Goal: Information Seeking & Learning: Learn about a topic

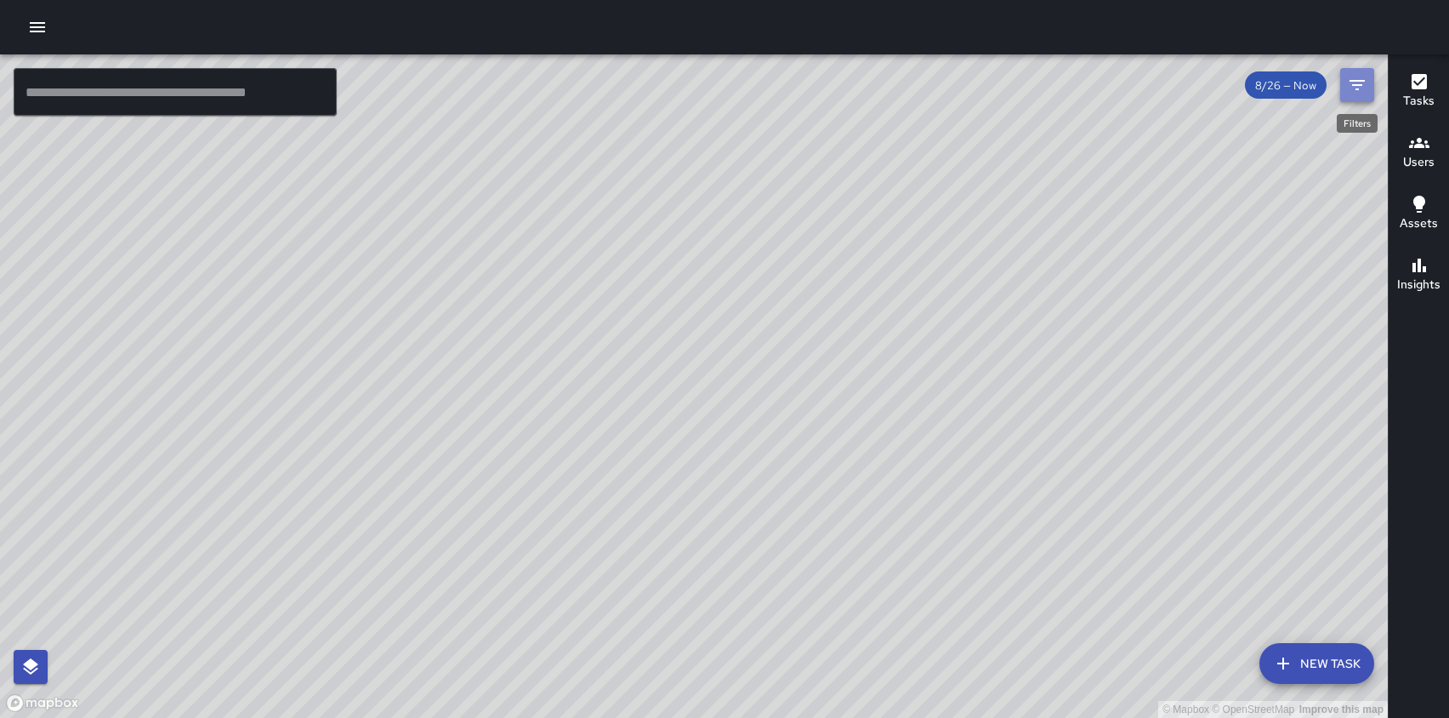
click at [1360, 83] on icon "Filters" at bounding box center [1357, 85] width 20 height 20
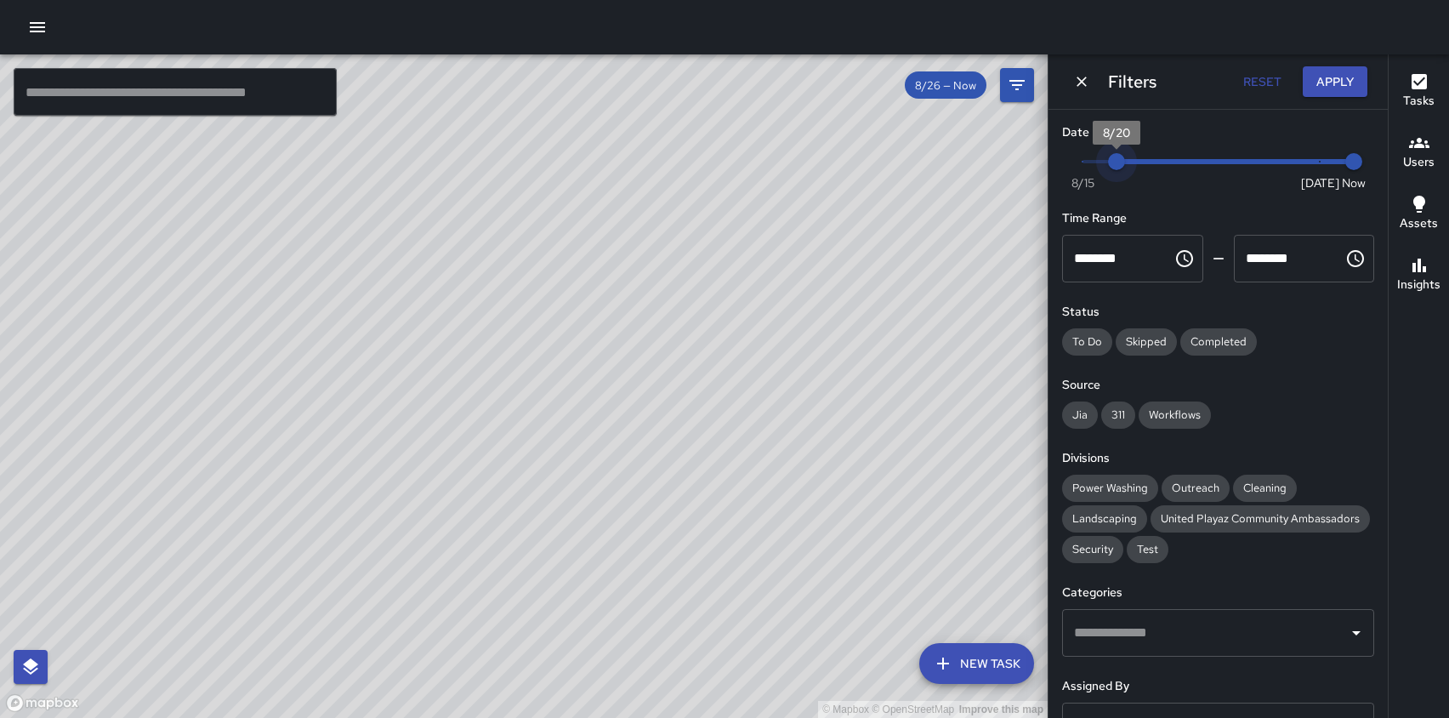
type input "*"
drag, startPoint x: 1318, startPoint y: 162, endPoint x: 1072, endPoint y: 159, distance: 245.8
click at [1074, 159] on span "8/19" at bounding box center [1082, 161] width 17 height 17
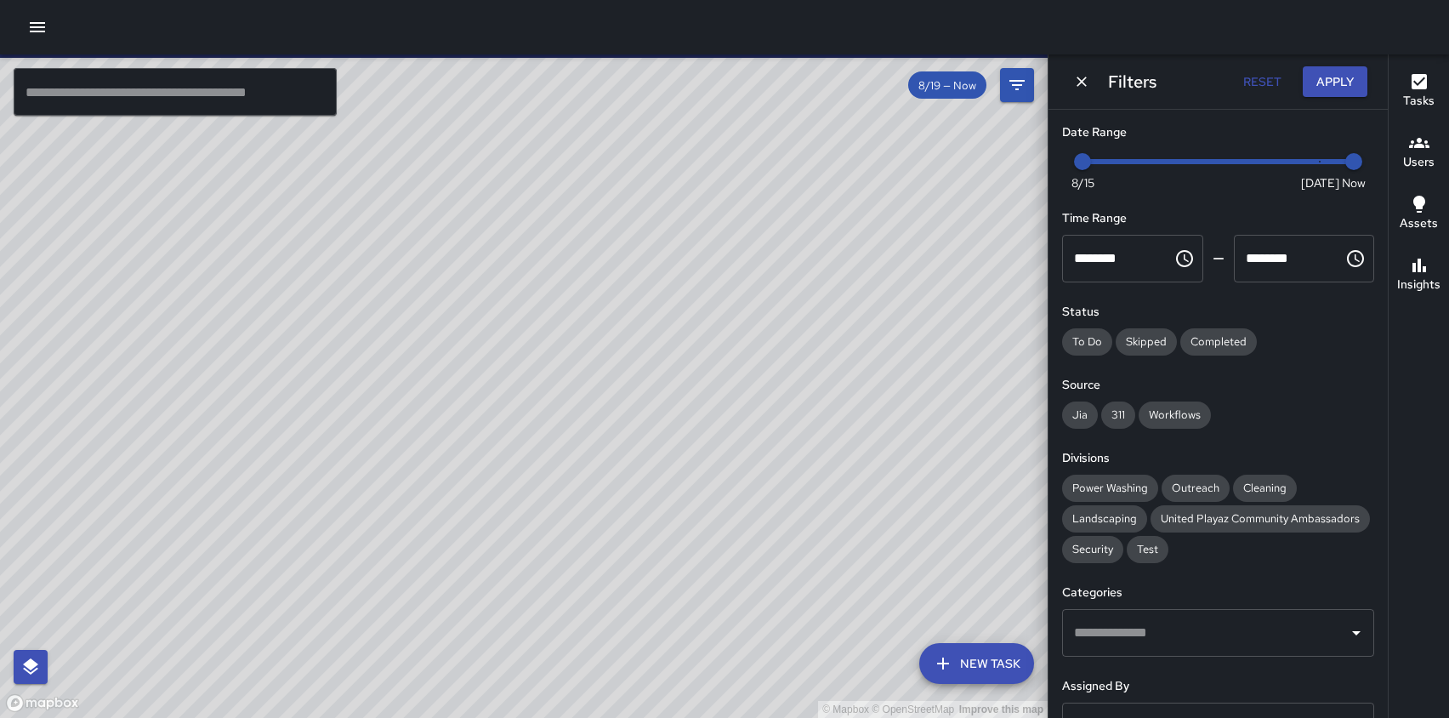
drag, startPoint x: 845, startPoint y: 313, endPoint x: 464, endPoint y: 612, distance: 484.0
click at [464, 612] on div "© Mapbox © OpenStreetMap Improve this map" at bounding box center [524, 385] width 1048 height 663
click at [1125, 421] on span "311" at bounding box center [1119, 414] width 34 height 14
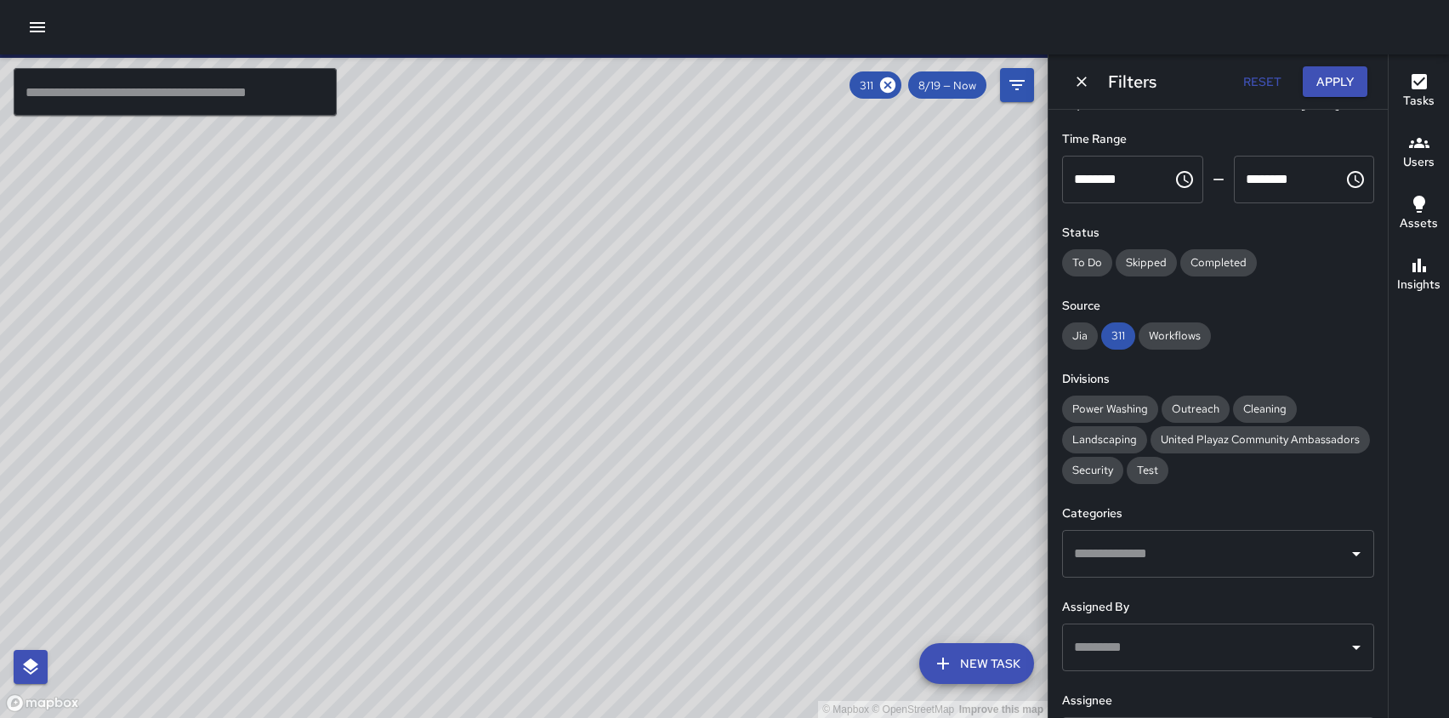
scroll to position [83, 0]
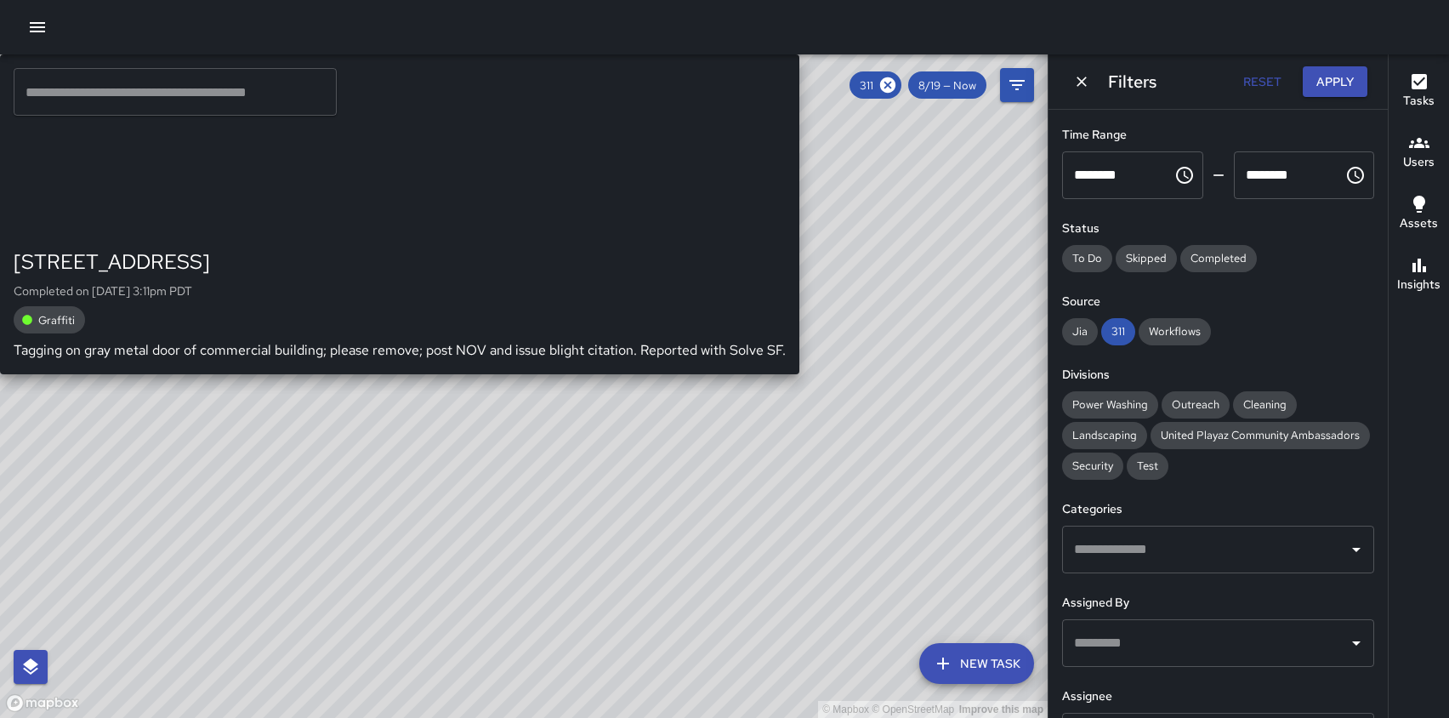
click at [531, 593] on div "© Mapbox © OpenStreetMap Improve this map KM Ken McCarter 219 7th Street Comple…" at bounding box center [524, 385] width 1048 height 663
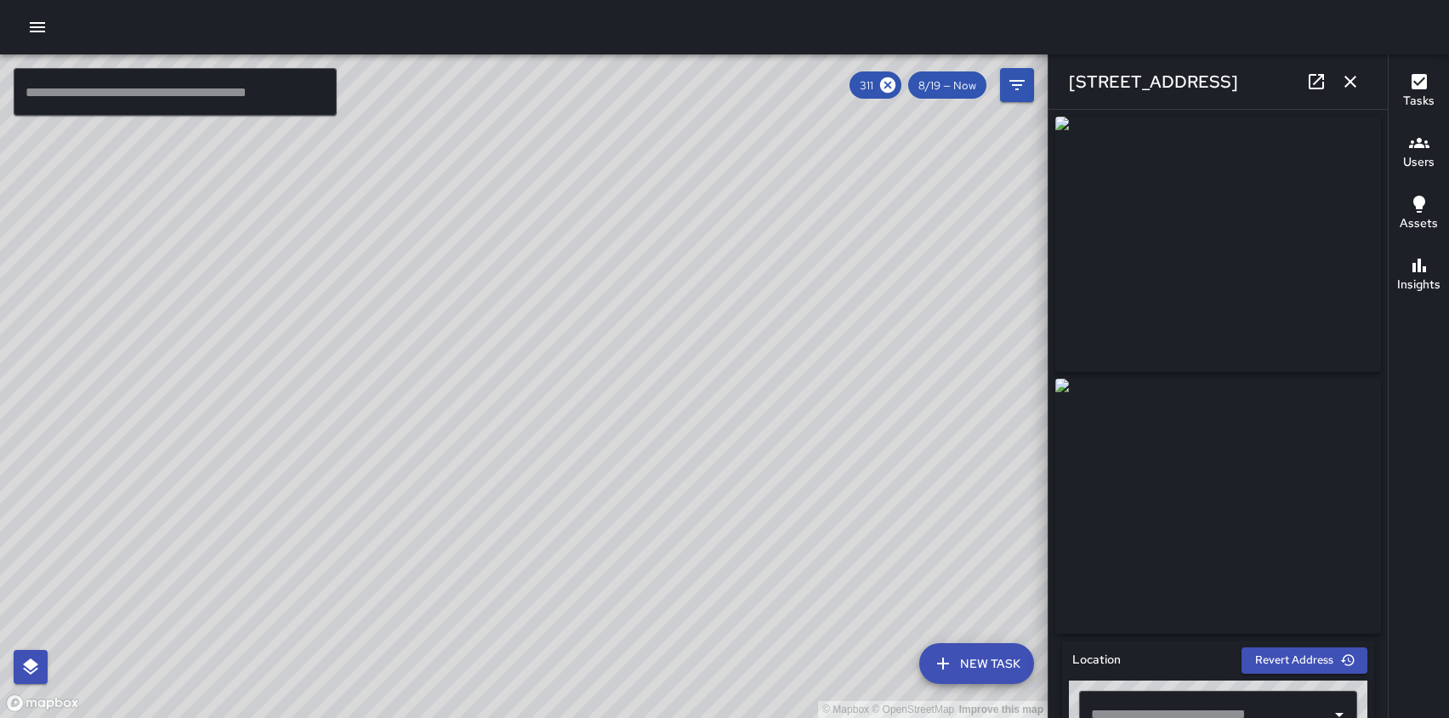
type input "**********"
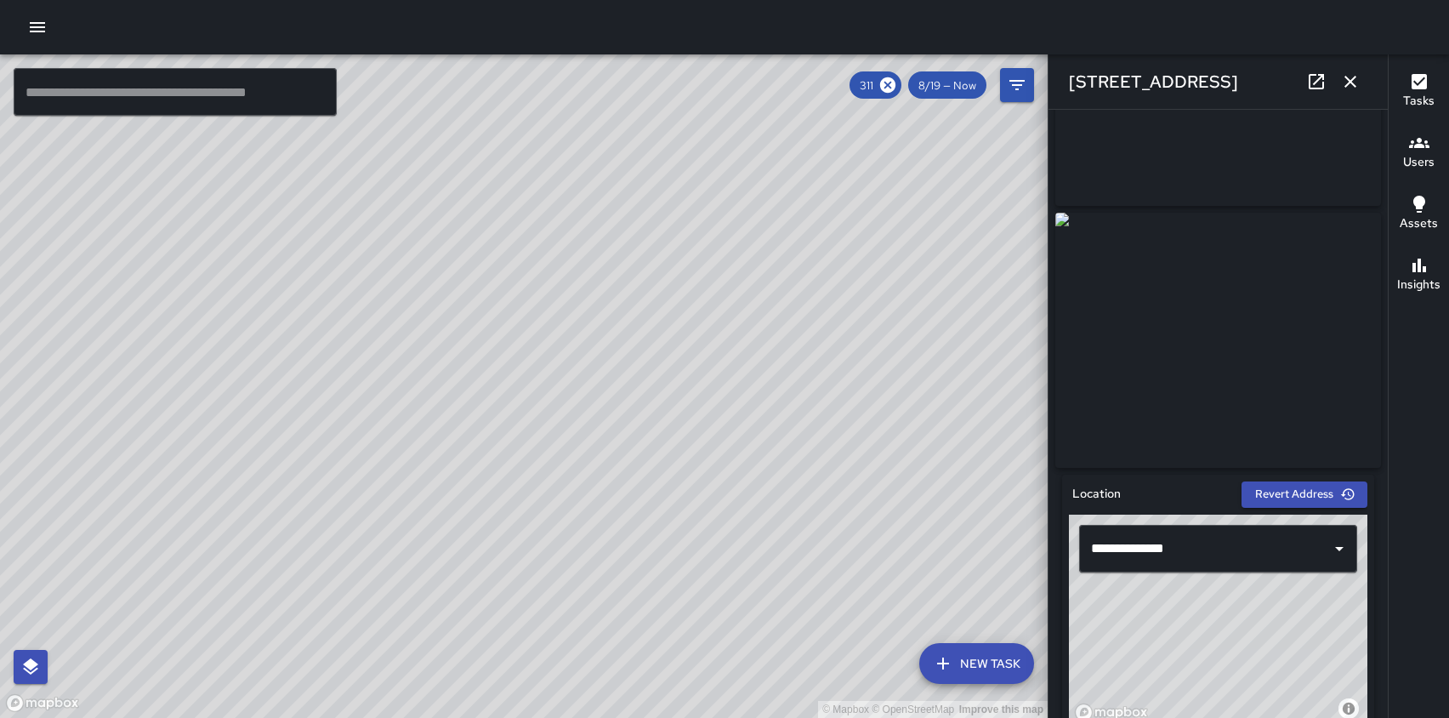
scroll to position [161, 0]
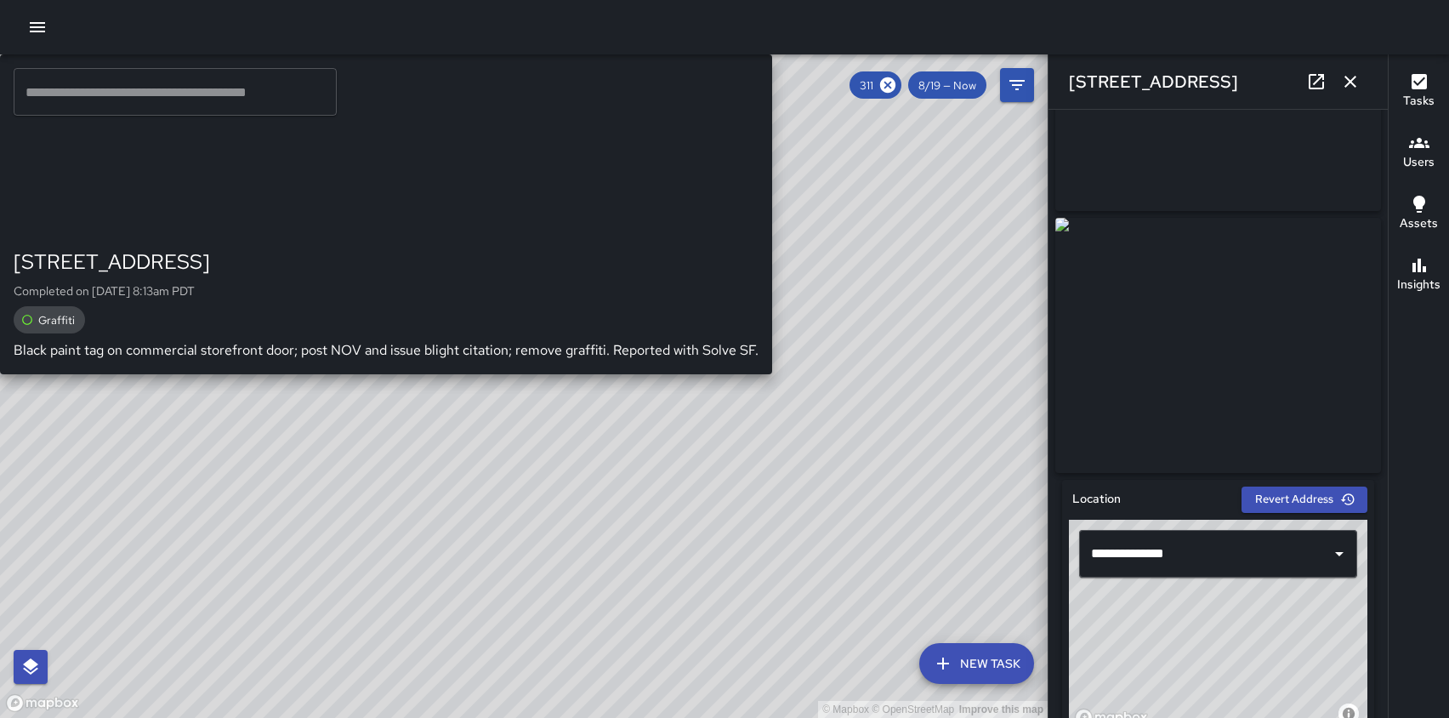
click at [468, 351] on div "© Mapbox © OpenStreetMap Improve this map Unassigned 219 7th Street Completed o…" at bounding box center [524, 385] width 1048 height 663
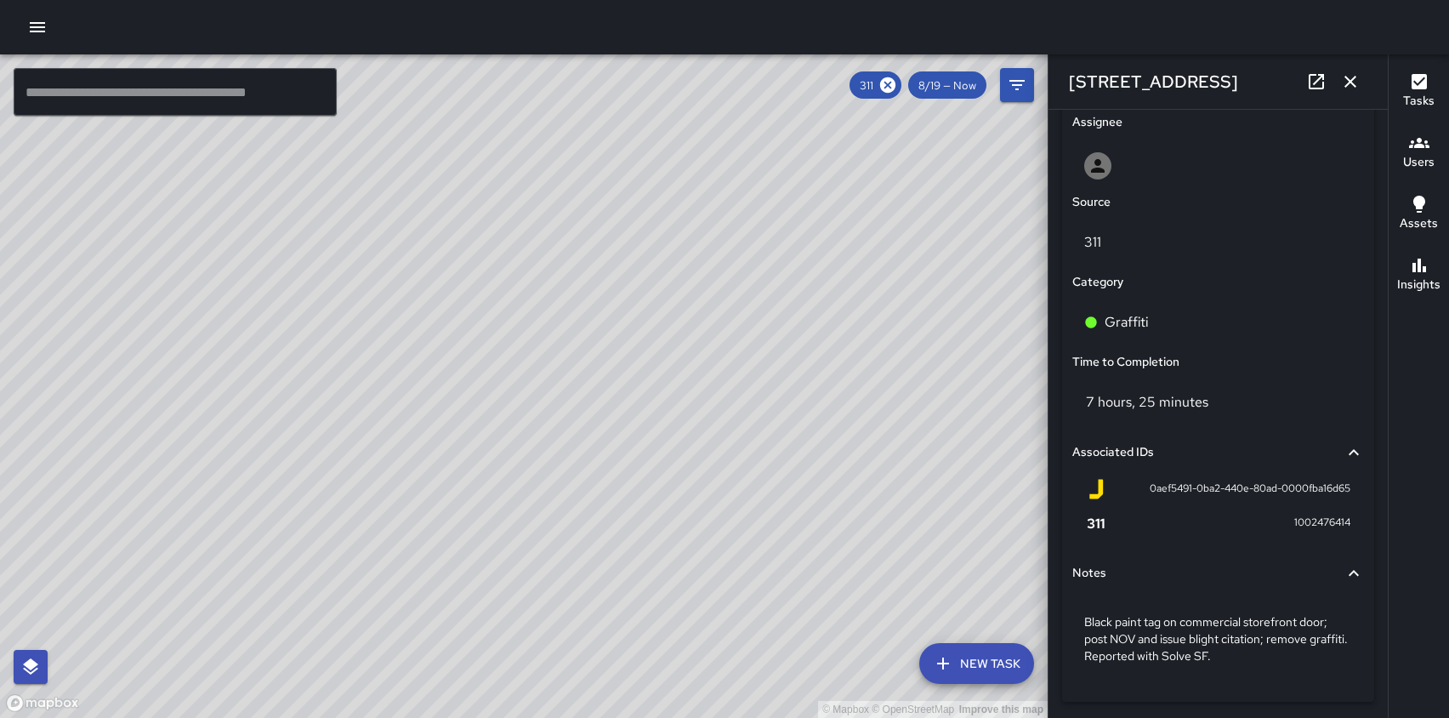
scroll to position [948, 0]
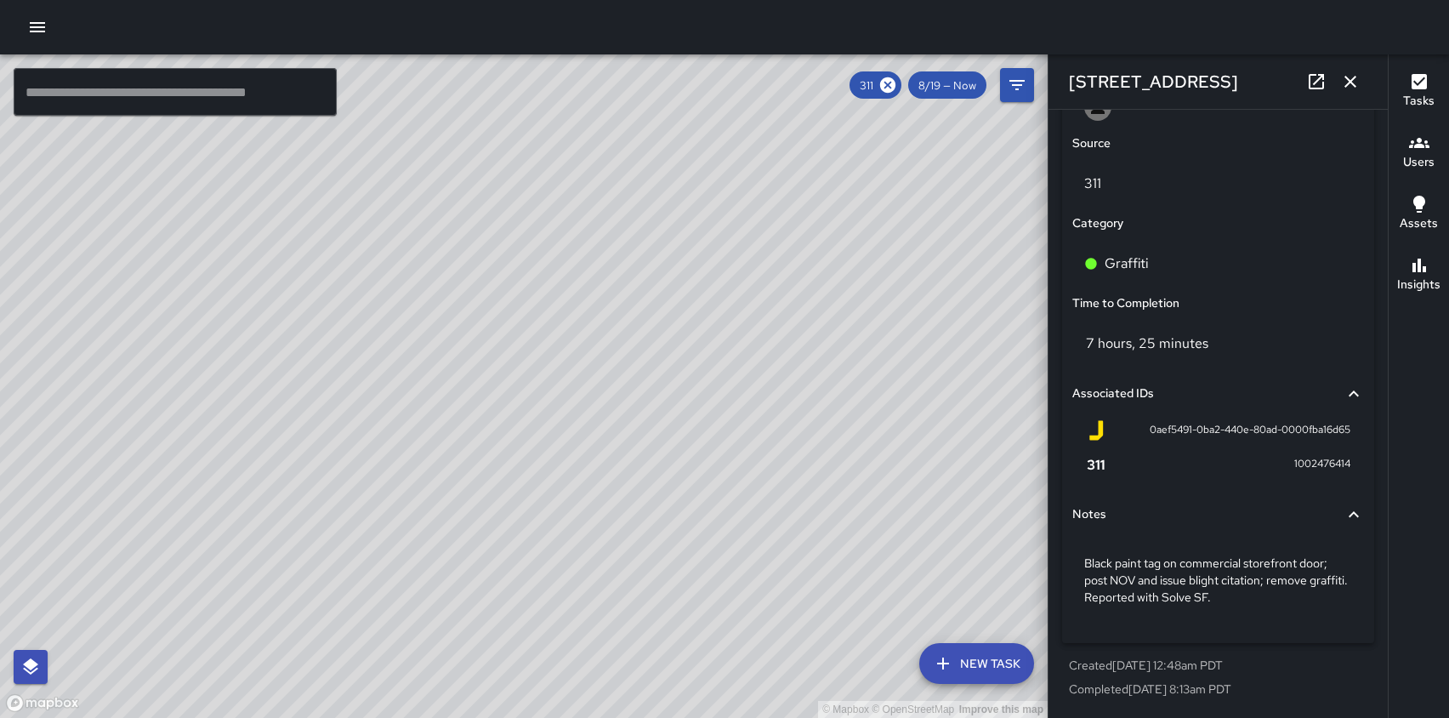
click at [485, 346] on div "© Mapbox © OpenStreetMap Improve this map KW Kenneth Ware 1097 Howard Street Co…" at bounding box center [524, 385] width 1048 height 663
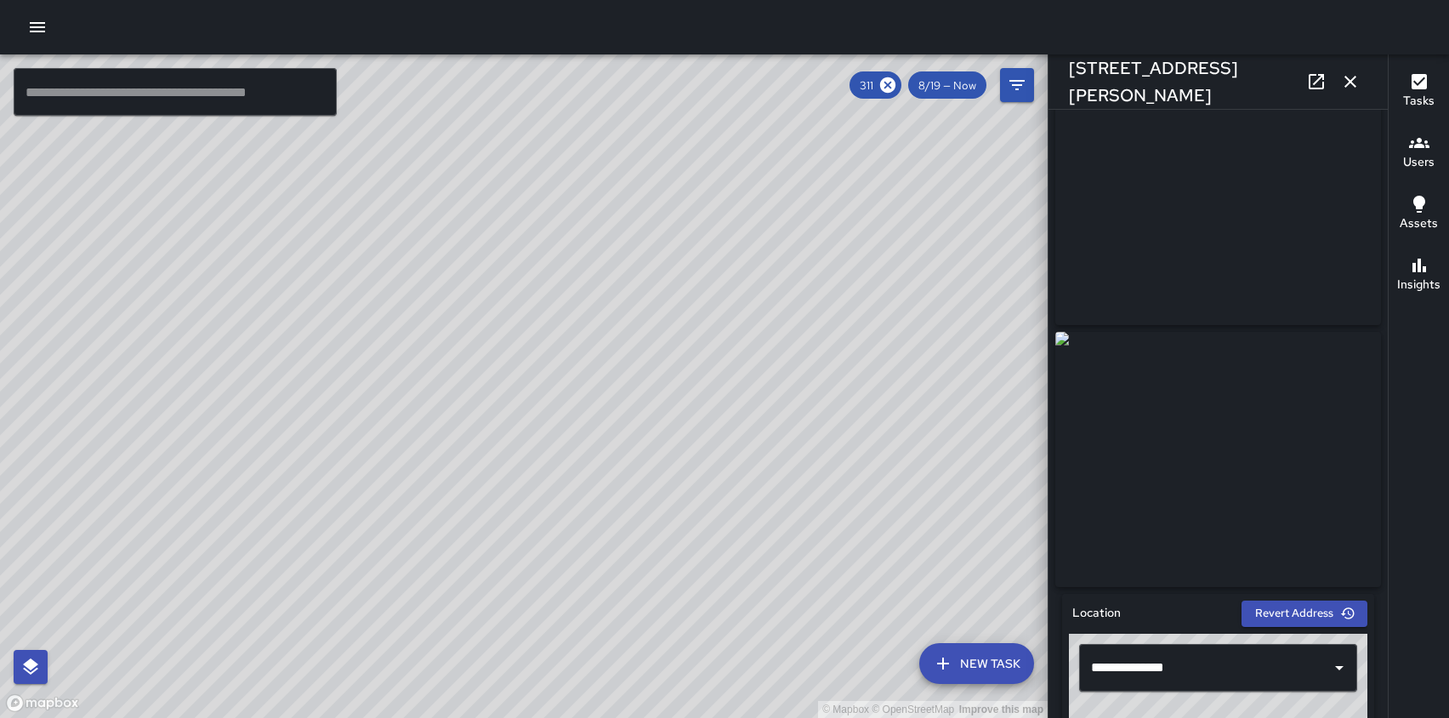
scroll to position [43, 0]
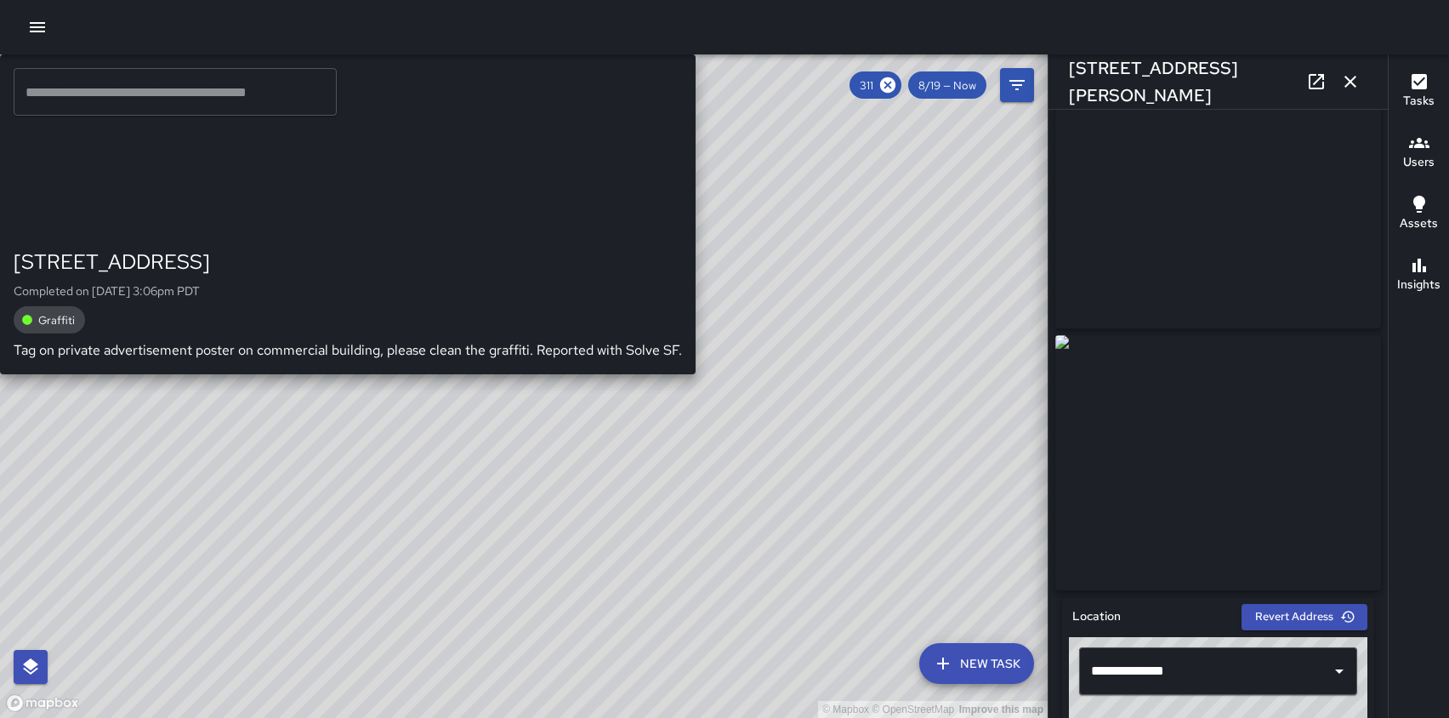
click at [734, 601] on div "© Mapbox © OpenStreetMap Improve this map KM Ken McCarter 259 7th Street Comple…" at bounding box center [524, 385] width 1048 height 663
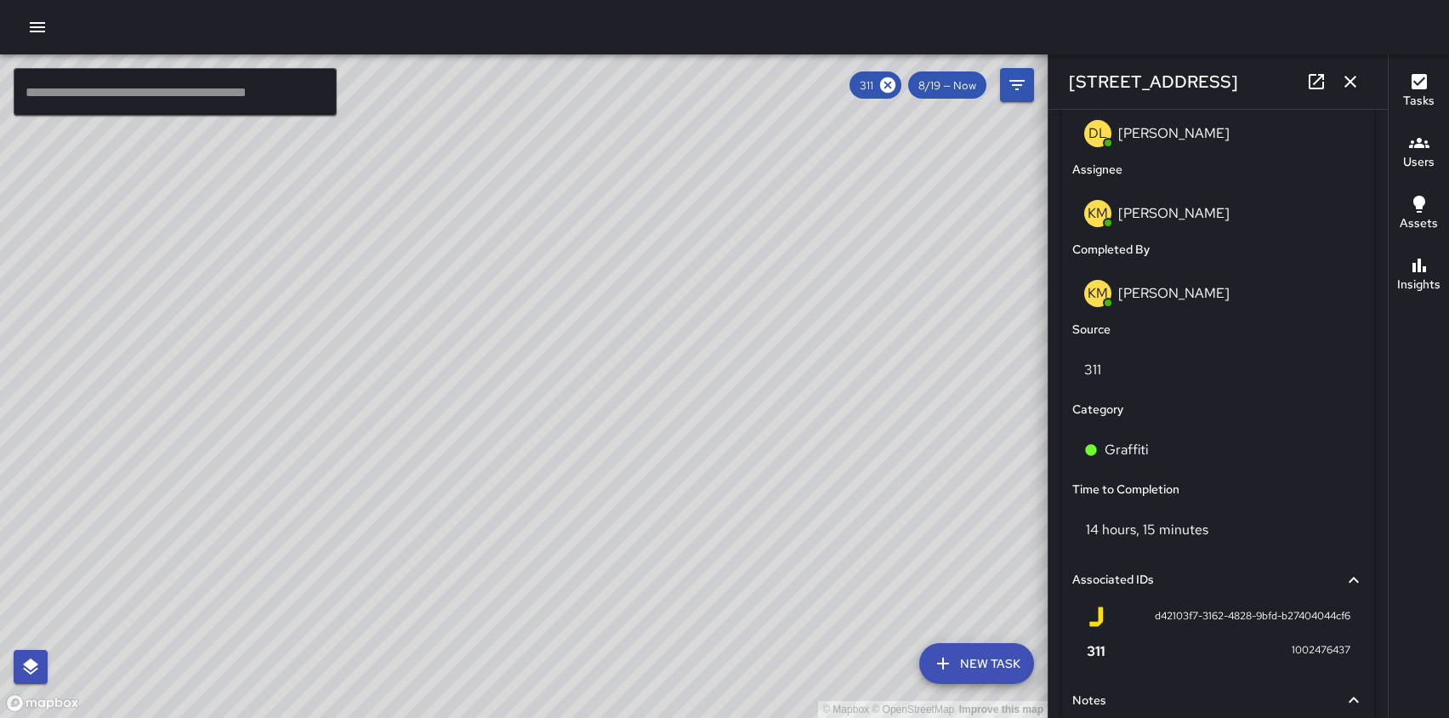
scroll to position [917, 0]
drag, startPoint x: 253, startPoint y: 191, endPoint x: 374, endPoint y: 401, distance: 243.1
click at [375, 403] on div "© Mapbox © OpenStreetMap Improve this map" at bounding box center [524, 385] width 1048 height 663
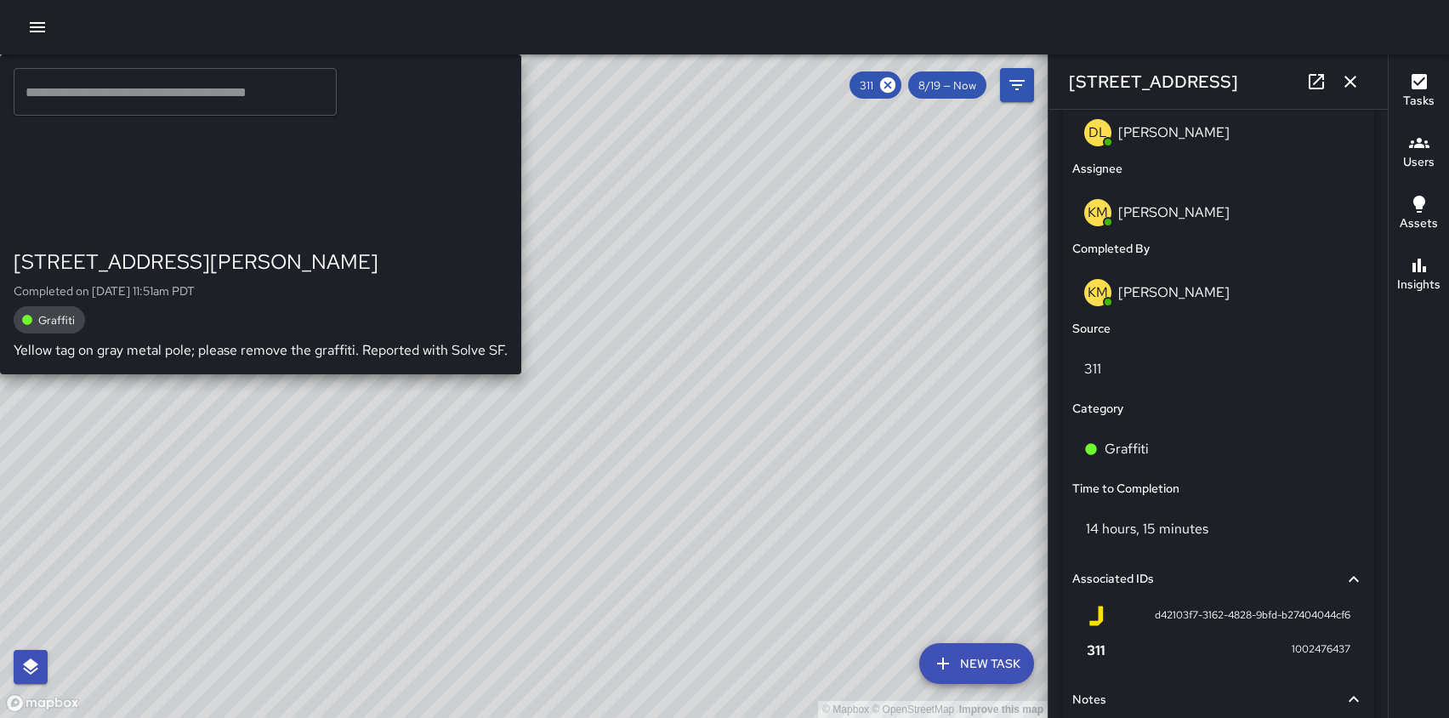
click at [460, 340] on div "© Mapbox © OpenStreetMap Improve this map EC Enrique Cervantes 1097 Howard Stre…" at bounding box center [524, 385] width 1048 height 663
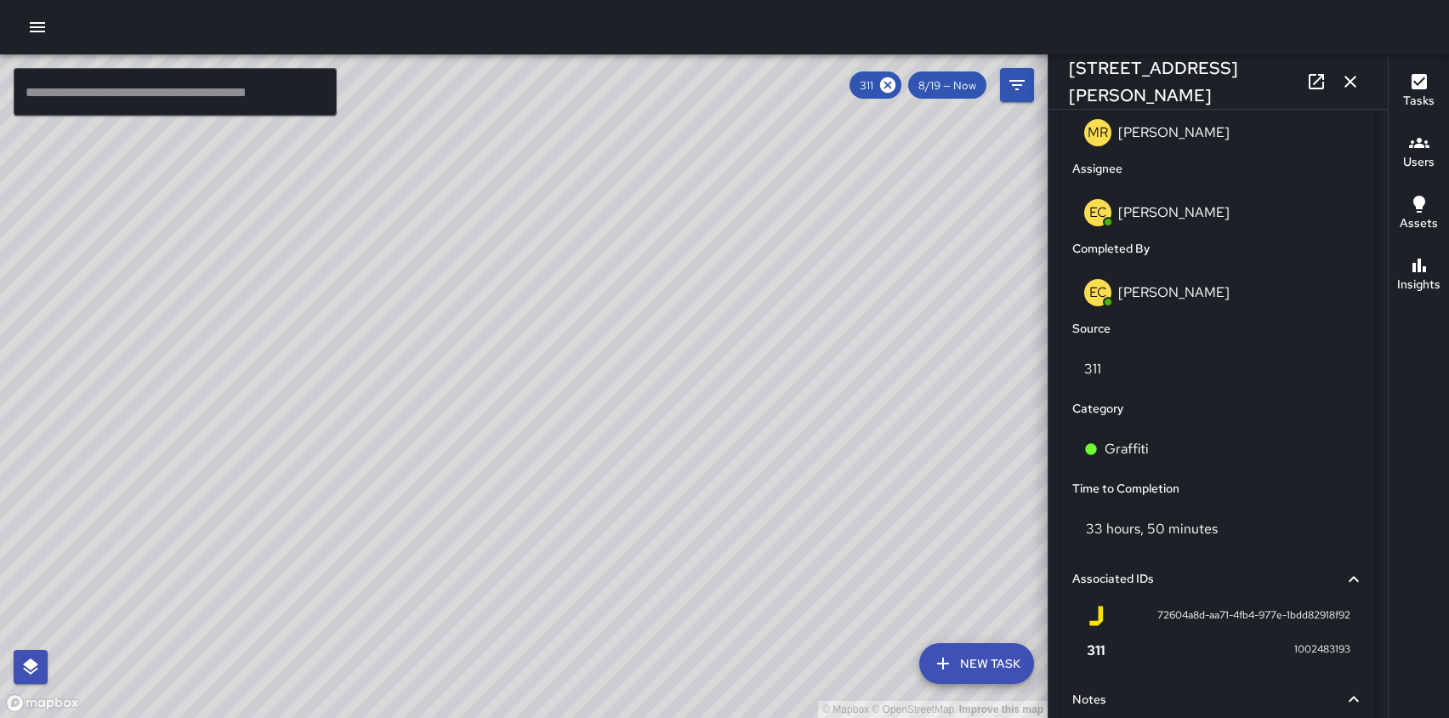
click at [510, 313] on div "© Mapbox © OpenStreetMap Improve this map DC Dago Cervantes 1088 Howard Street …" at bounding box center [524, 385] width 1048 height 663
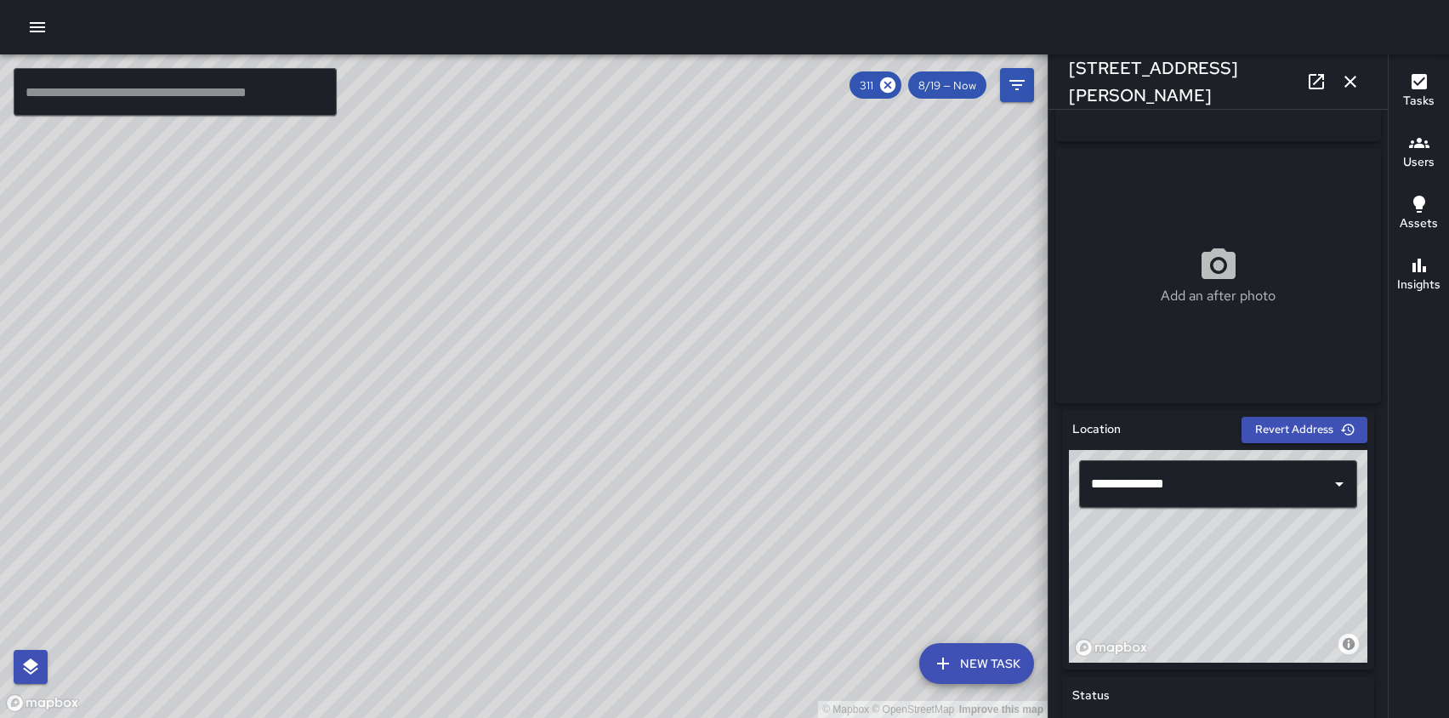
scroll to position [0, 0]
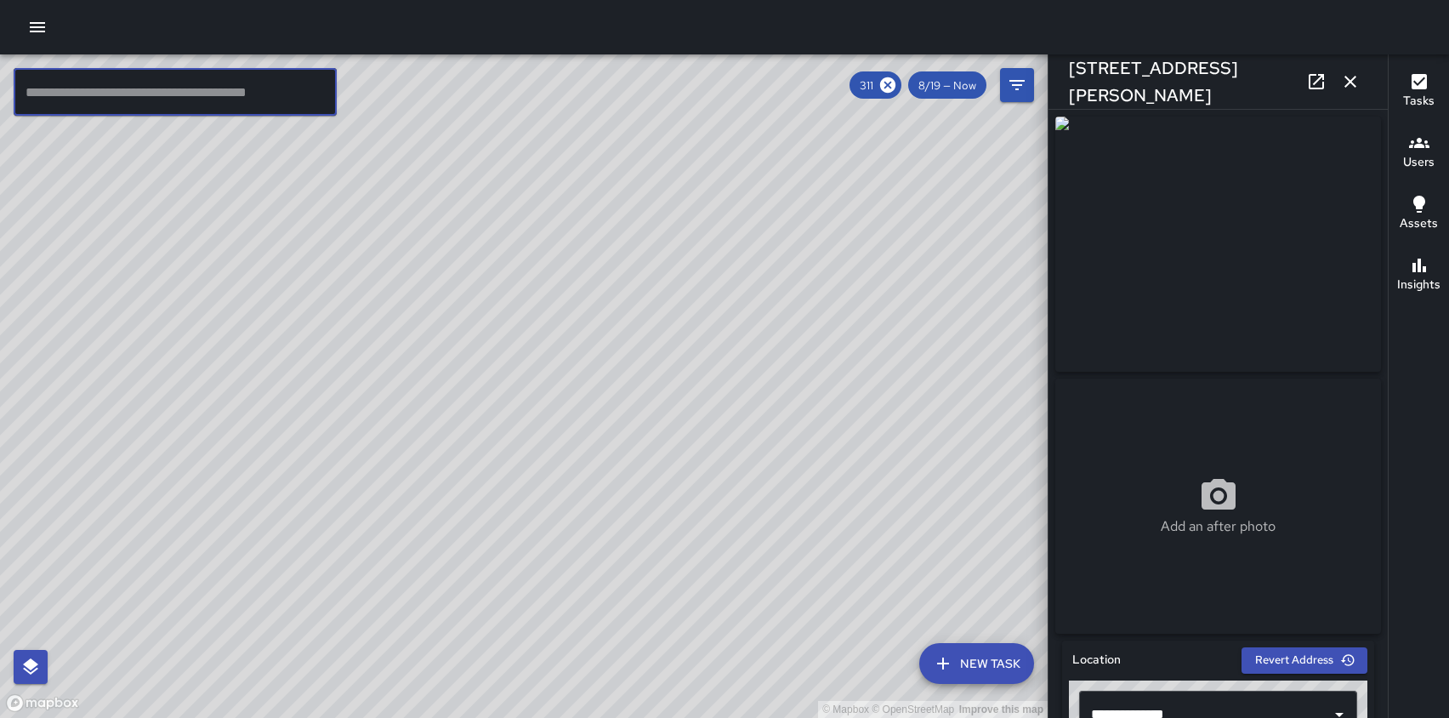
click at [109, 75] on input "text" at bounding box center [175, 92] width 323 height 48
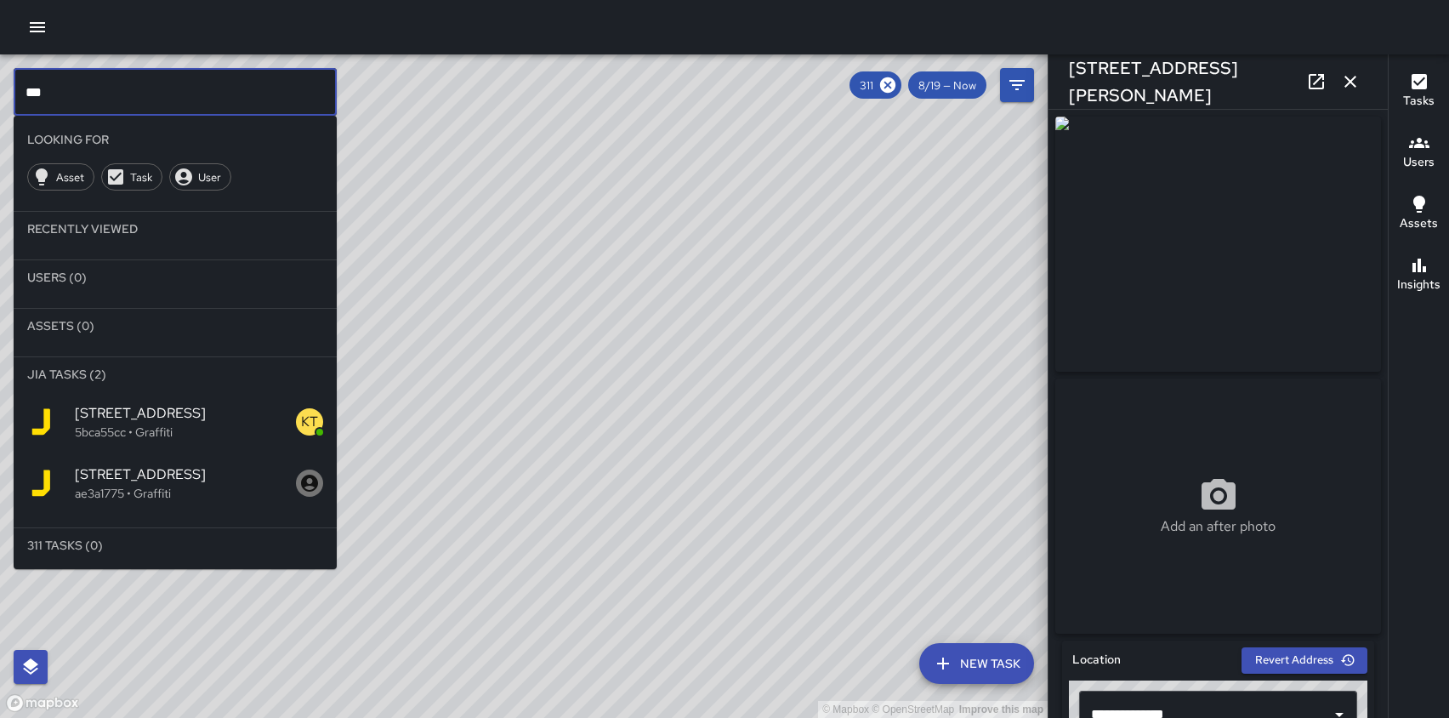
type input "***"
click at [112, 407] on span "333 7th Street" at bounding box center [185, 413] width 221 height 20
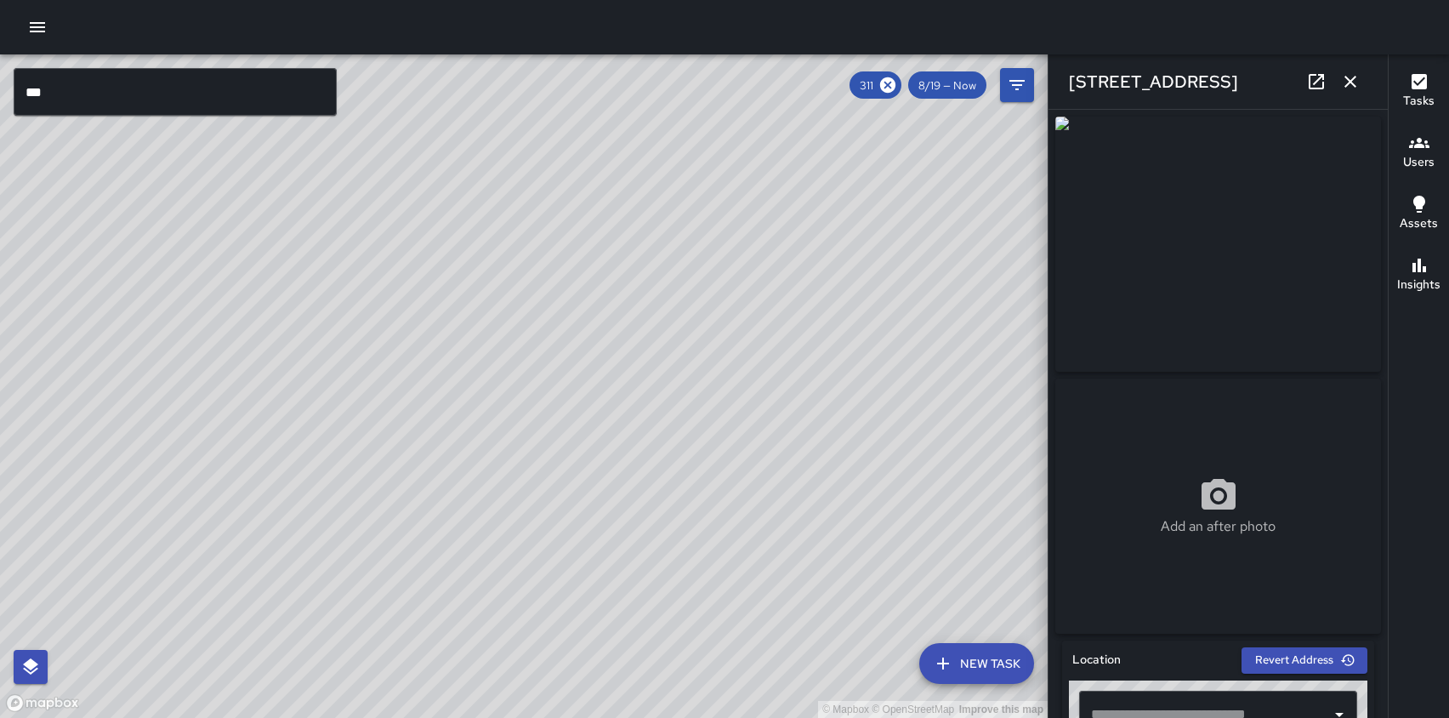
type input "**********"
click at [1319, 80] on icon at bounding box center [1317, 81] width 20 height 20
click at [1213, 77] on div "333 7th Street" at bounding box center [1218, 81] width 339 height 54
click at [88, 90] on input "***" at bounding box center [175, 92] width 323 height 48
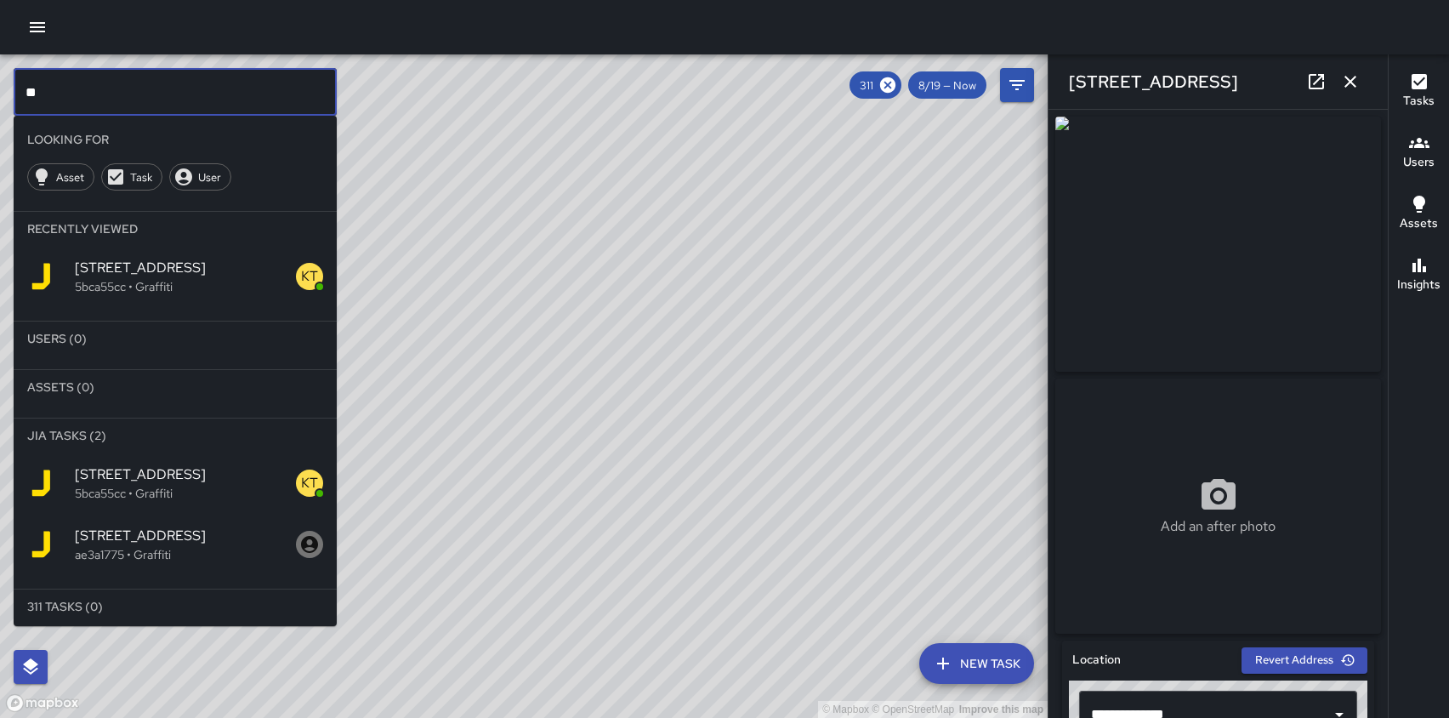
type input "*"
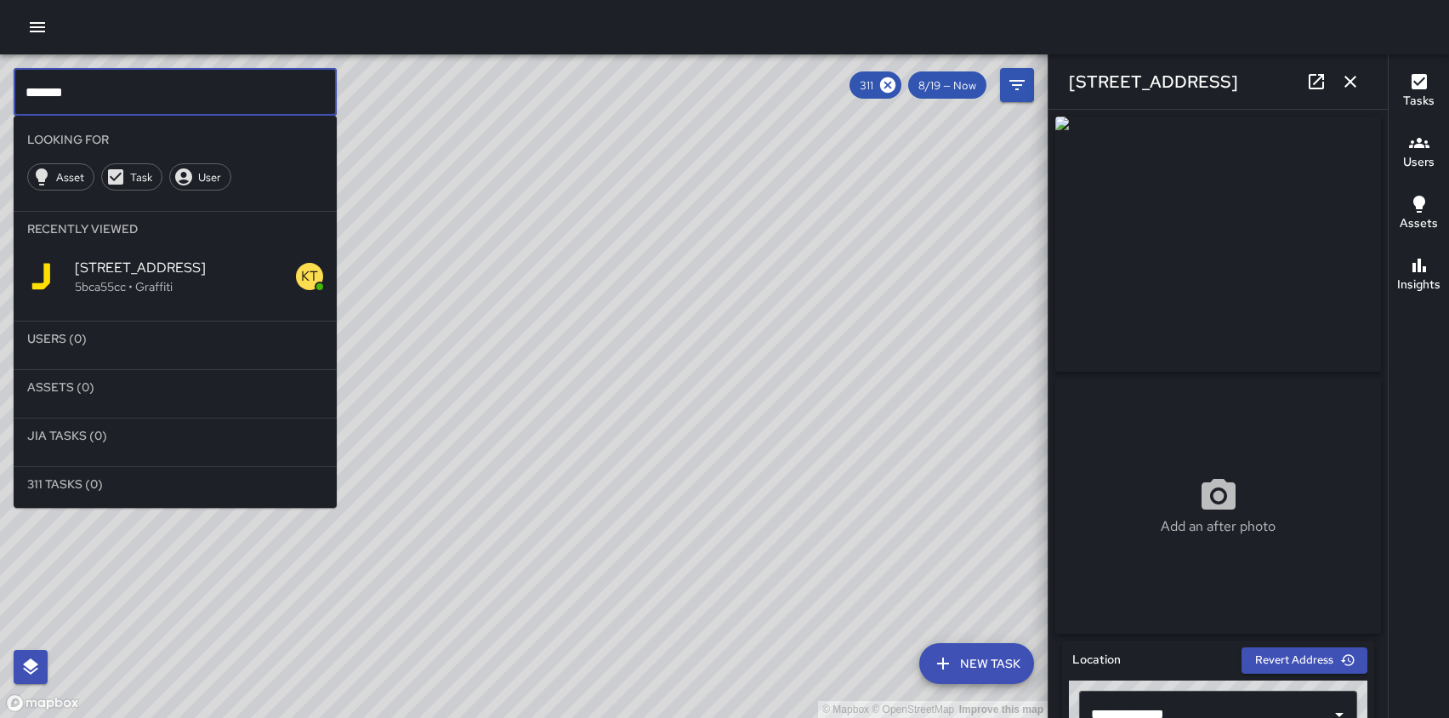
click at [1348, 78] on icon "button" at bounding box center [1351, 82] width 12 height 12
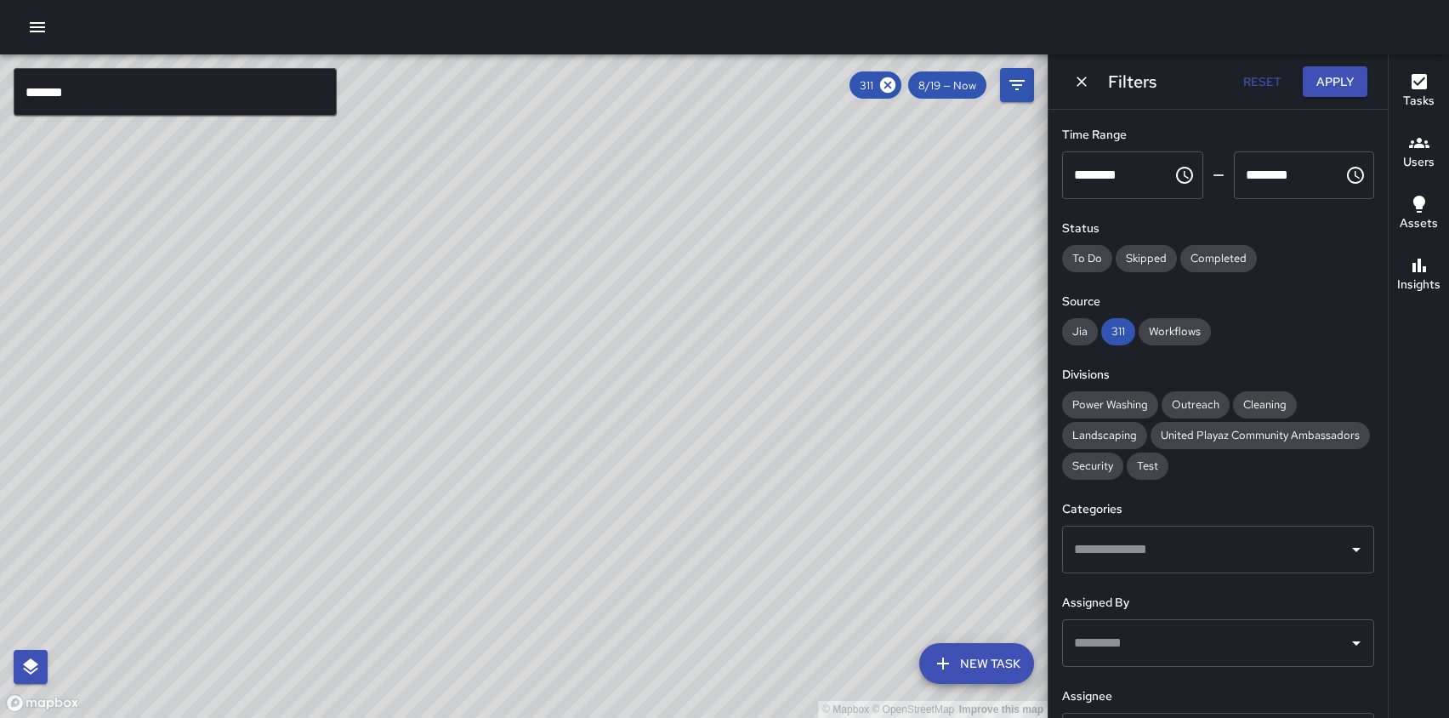
click at [132, 97] on input "*******" at bounding box center [175, 92] width 323 height 48
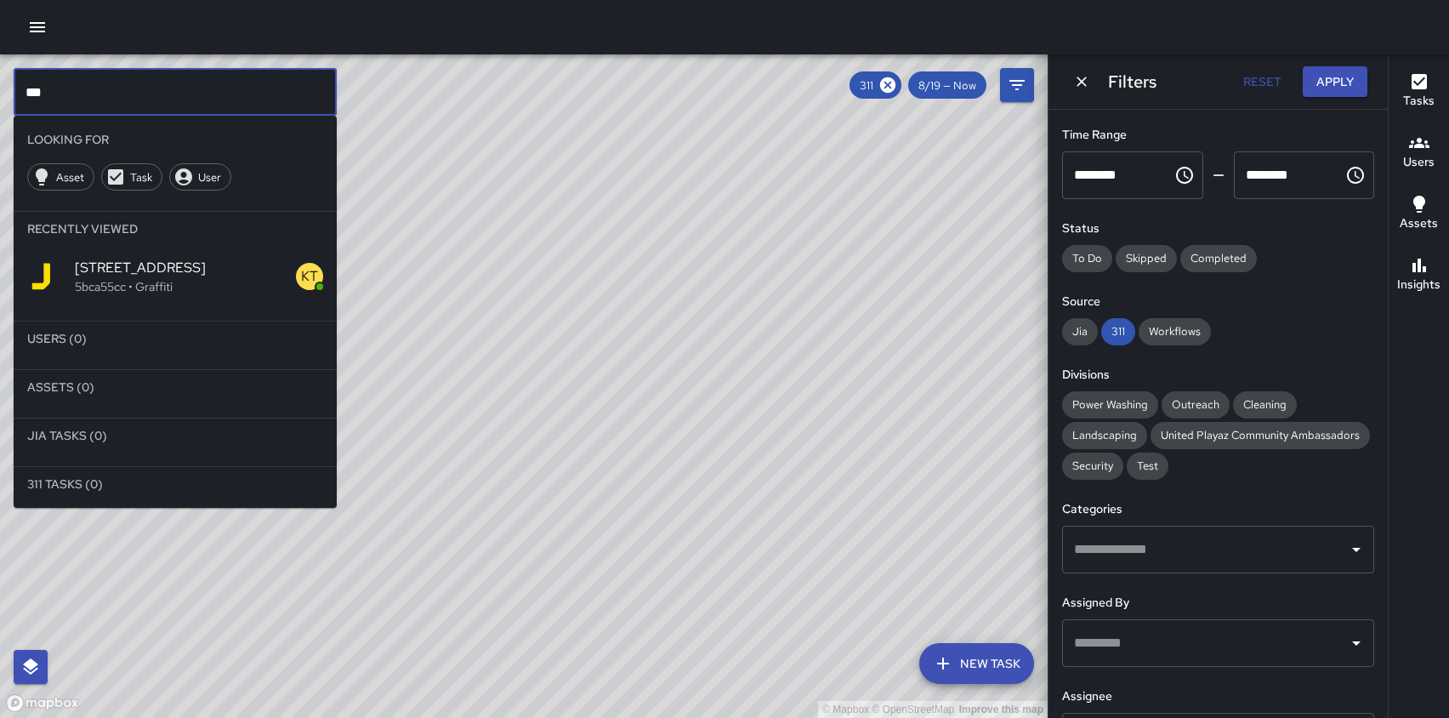
click at [672, 183] on div "© Mapbox © OpenStreetMap Improve this map" at bounding box center [524, 385] width 1048 height 663
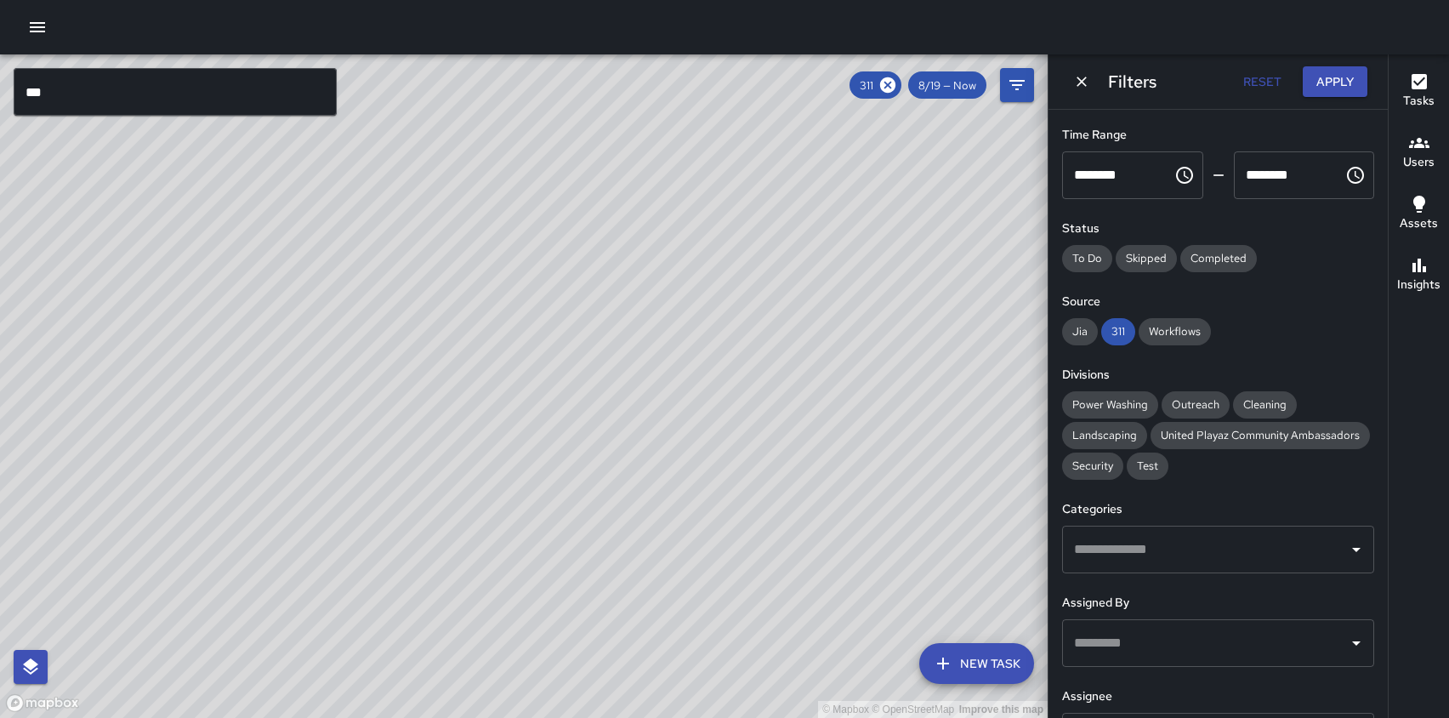
click at [56, 88] on input "***" at bounding box center [175, 92] width 323 height 48
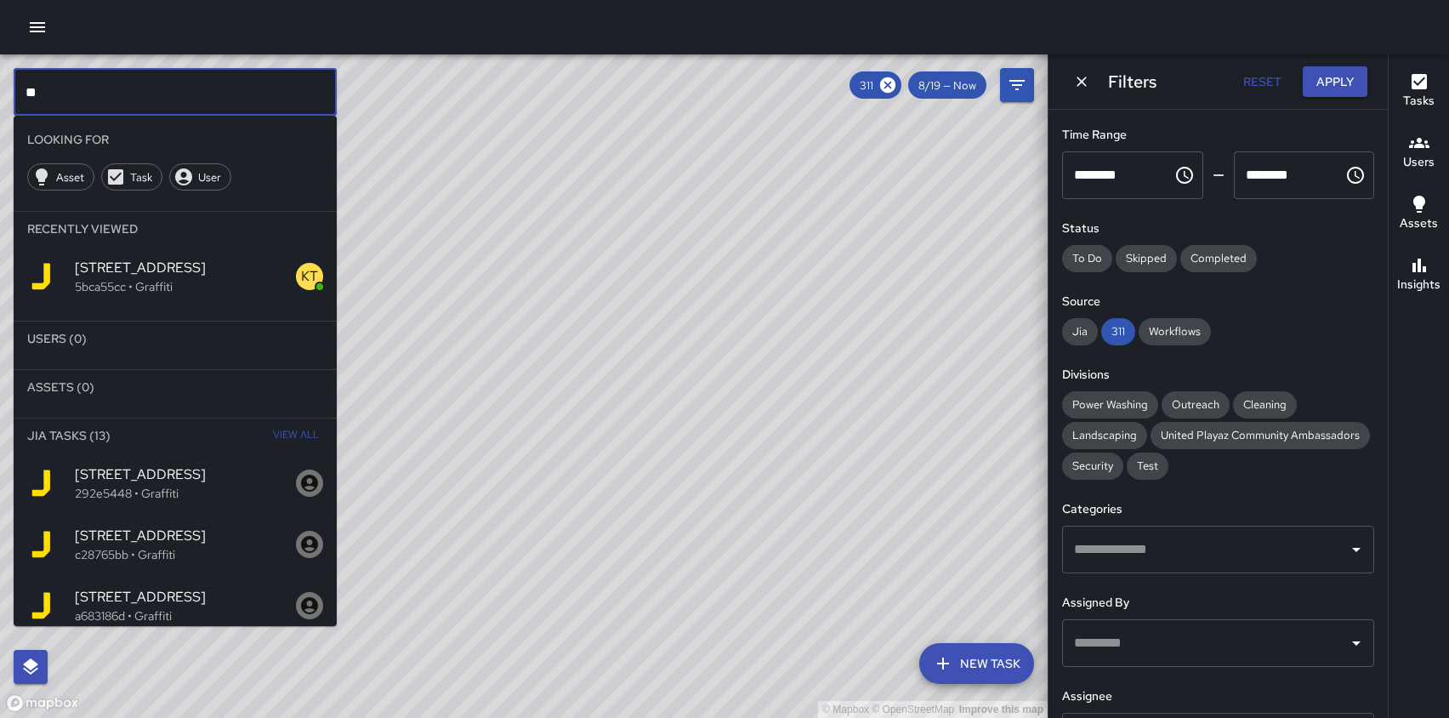
type input "*"
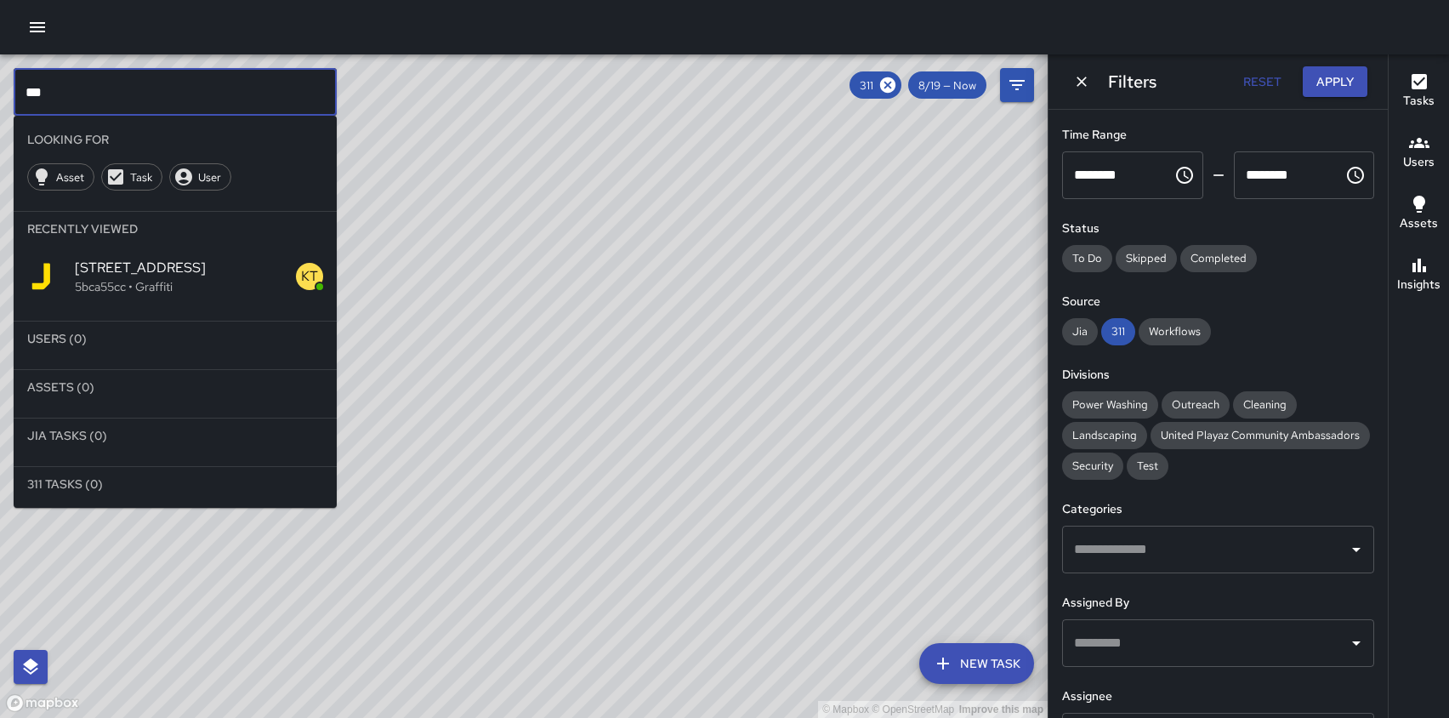
type input "***"
click at [37, 32] on icon "button" at bounding box center [37, 27] width 20 height 20
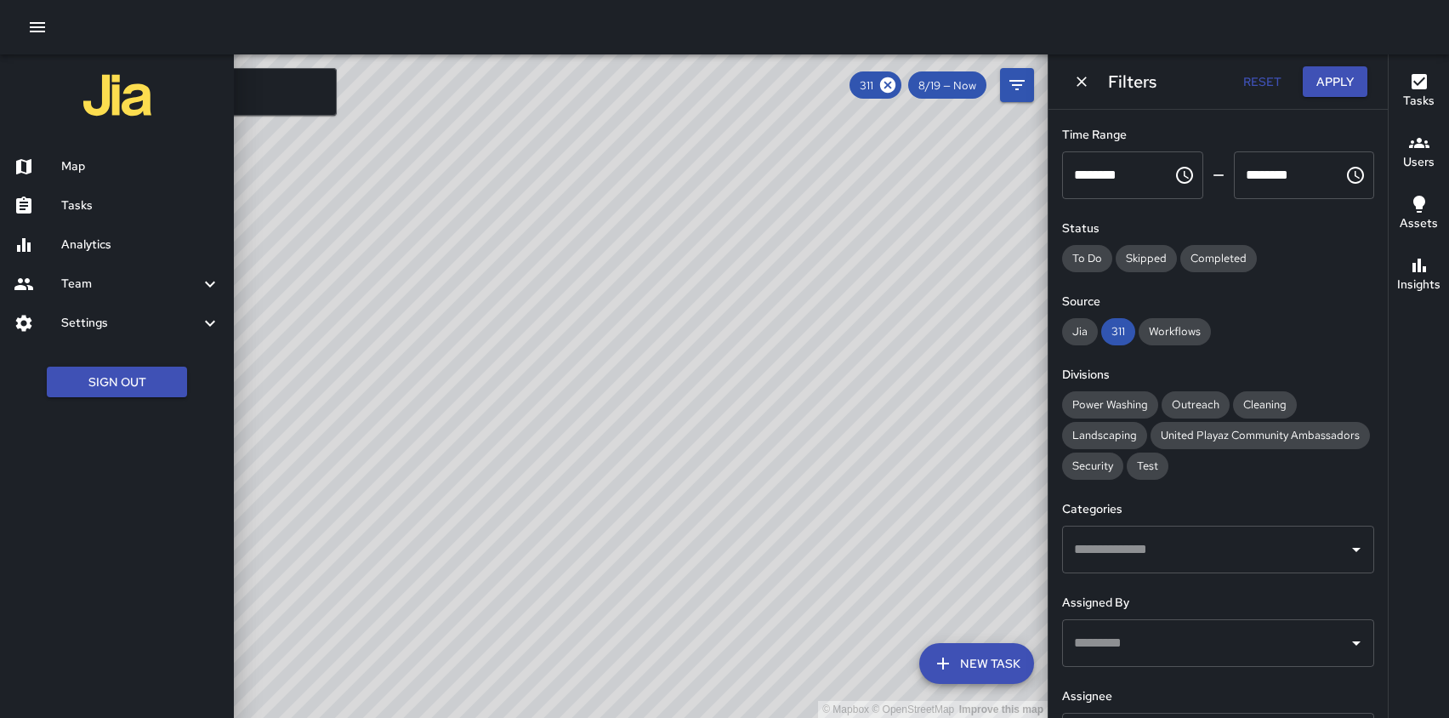
click at [75, 248] on h6 "Analytics" at bounding box center [140, 245] width 159 height 19
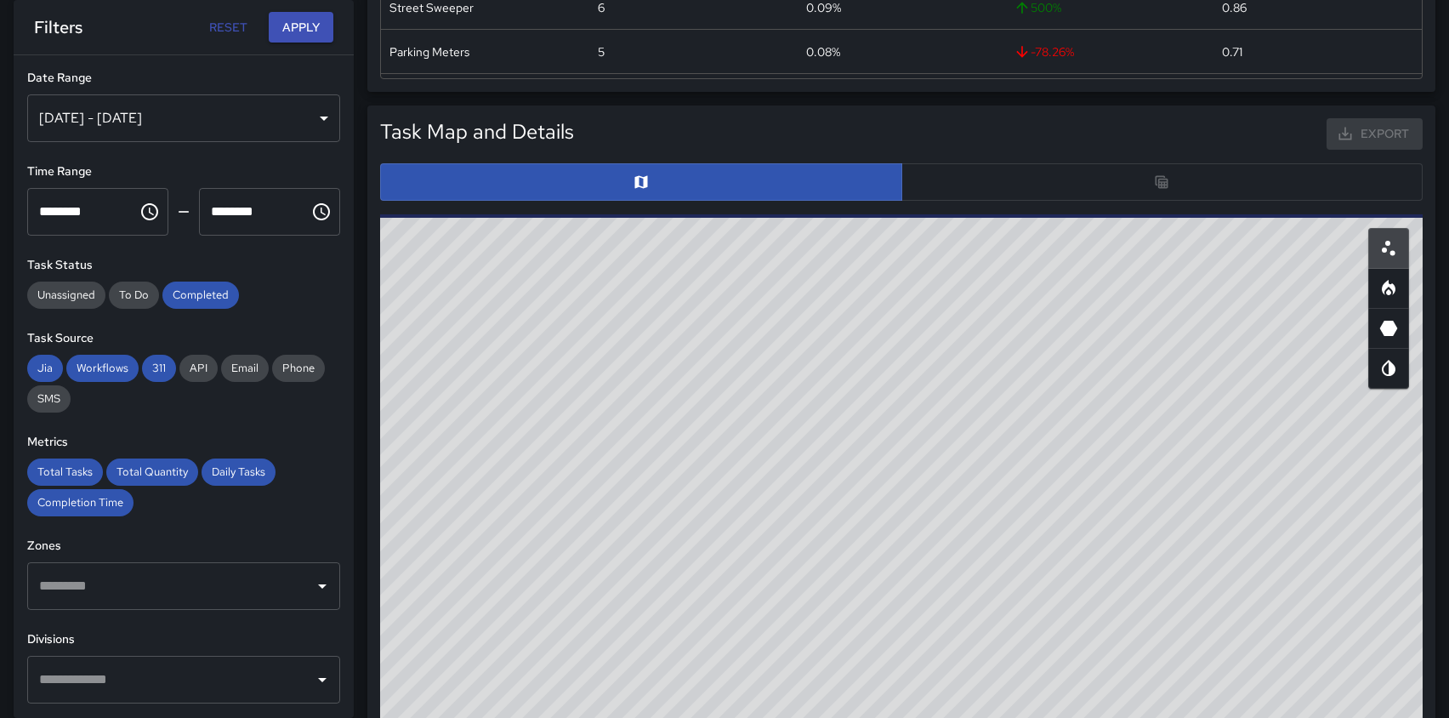
scroll to position [814, 0]
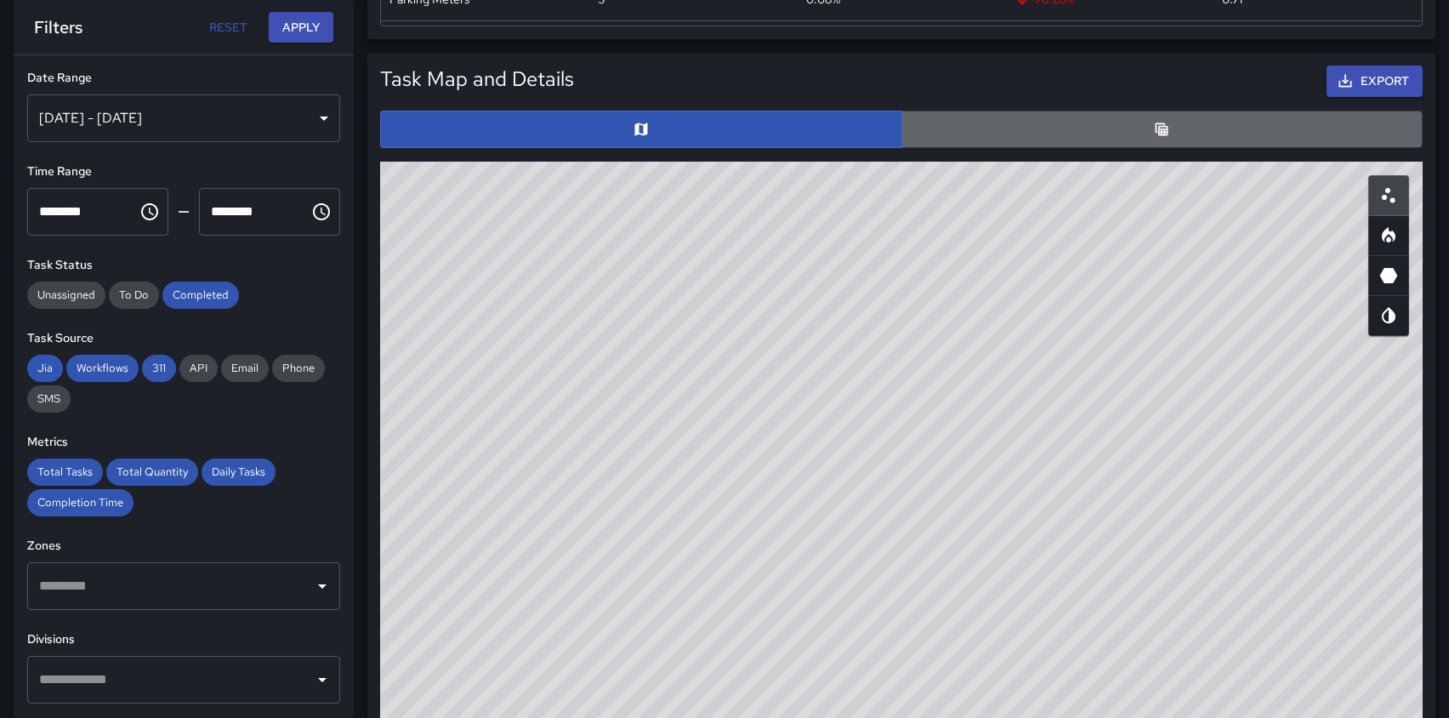
click at [1274, 132] on button "button" at bounding box center [1163, 129] width 522 height 37
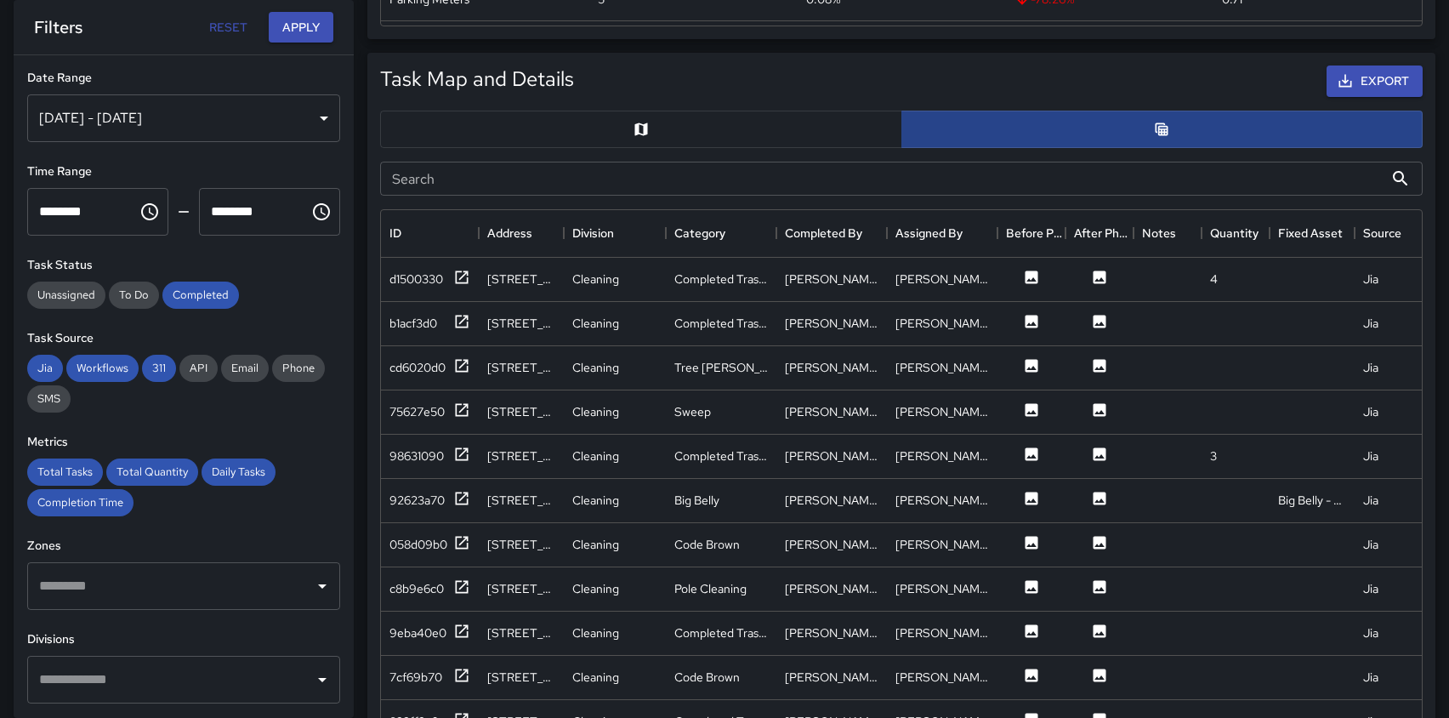
scroll to position [1, 1]
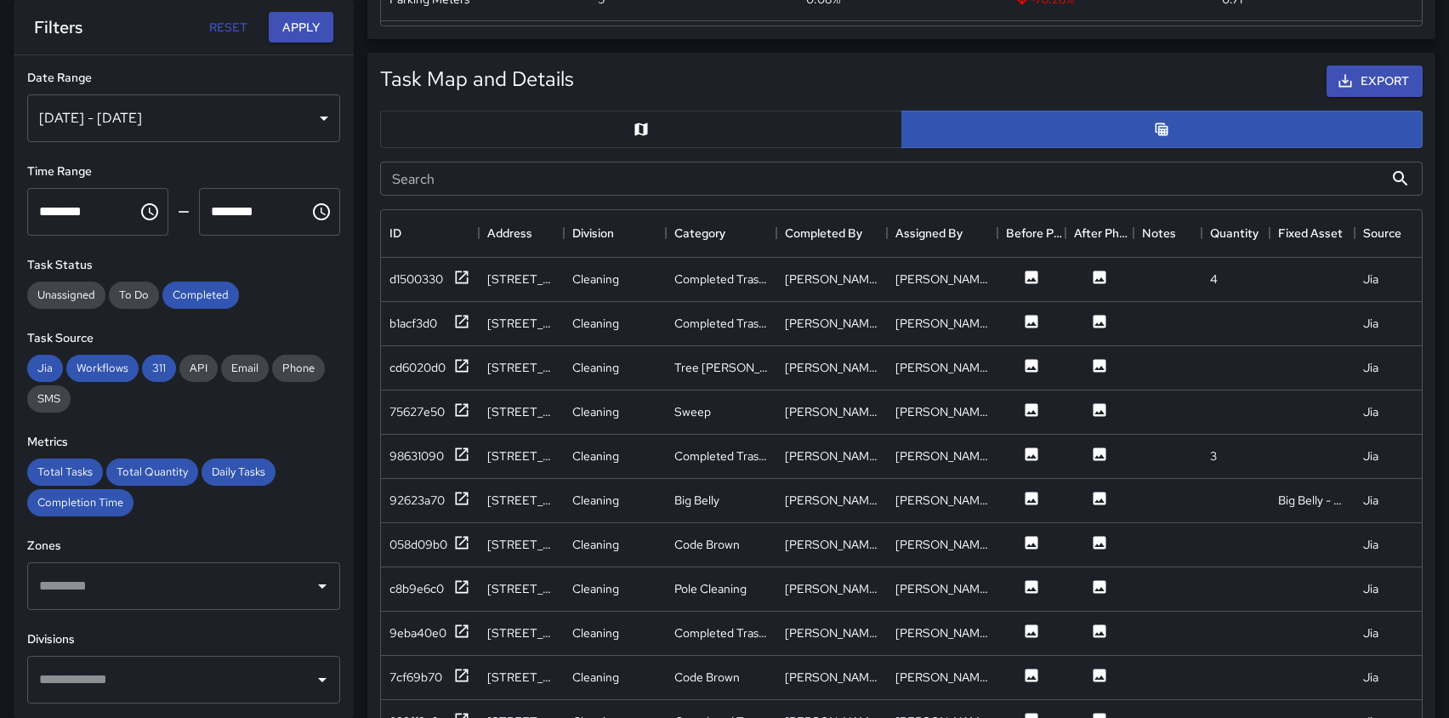
click at [766, 186] on input "Search" at bounding box center [882, 179] width 1004 height 34
click at [185, 114] on div "Aug 20, 2025 - Aug 26, 2025" at bounding box center [183, 118] width 313 height 48
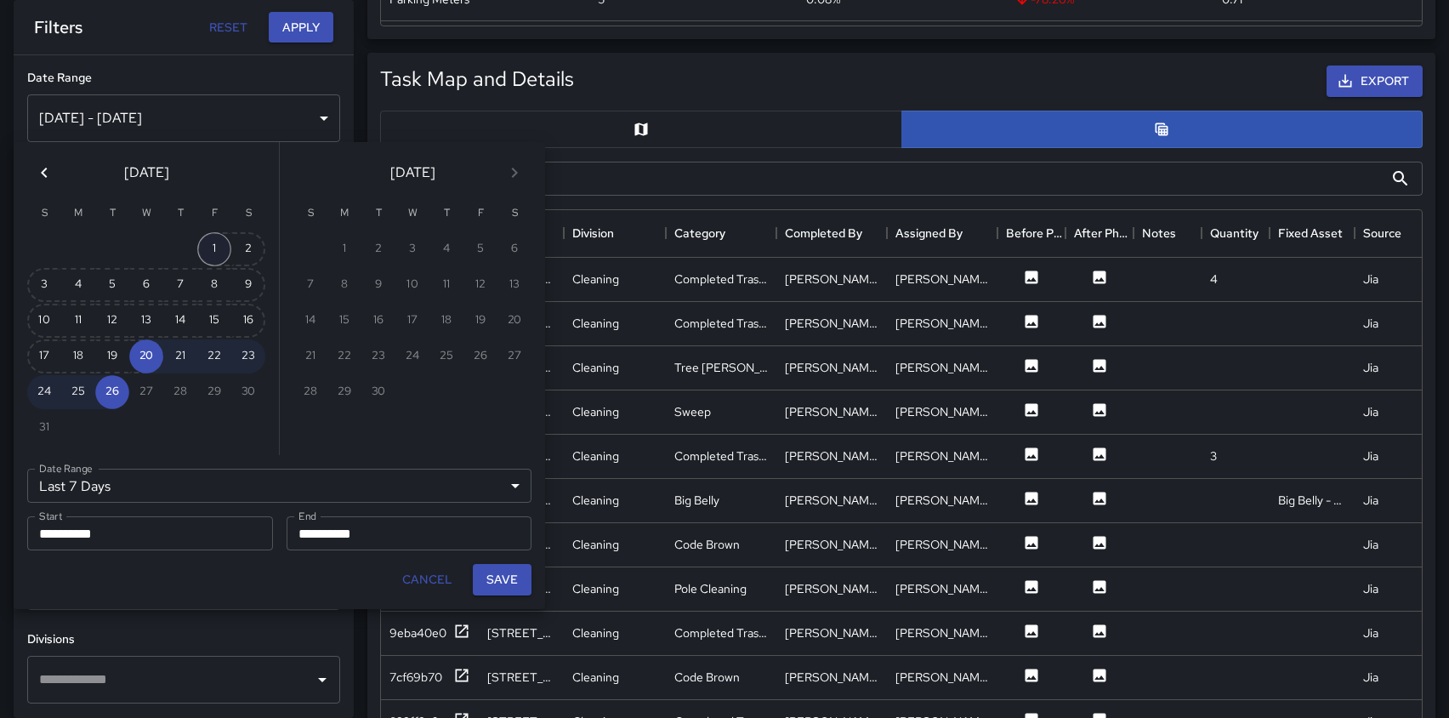
click at [214, 250] on button "1" at bounding box center [214, 249] width 34 height 34
type input "******"
type input "**********"
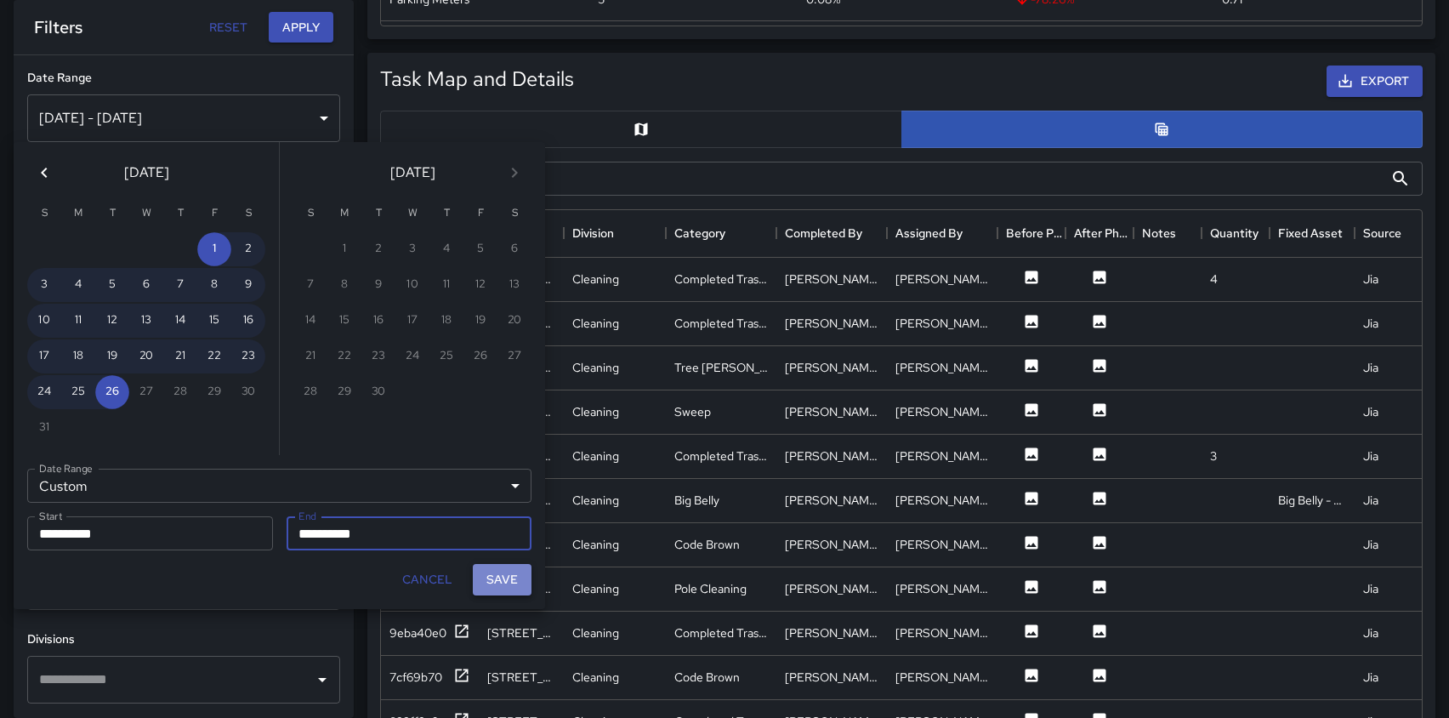
click at [498, 581] on button "Save" at bounding box center [502, 579] width 59 height 31
type input "**********"
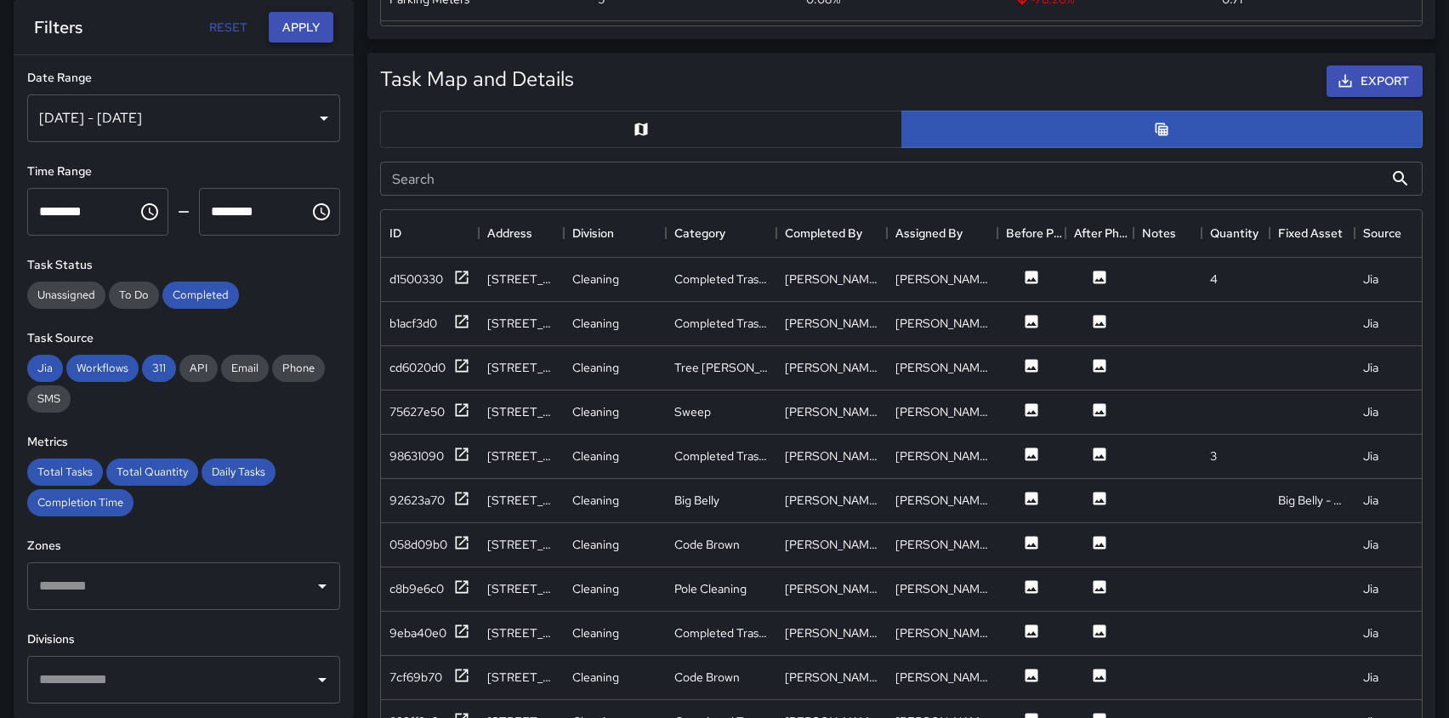
click at [302, 27] on button "Apply" at bounding box center [301, 27] width 65 height 31
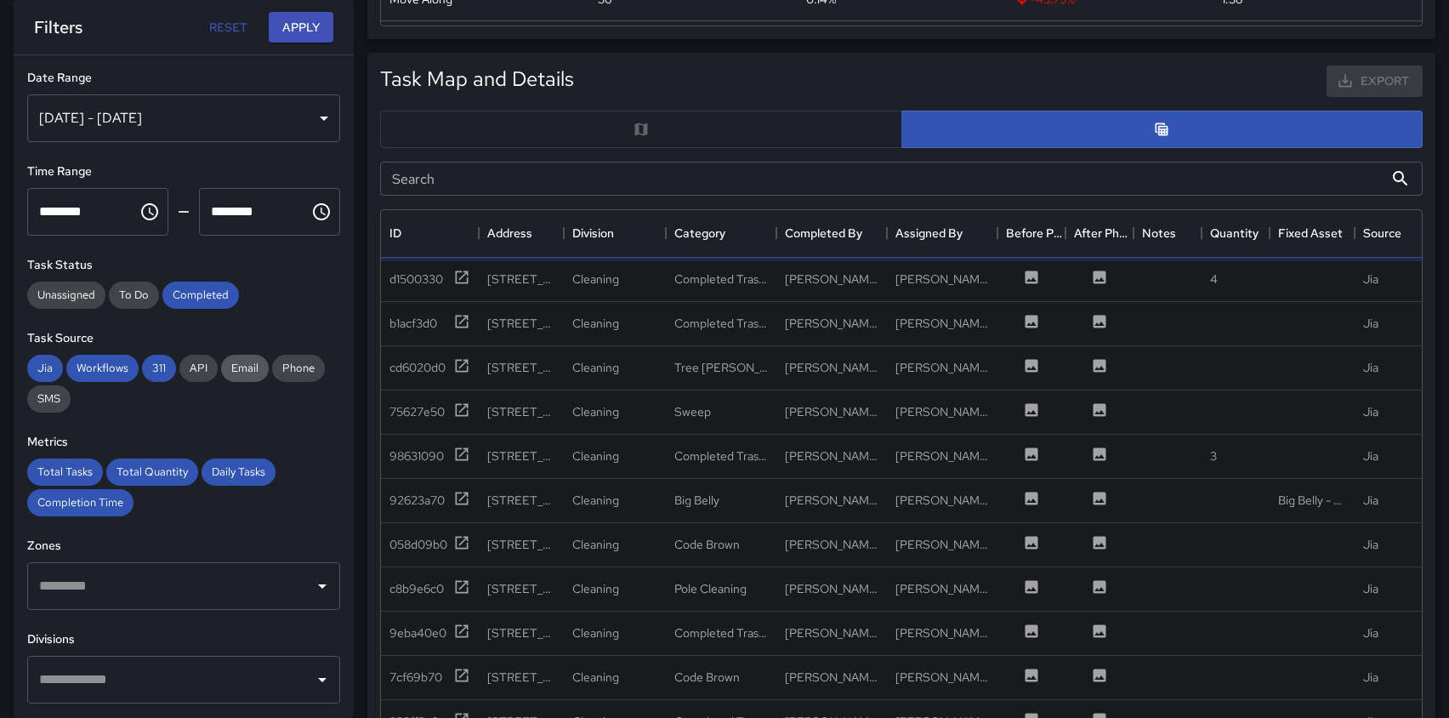
click at [242, 373] on span "Email" at bounding box center [245, 368] width 48 height 14
click at [190, 370] on span "API" at bounding box center [198, 368] width 38 height 14
click at [38, 400] on span "SMS" at bounding box center [48, 398] width 43 height 14
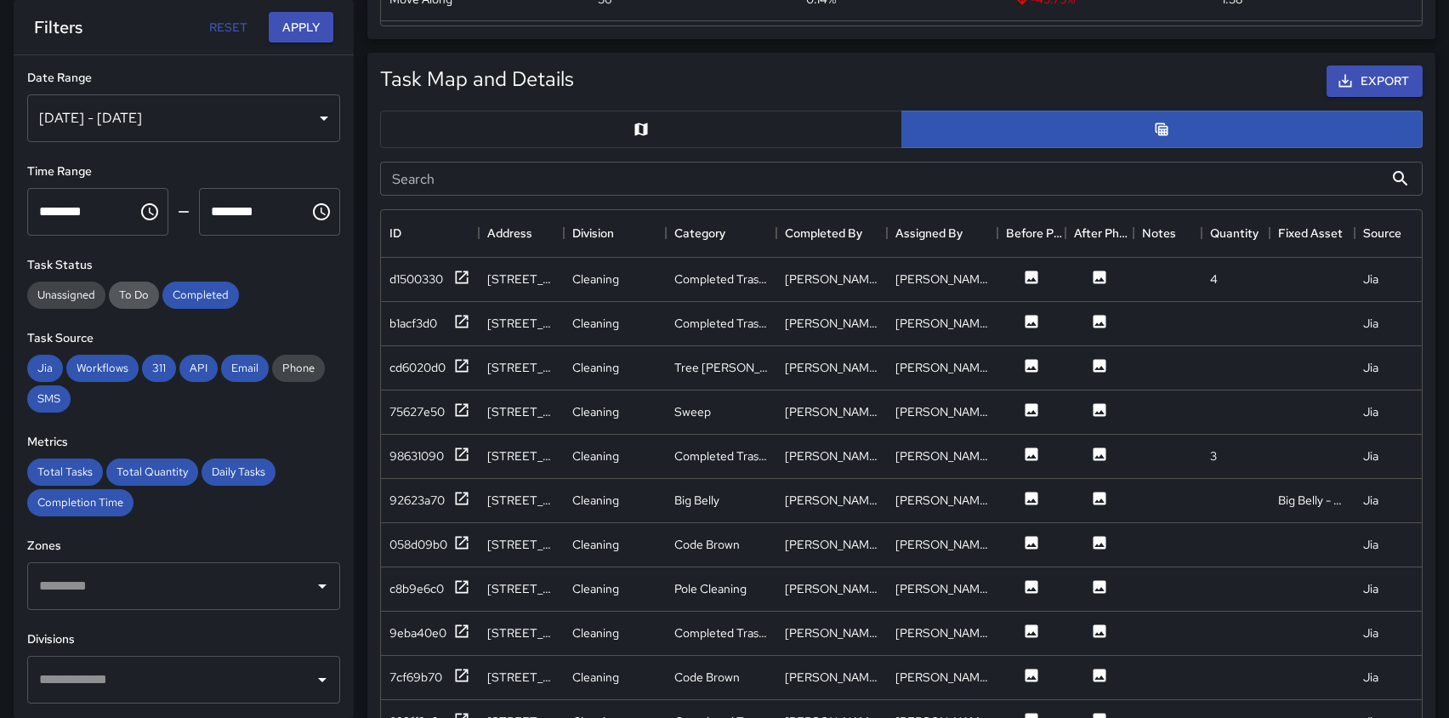
click at [134, 299] on span "To Do" at bounding box center [134, 295] width 50 height 14
click at [77, 295] on span "Unassigned" at bounding box center [66, 295] width 78 height 14
click at [301, 21] on button "Apply" at bounding box center [301, 27] width 65 height 31
click at [895, 172] on input "Search" at bounding box center [882, 179] width 1004 height 34
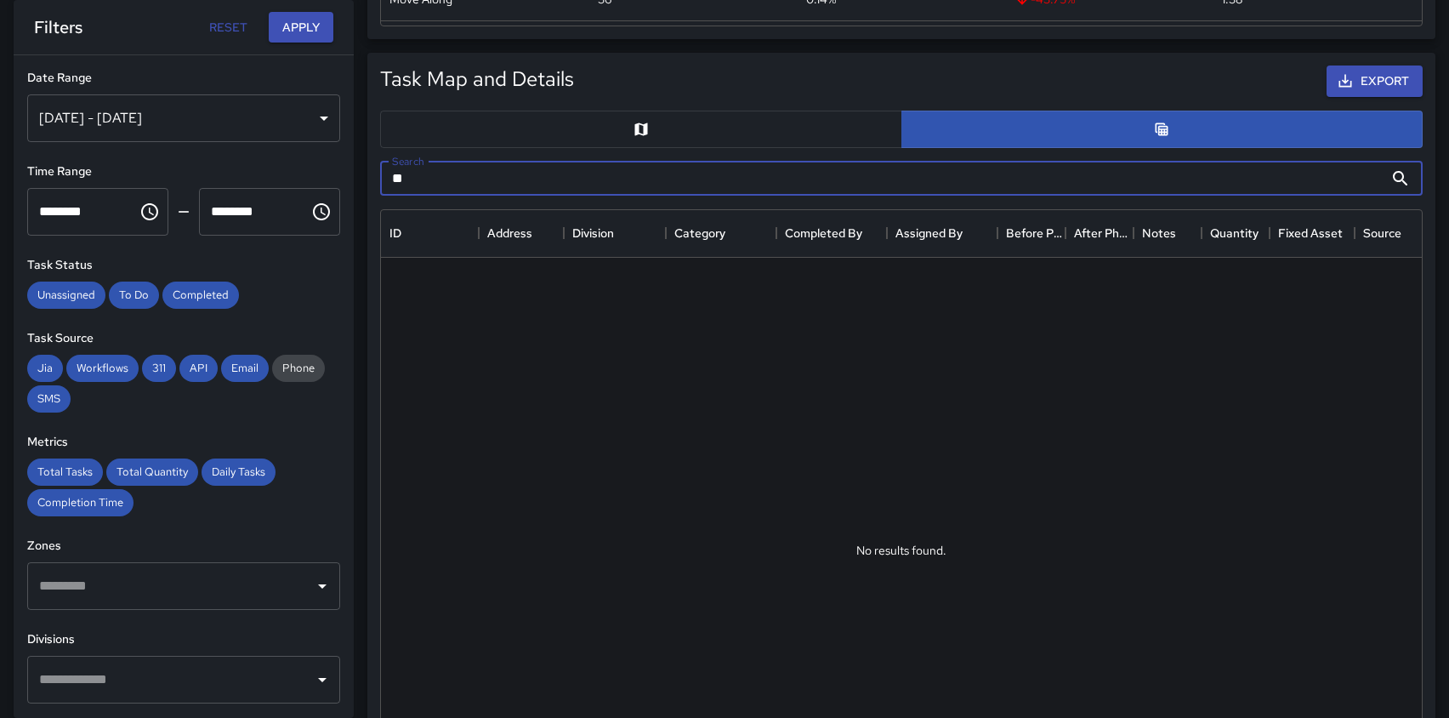
type input "*"
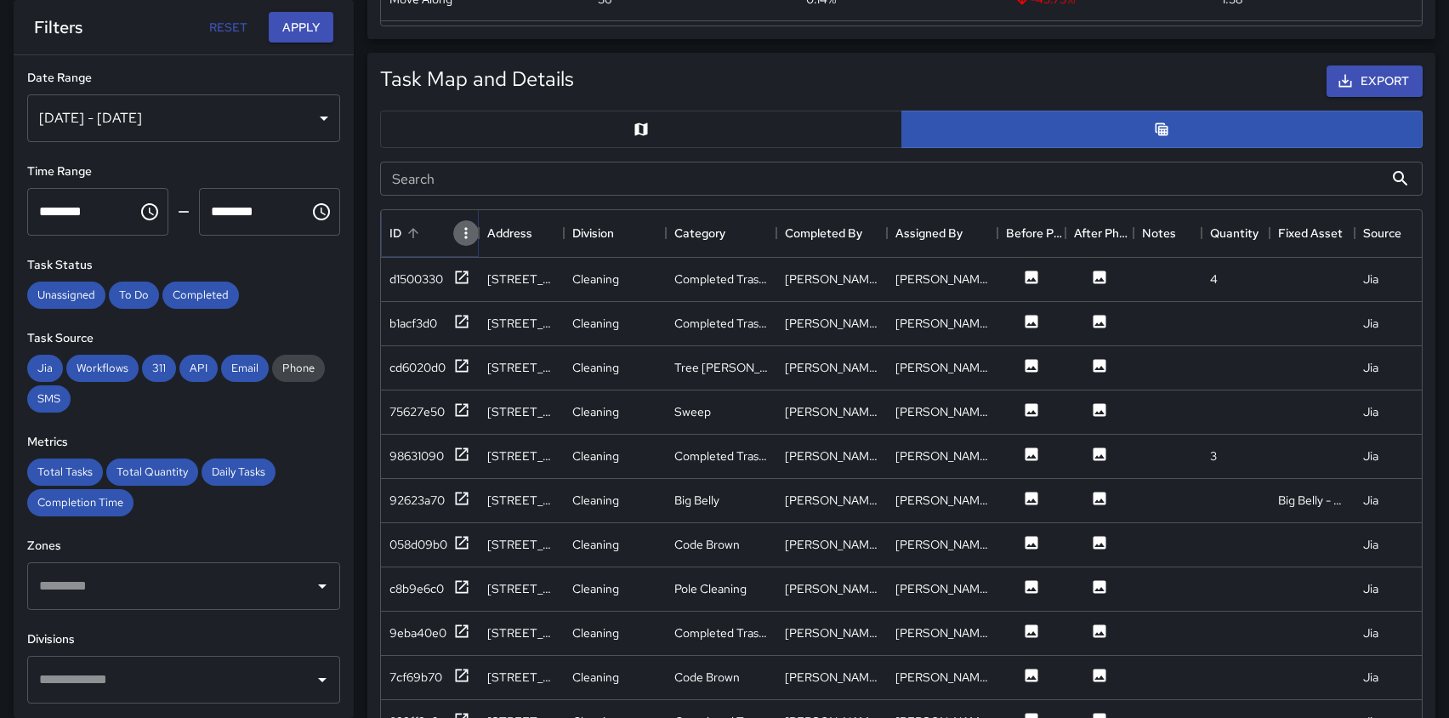
click at [466, 232] on icon "Menu" at bounding box center [465, 232] width 3 height 11
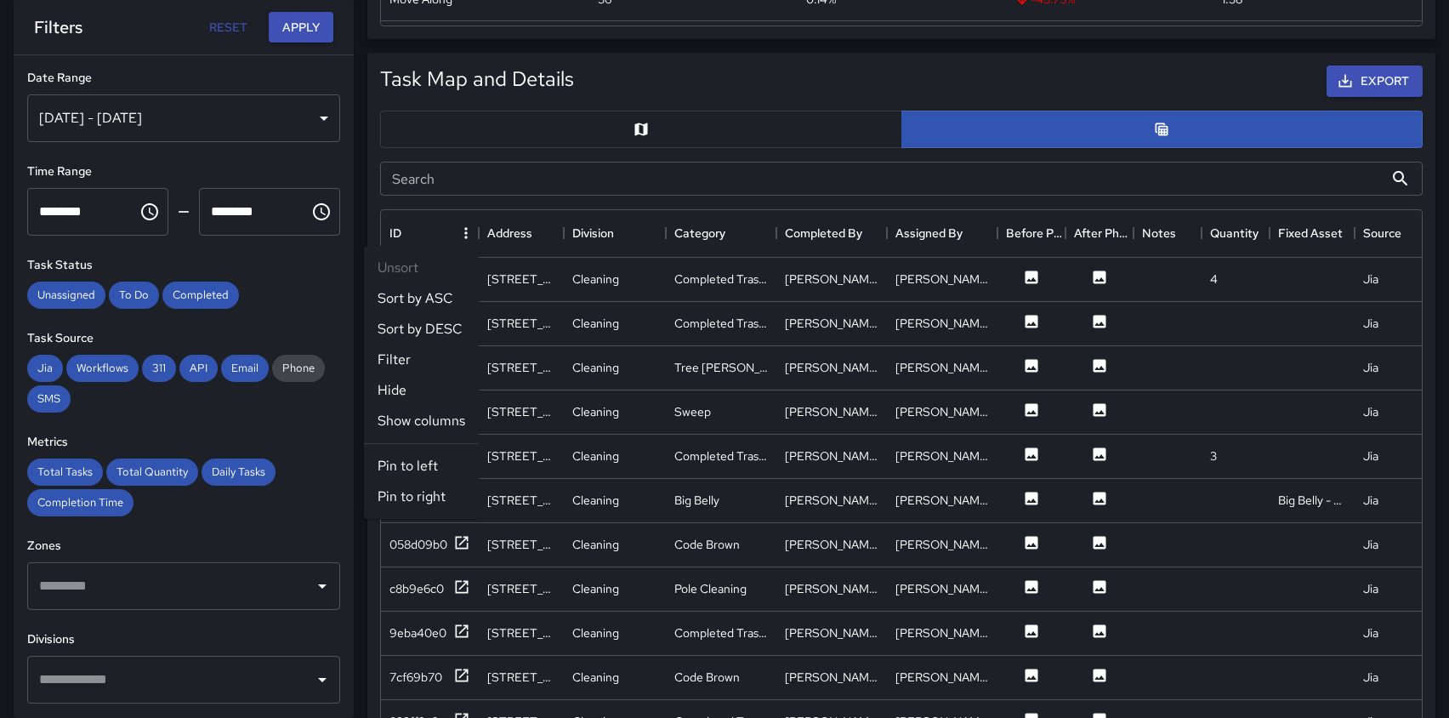
click at [394, 369] on li "Filter" at bounding box center [421, 359] width 115 height 31
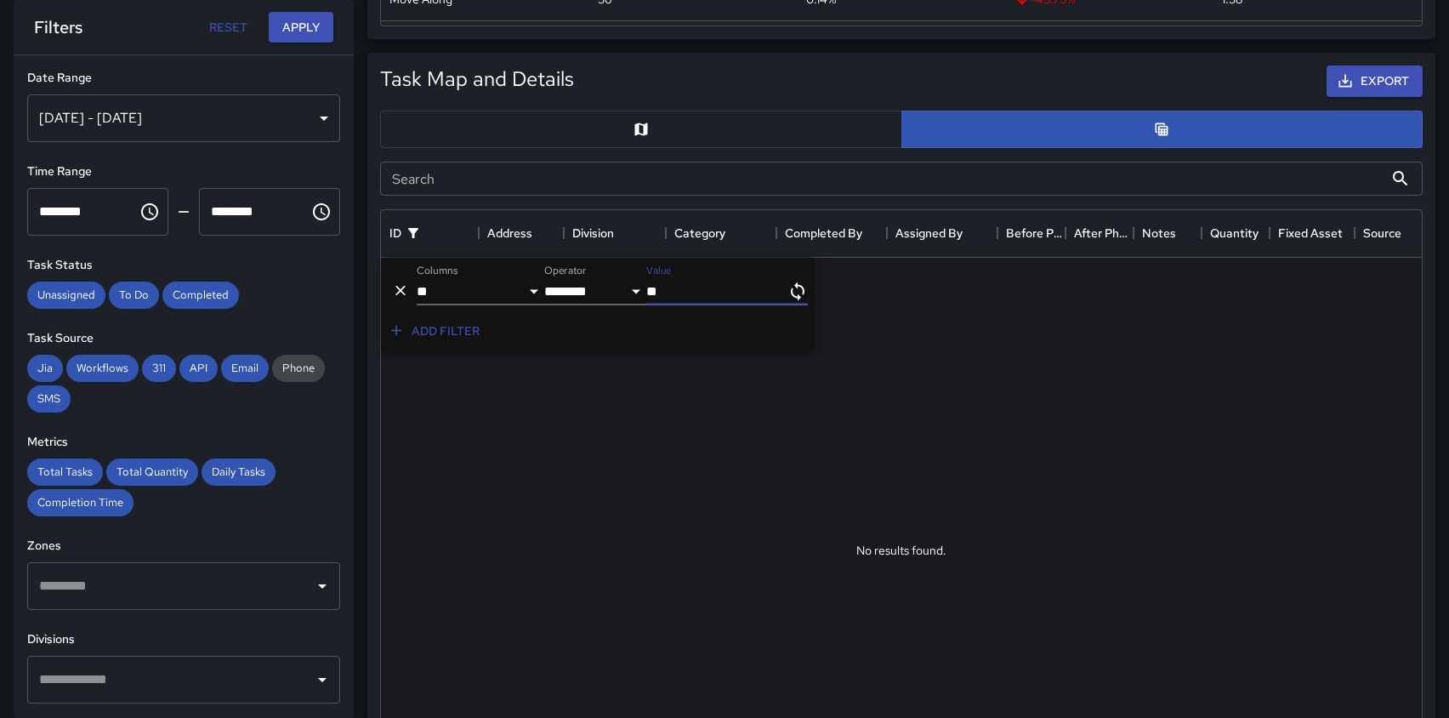
type input "*"
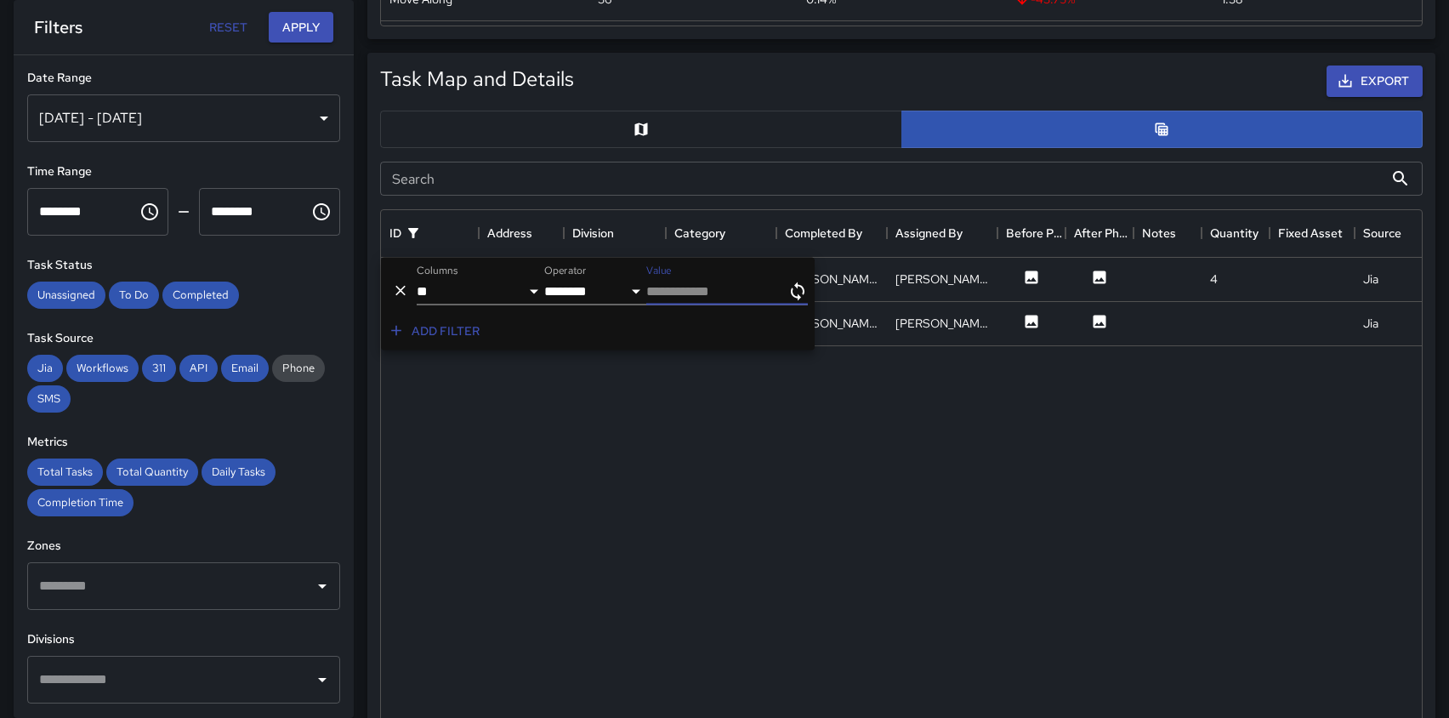
type input "*"
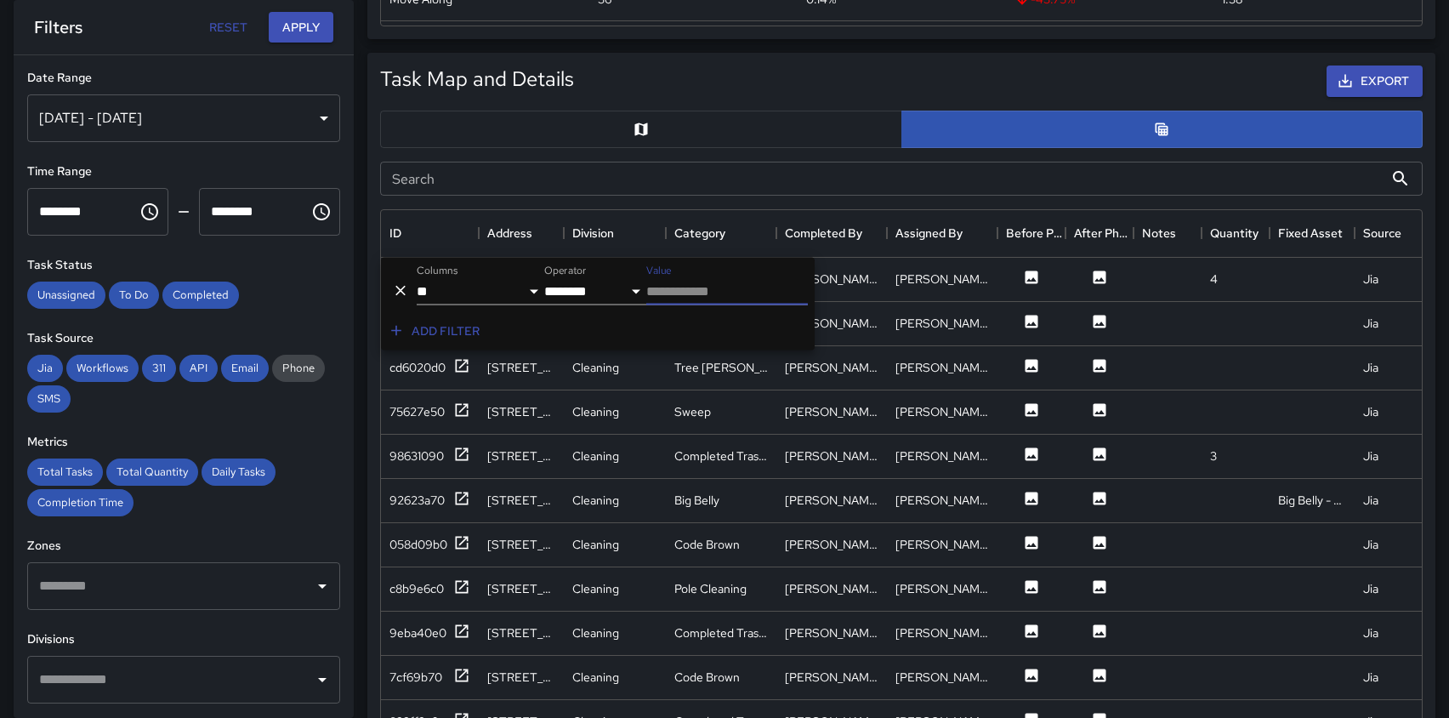
click at [791, 58] on div "Task Map and Details Export" at bounding box center [901, 81] width 1063 height 52
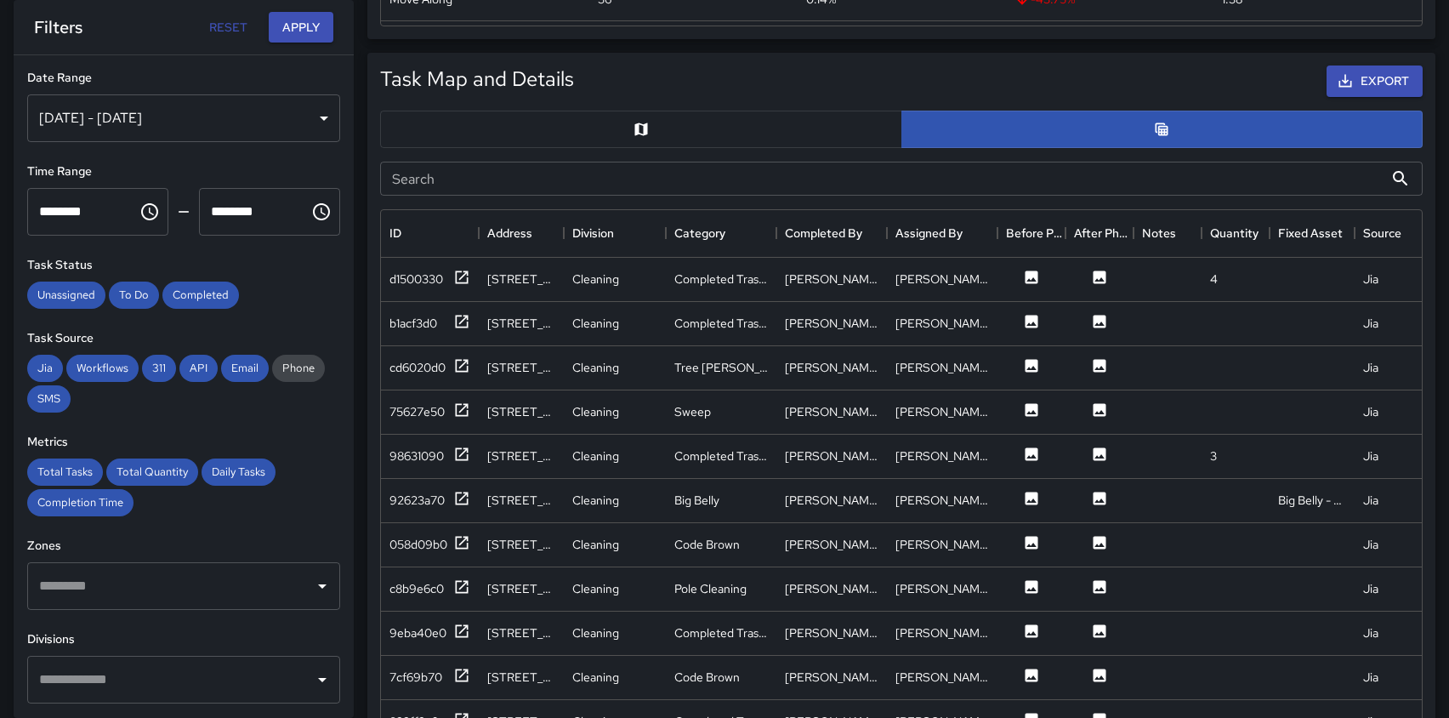
click at [806, 125] on button "button" at bounding box center [641, 129] width 522 height 37
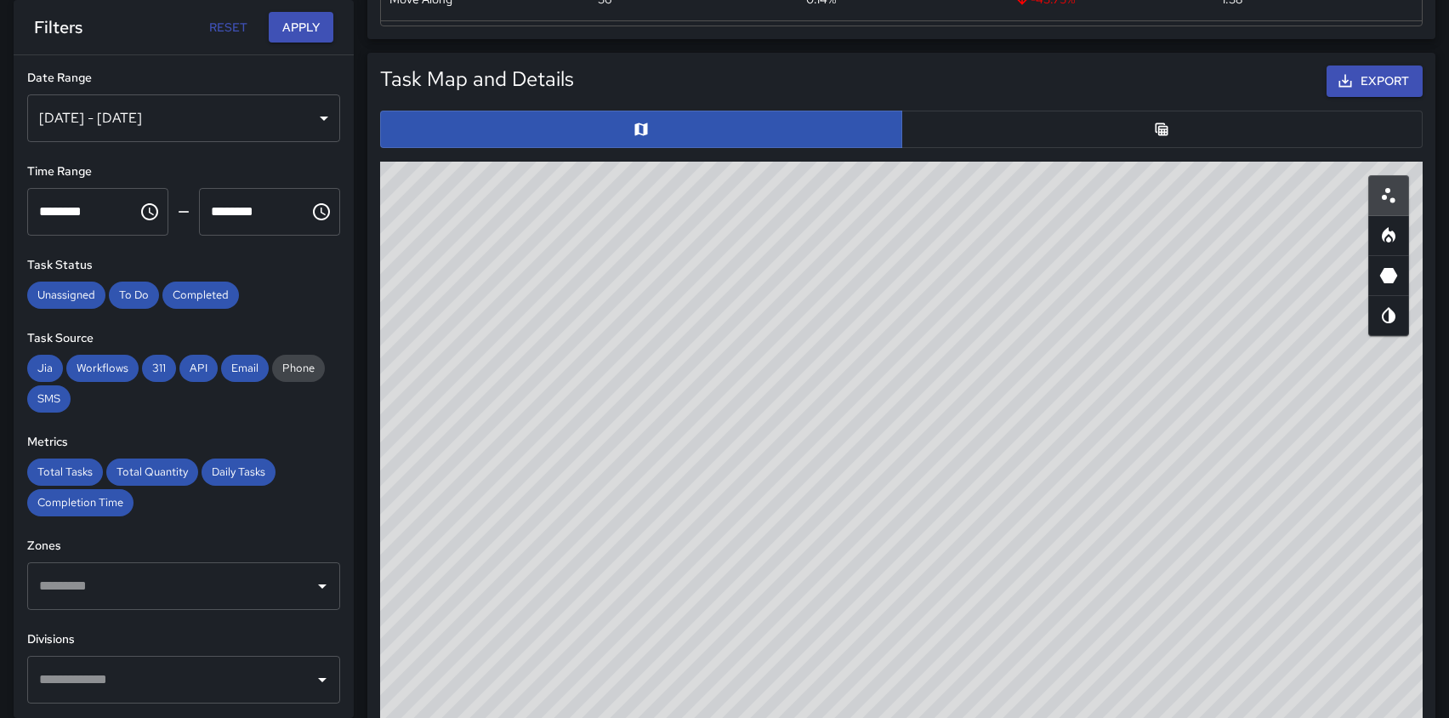
type button "map"
drag, startPoint x: 981, startPoint y: 474, endPoint x: 682, endPoint y: 499, distance: 299.6
click at [682, 499] on div "© Mapbox © OpenStreetMap Improve this map" at bounding box center [901, 502] width 1043 height 680
drag, startPoint x: 1381, startPoint y: 425, endPoint x: 870, endPoint y: 734, distance: 596.5
click at [870, 717] on html "**********" at bounding box center [724, 345] width 1449 height 2319
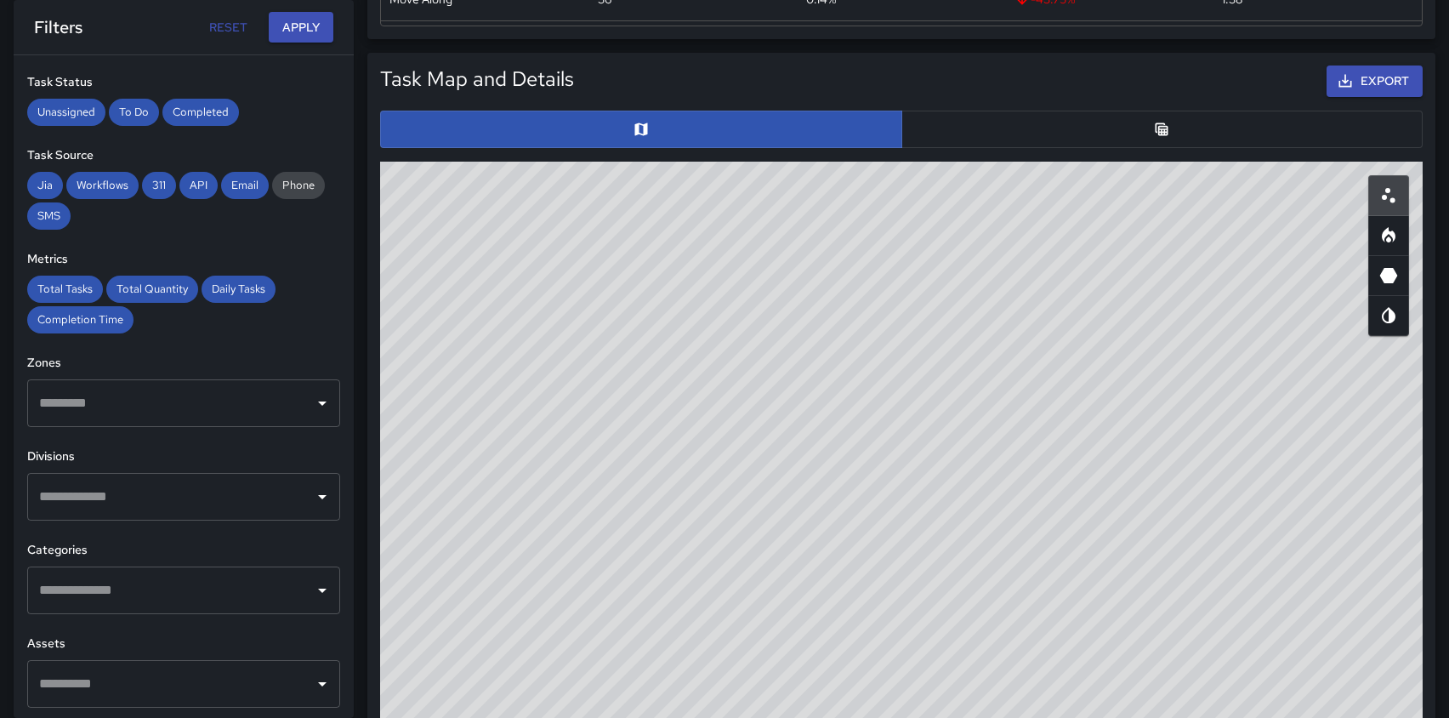
scroll to position [212, 0]
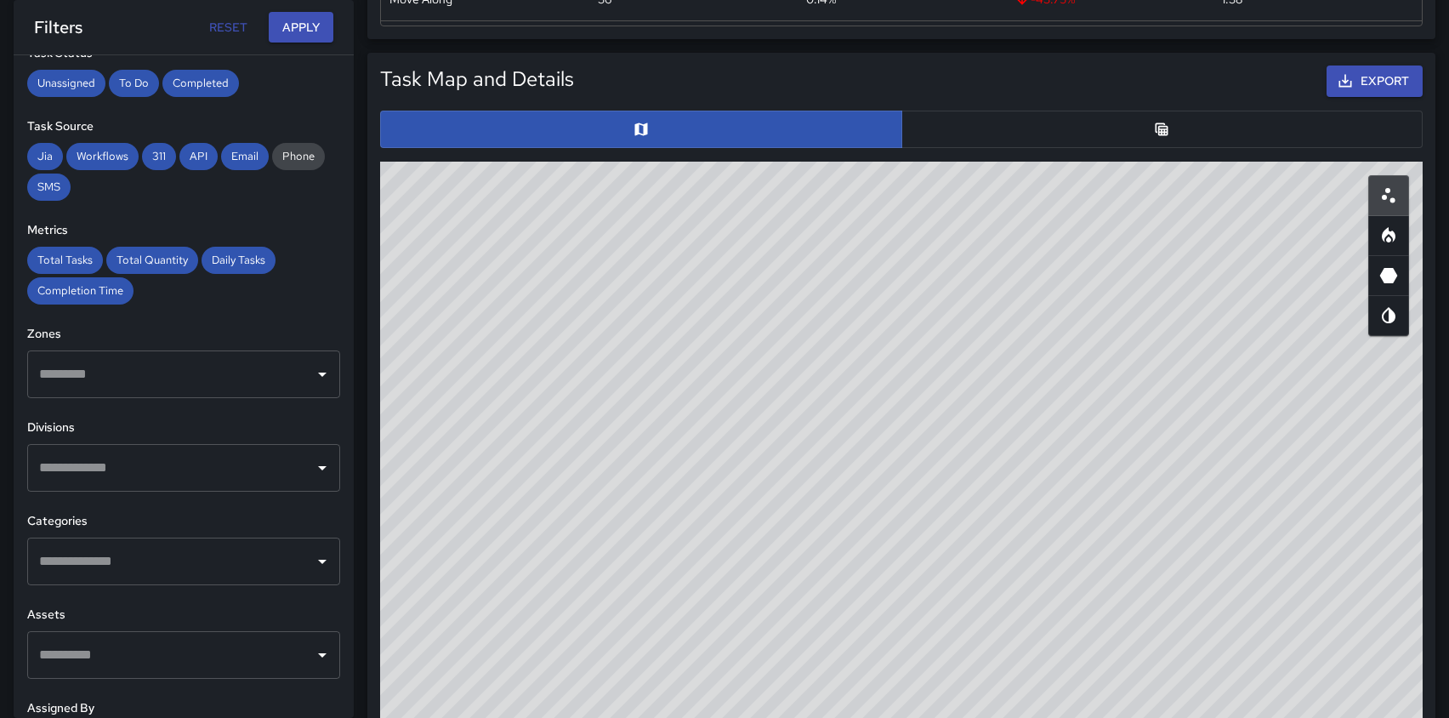
click at [161, 561] on input "text" at bounding box center [171, 561] width 272 height 32
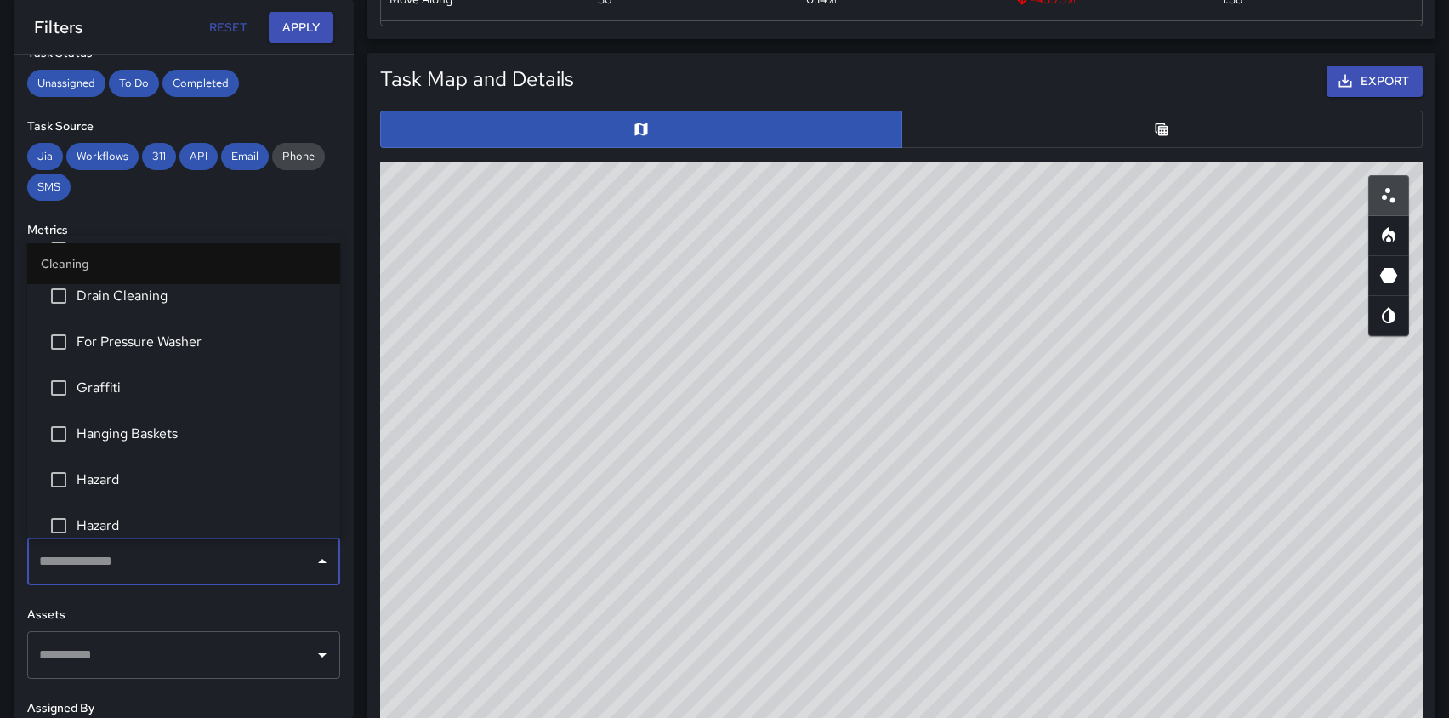
scroll to position [517, 0]
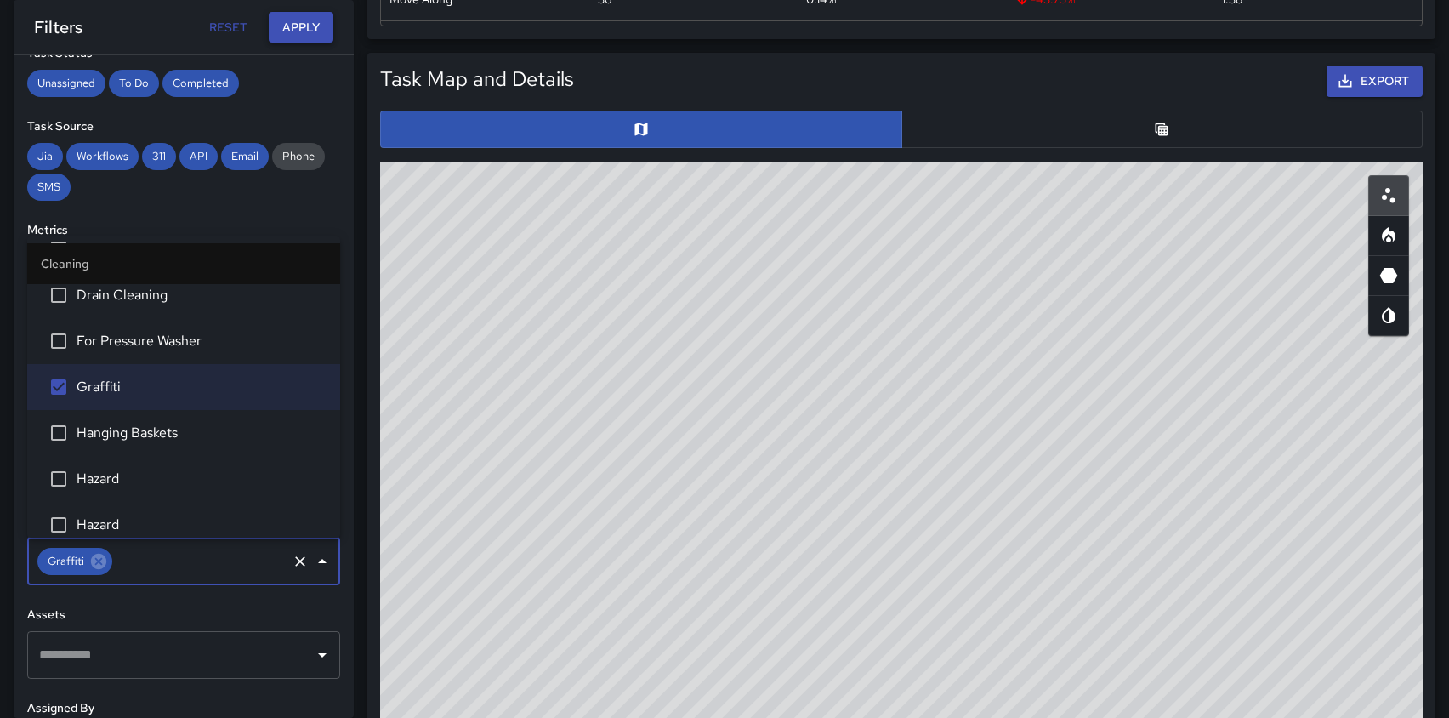
click at [302, 32] on button "Apply" at bounding box center [301, 27] width 65 height 31
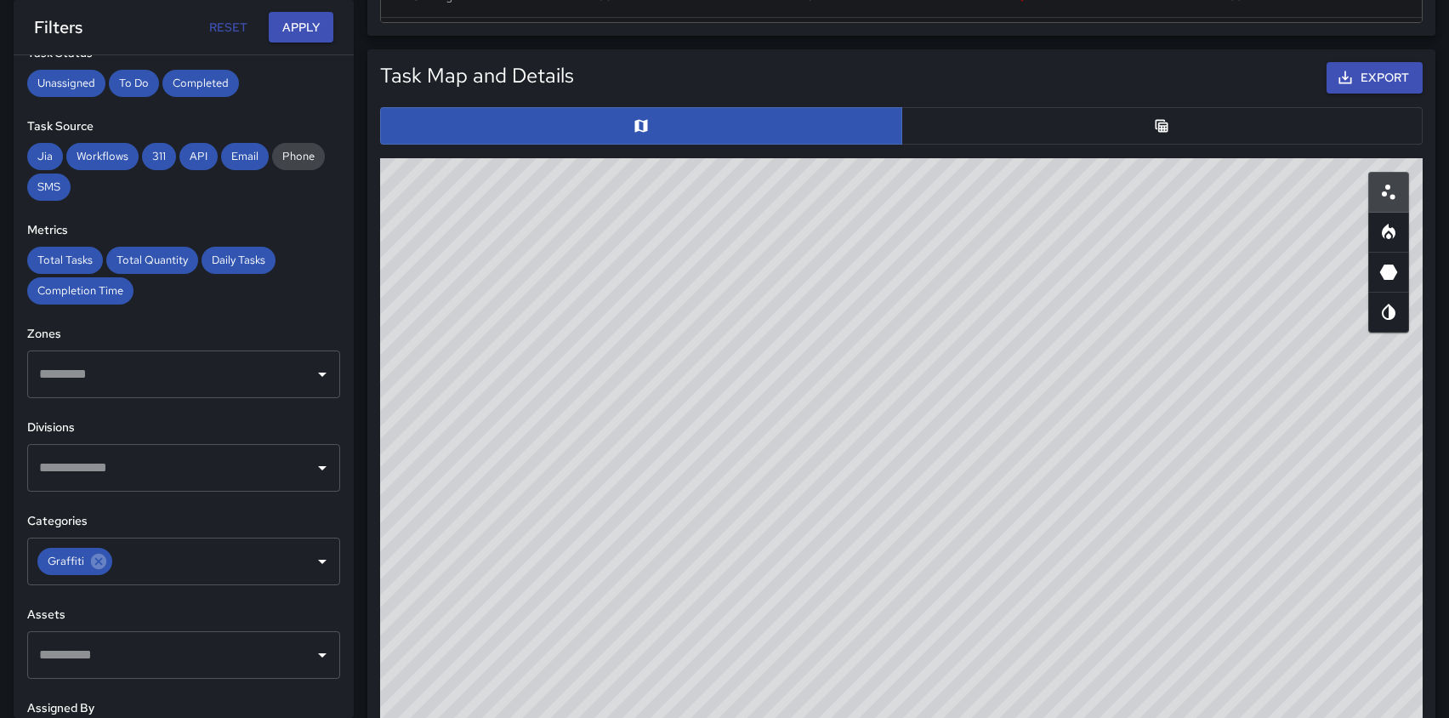
scroll to position [0, 0]
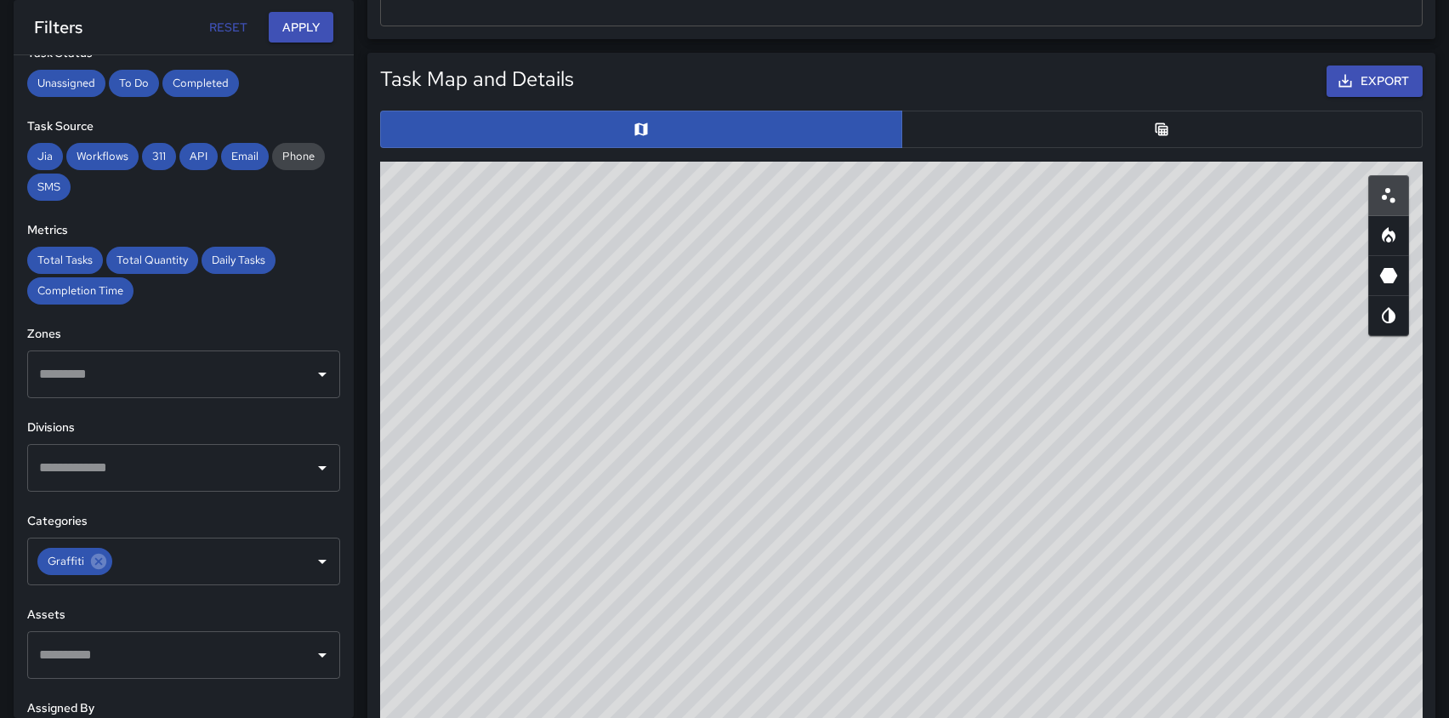
click at [1042, 125] on button "button" at bounding box center [1163, 129] width 522 height 37
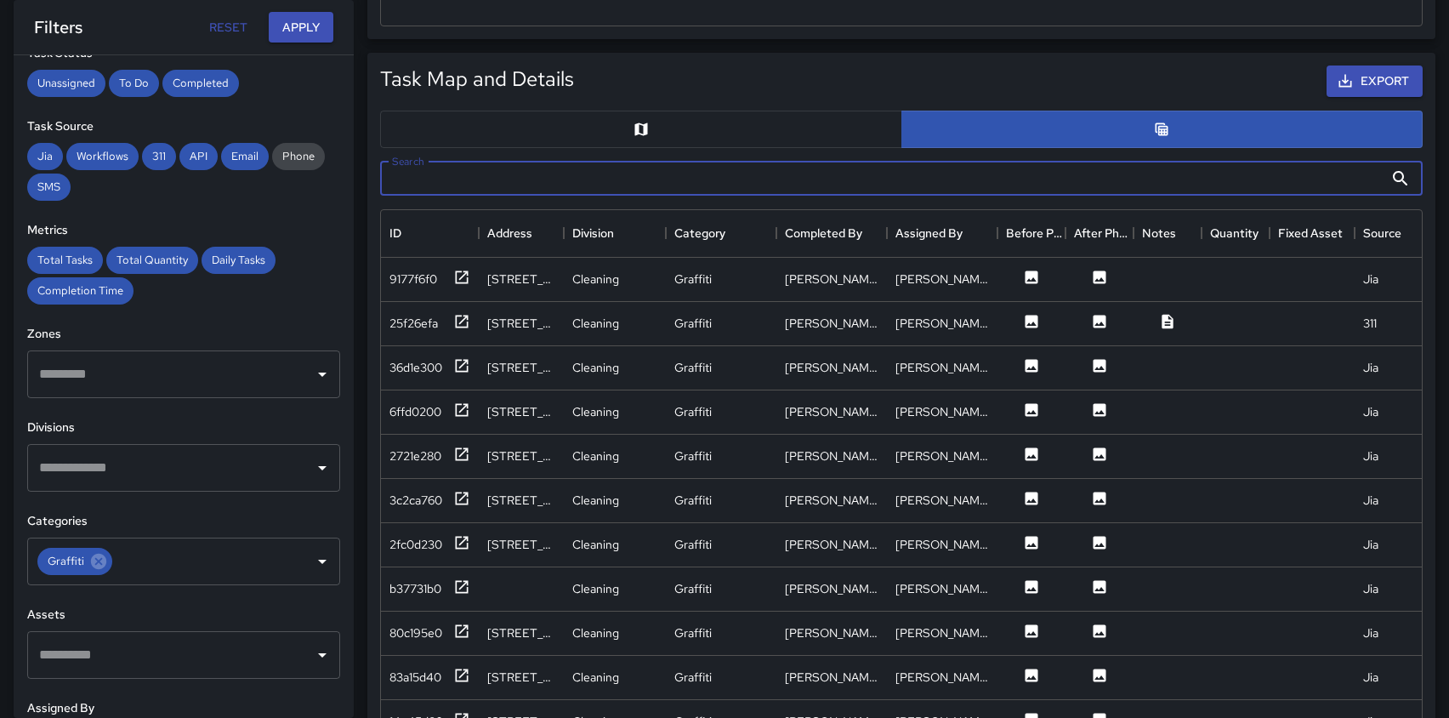
click at [532, 174] on input "Search" at bounding box center [882, 179] width 1004 height 34
type input "***"
click at [461, 408] on icon at bounding box center [461, 409] width 17 height 17
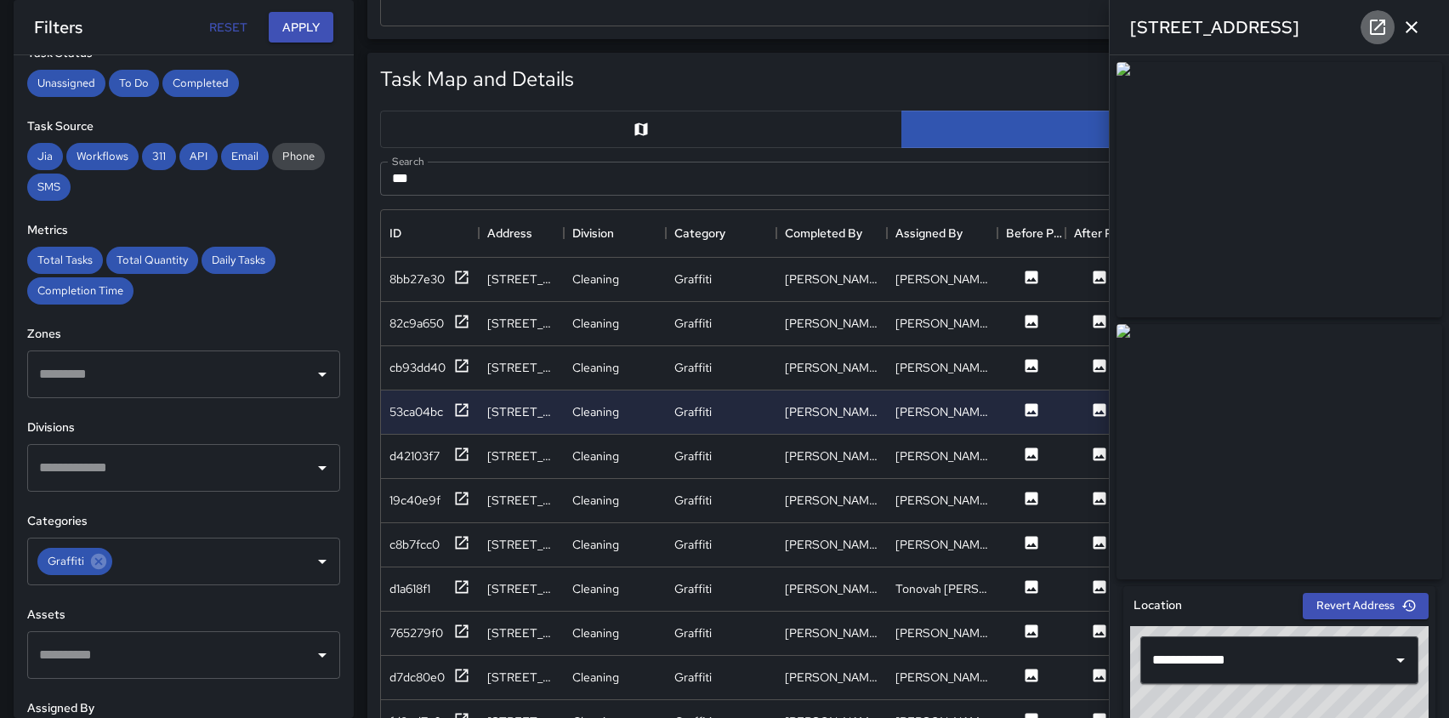
click at [1376, 27] on icon at bounding box center [1377, 27] width 15 height 15
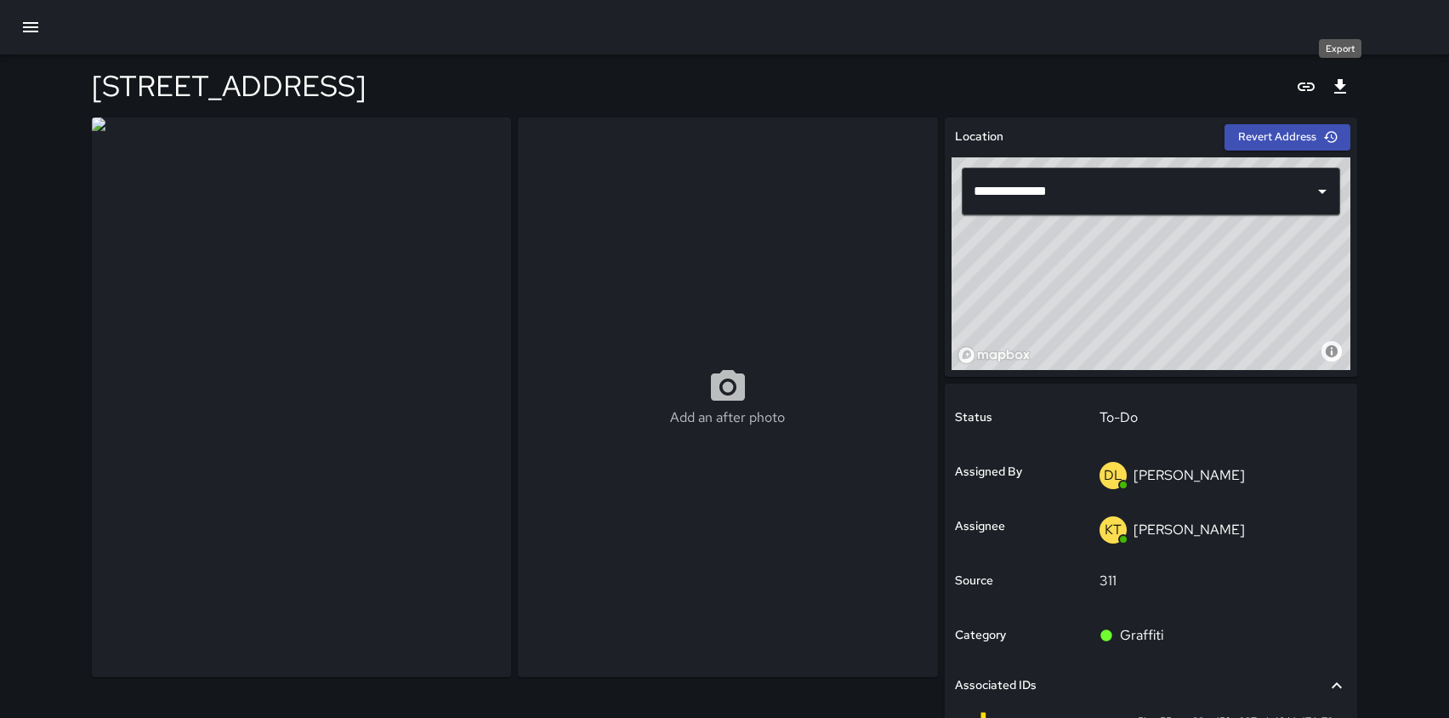
click at [1341, 88] on icon "Export" at bounding box center [1341, 86] width 12 height 14
click at [1306, 85] on icon "Copy link" at bounding box center [1306, 87] width 20 height 20
click at [406, 3] on div at bounding box center [724, 27] width 1449 height 54
type input "**********"
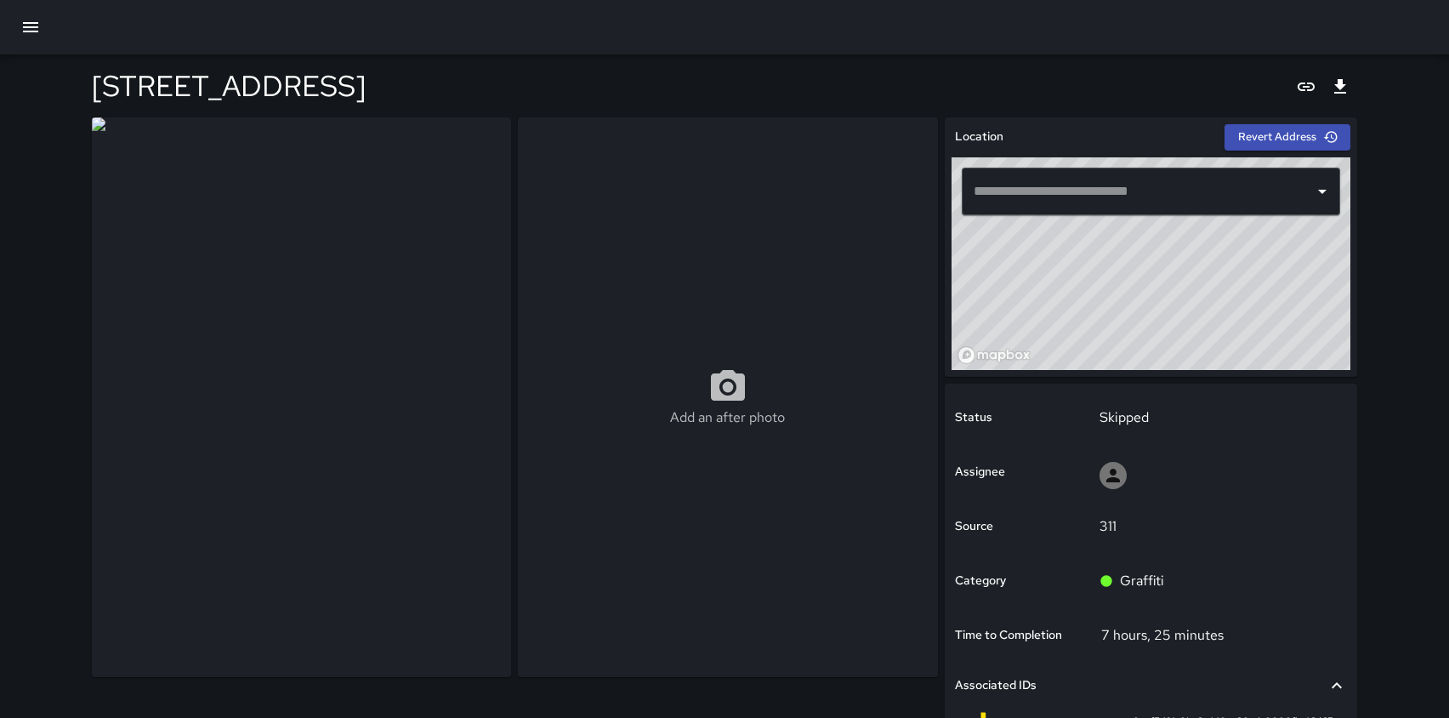
type input "**********"
click at [31, 31] on icon "button" at bounding box center [30, 27] width 15 height 10
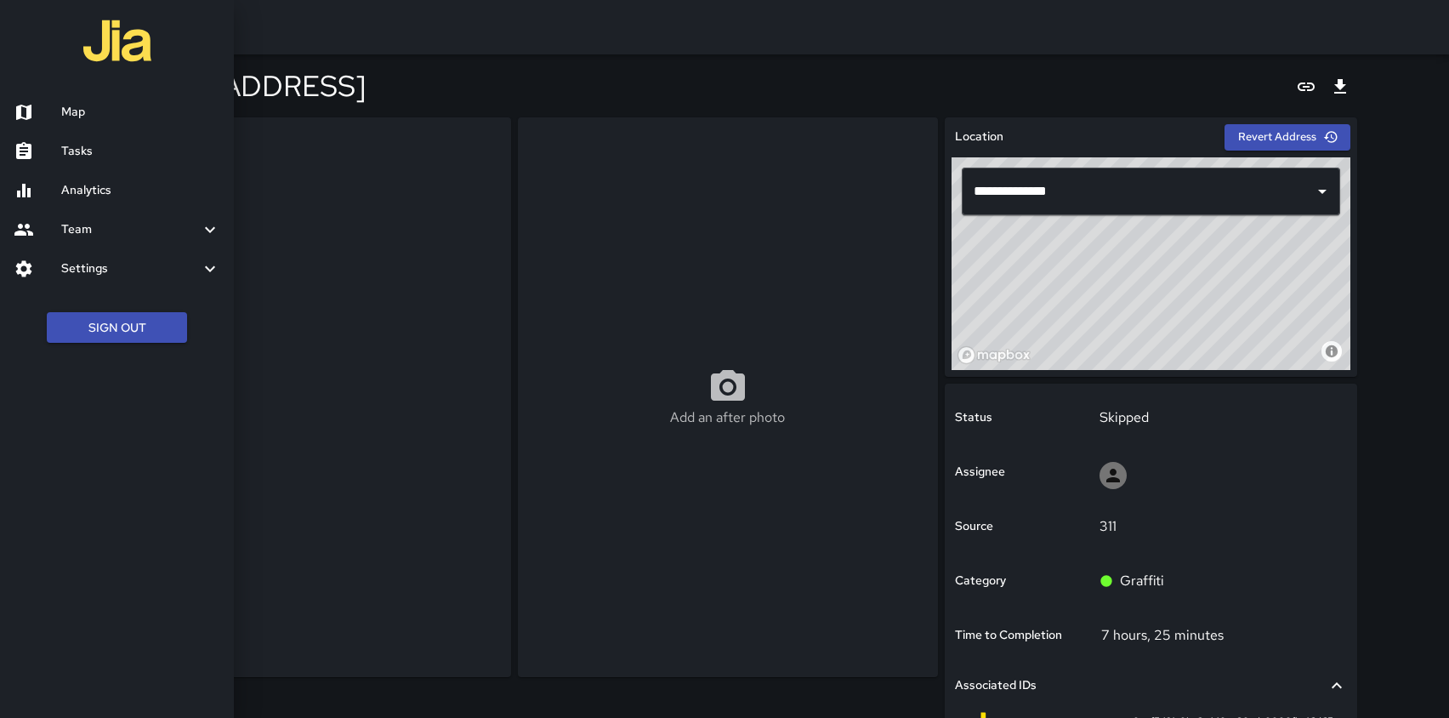
click at [77, 142] on h6 "Tasks" at bounding box center [140, 151] width 159 height 19
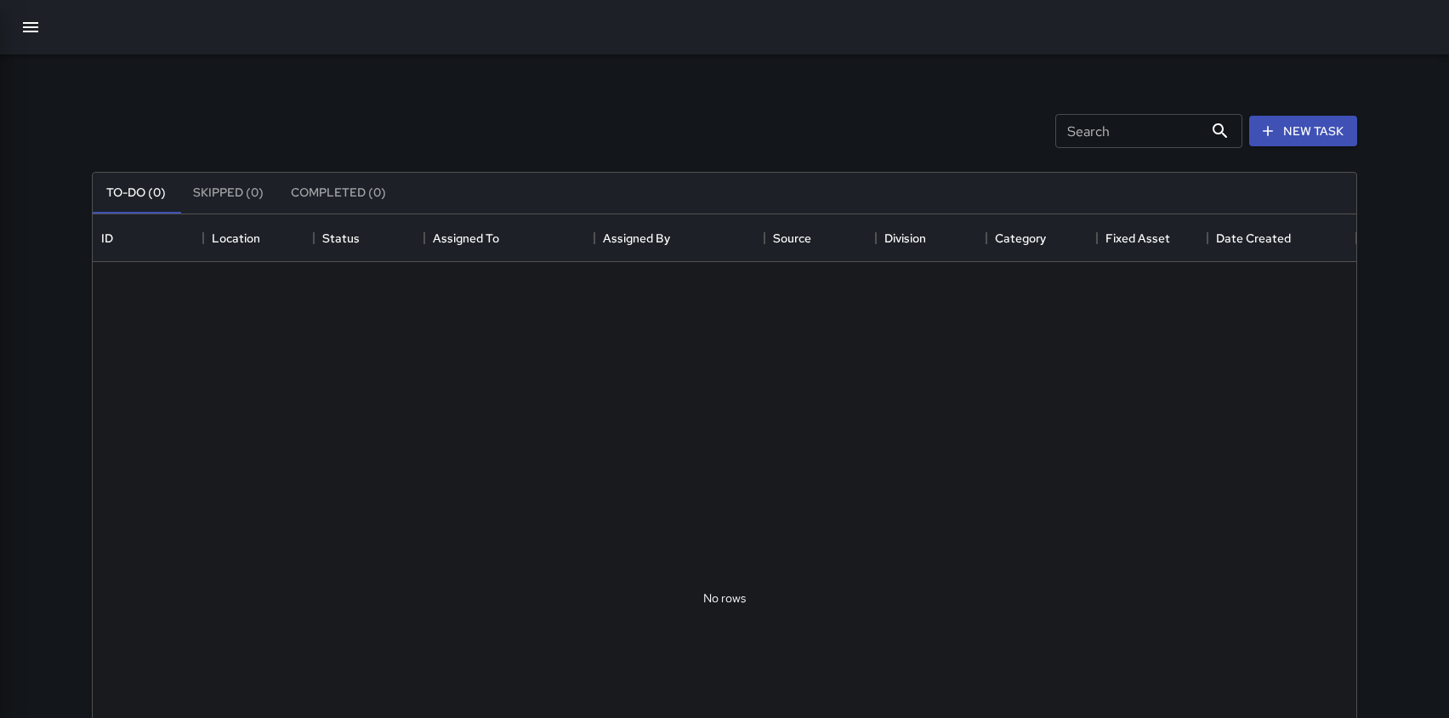
scroll to position [720, 1264]
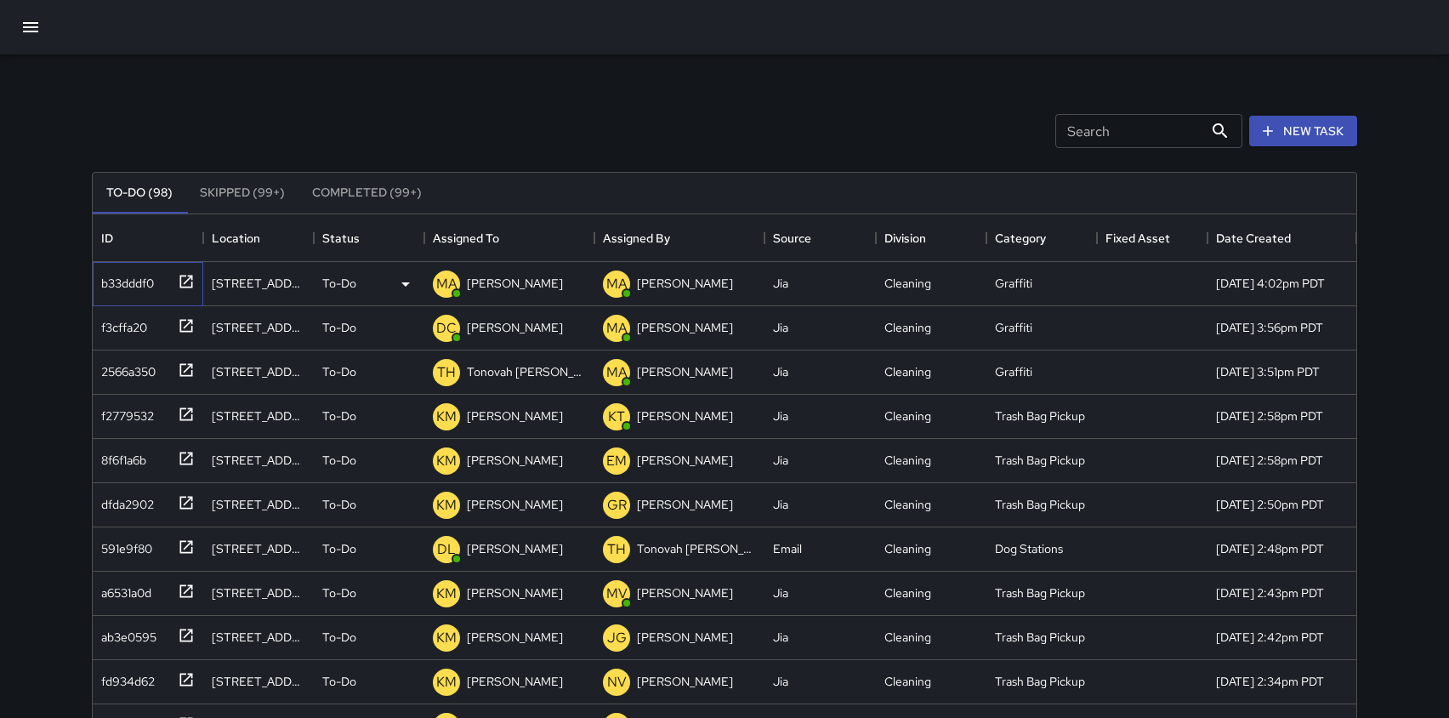
click at [184, 276] on icon at bounding box center [186, 281] width 17 height 17
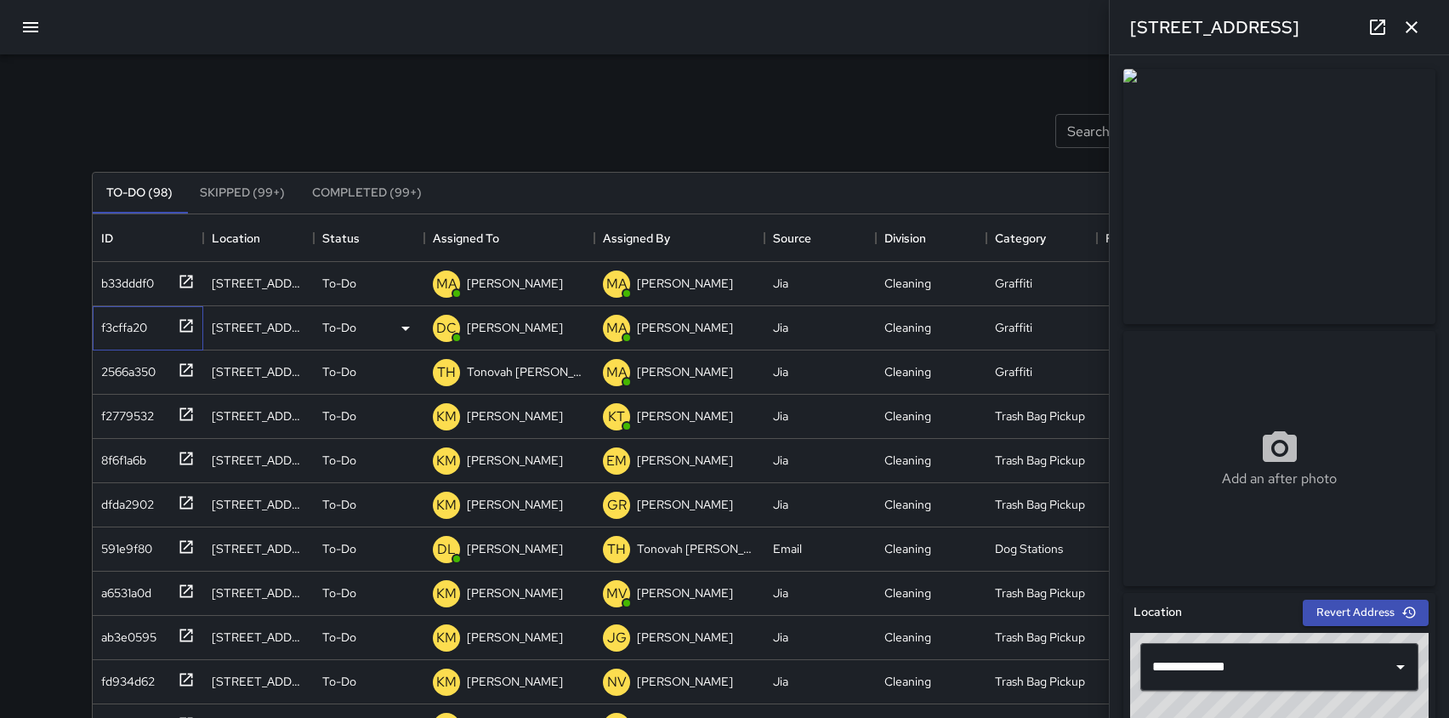
click at [182, 324] on icon at bounding box center [186, 325] width 17 height 17
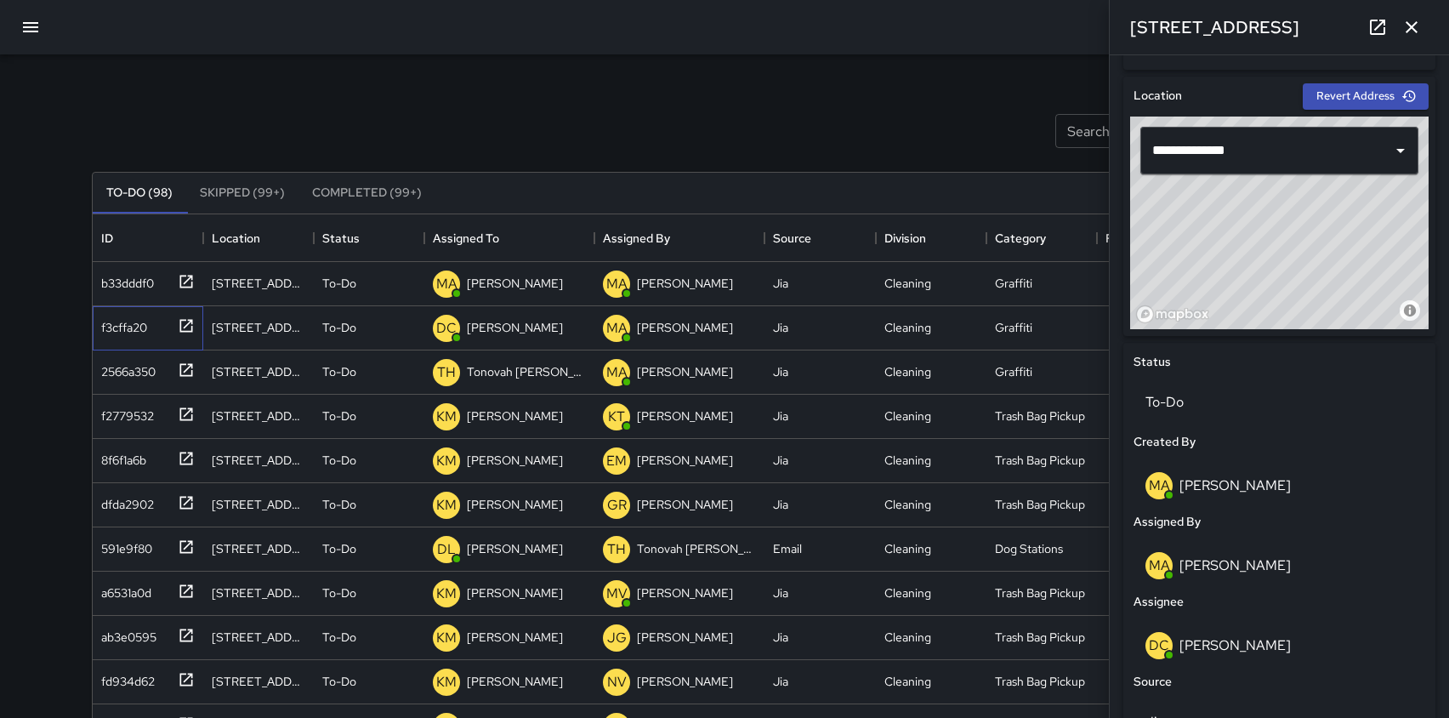
scroll to position [519, 0]
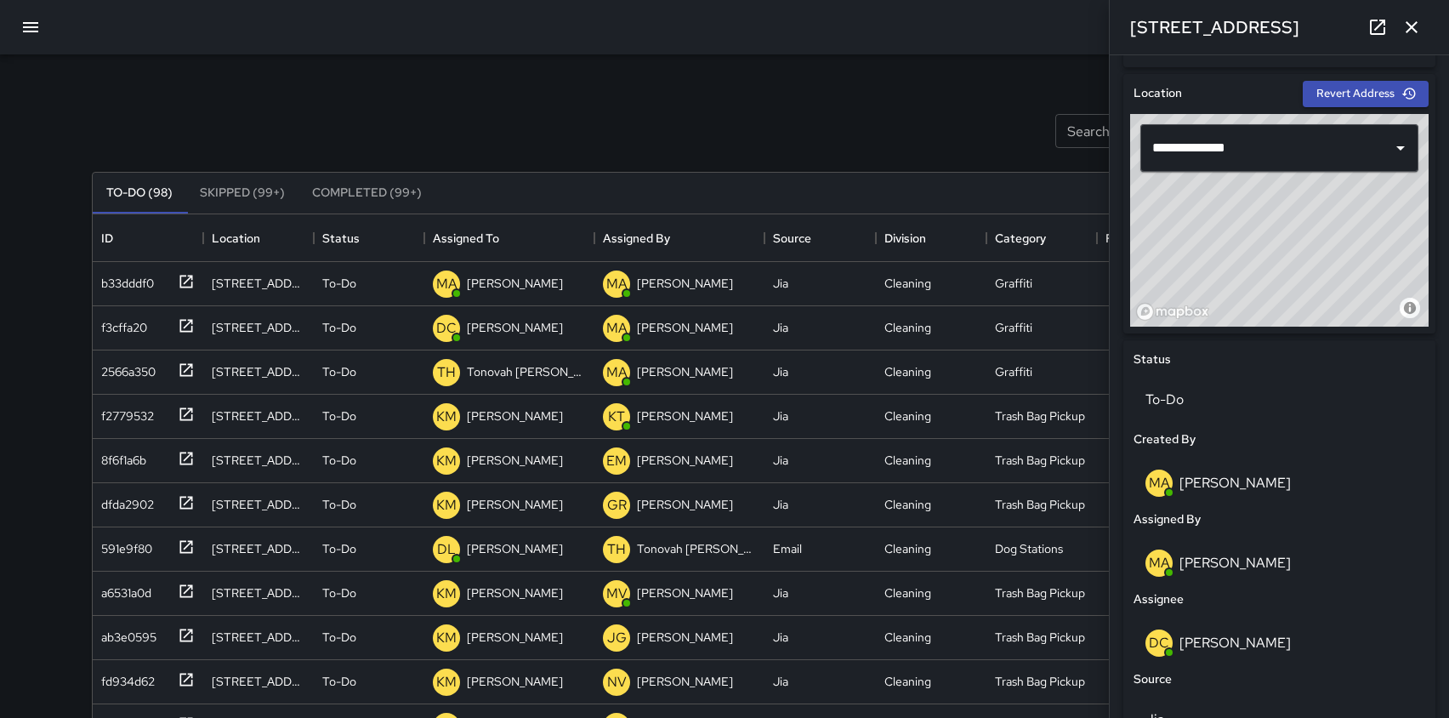
drag, startPoint x: 1341, startPoint y: 299, endPoint x: 1354, endPoint y: 295, distance: 13.2
click at [1354, 295] on div "© Mapbox © OpenStreetMap Improve this map" at bounding box center [1279, 220] width 299 height 213
click at [919, 82] on div "Search Search New Task To-Do (98) Skipped (99+) Completed (99+) ID Location Sta…" at bounding box center [724, 529] width 1307 height 950
click at [1408, 32] on icon "button" at bounding box center [1412, 27] width 20 height 20
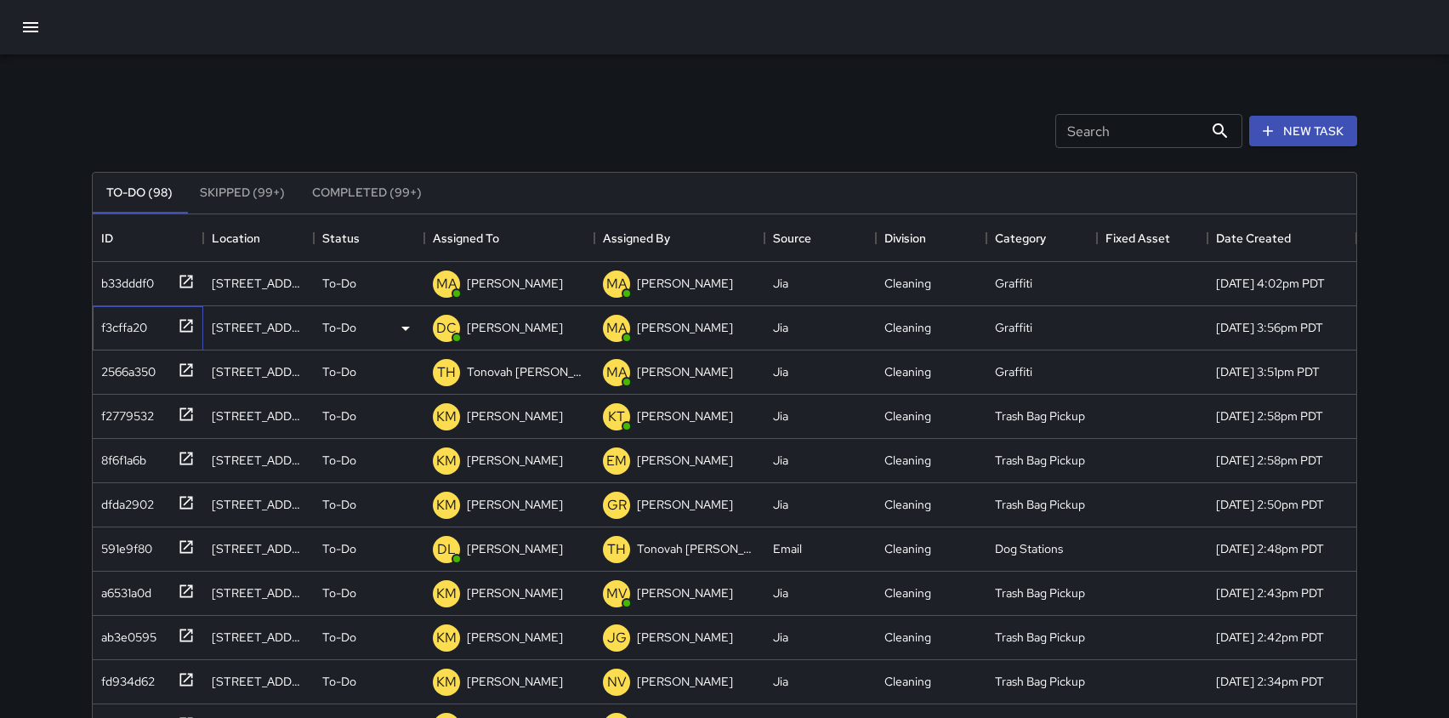
click at [185, 322] on icon at bounding box center [186, 325] width 17 height 17
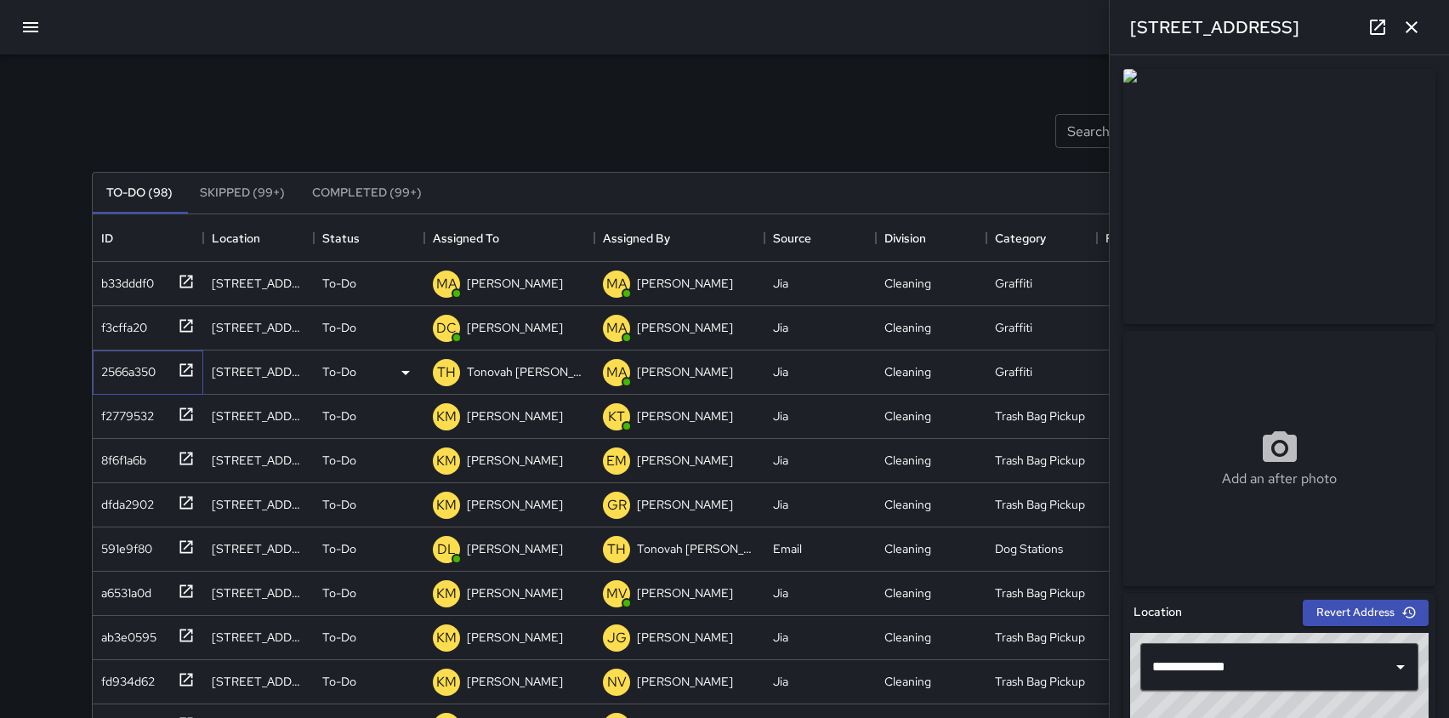
click at [182, 366] on icon at bounding box center [186, 370] width 17 height 17
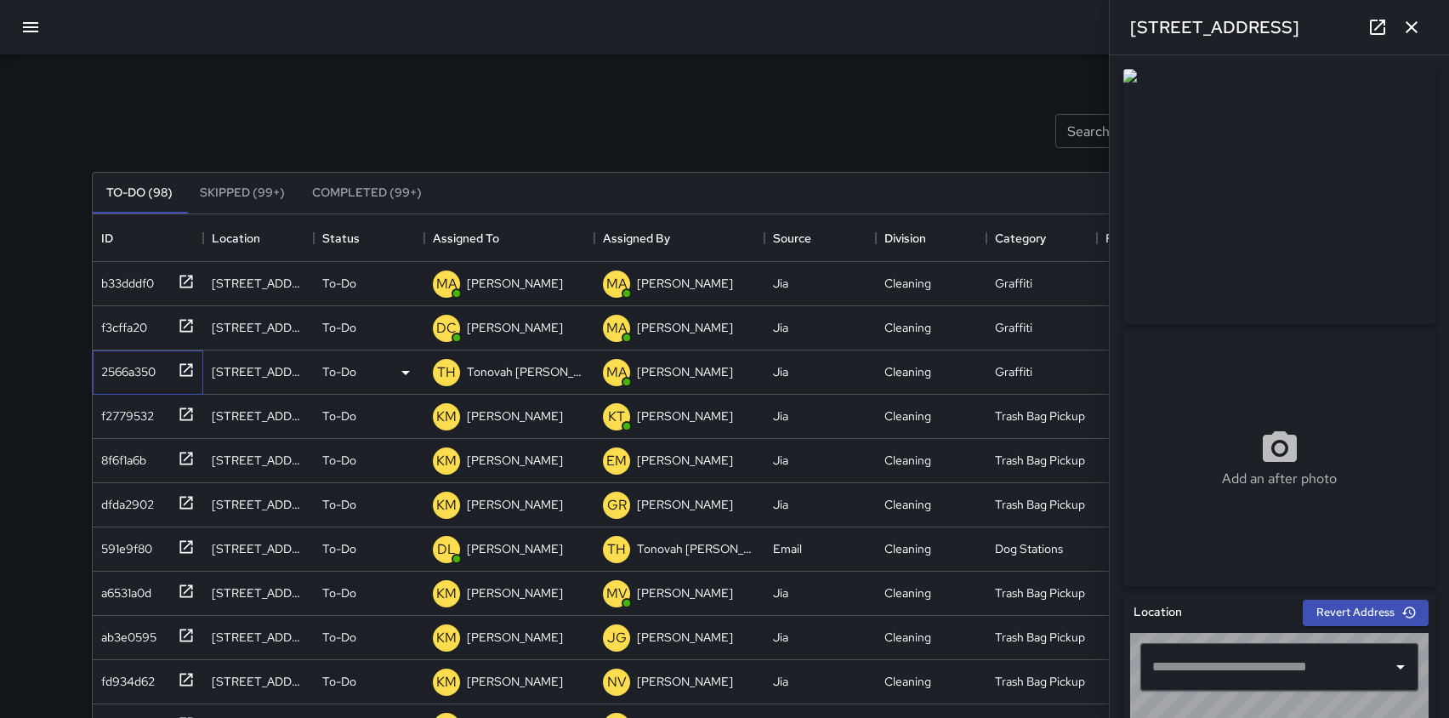
type input "**********"
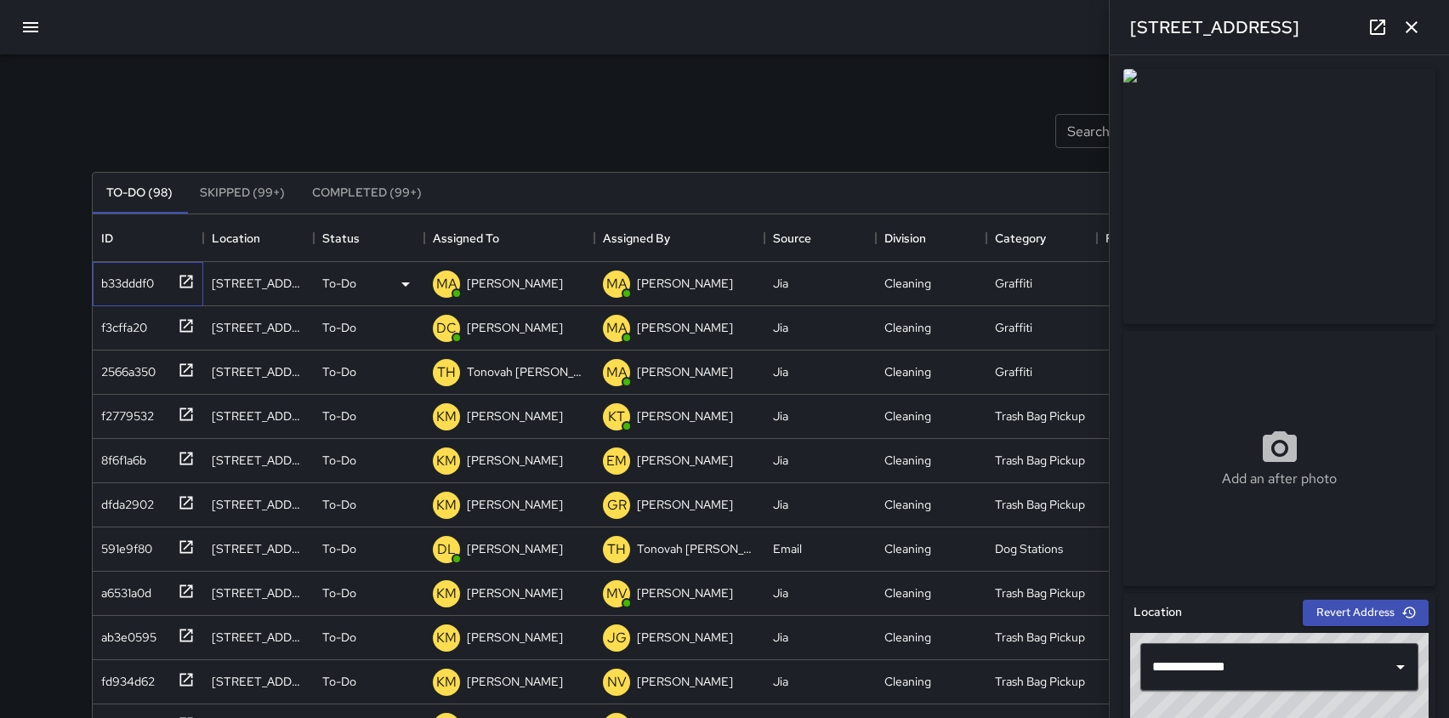
click at [186, 279] on icon at bounding box center [186, 281] width 17 height 17
click at [1379, 24] on icon at bounding box center [1378, 27] width 20 height 20
click at [186, 318] on icon at bounding box center [186, 325] width 17 height 17
click at [1383, 23] on icon at bounding box center [1378, 27] width 20 height 20
click at [190, 364] on icon at bounding box center [186, 369] width 13 height 13
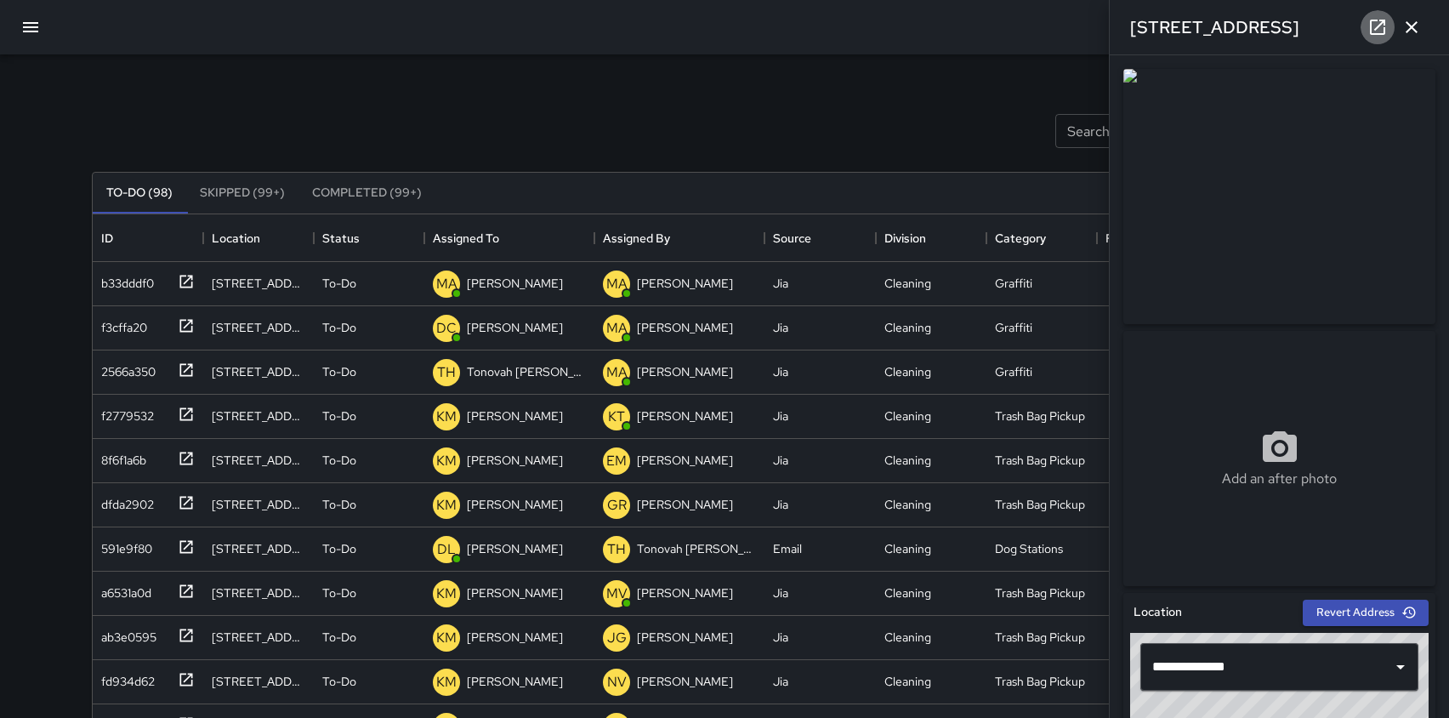
click at [1372, 25] on icon at bounding box center [1378, 27] width 20 height 20
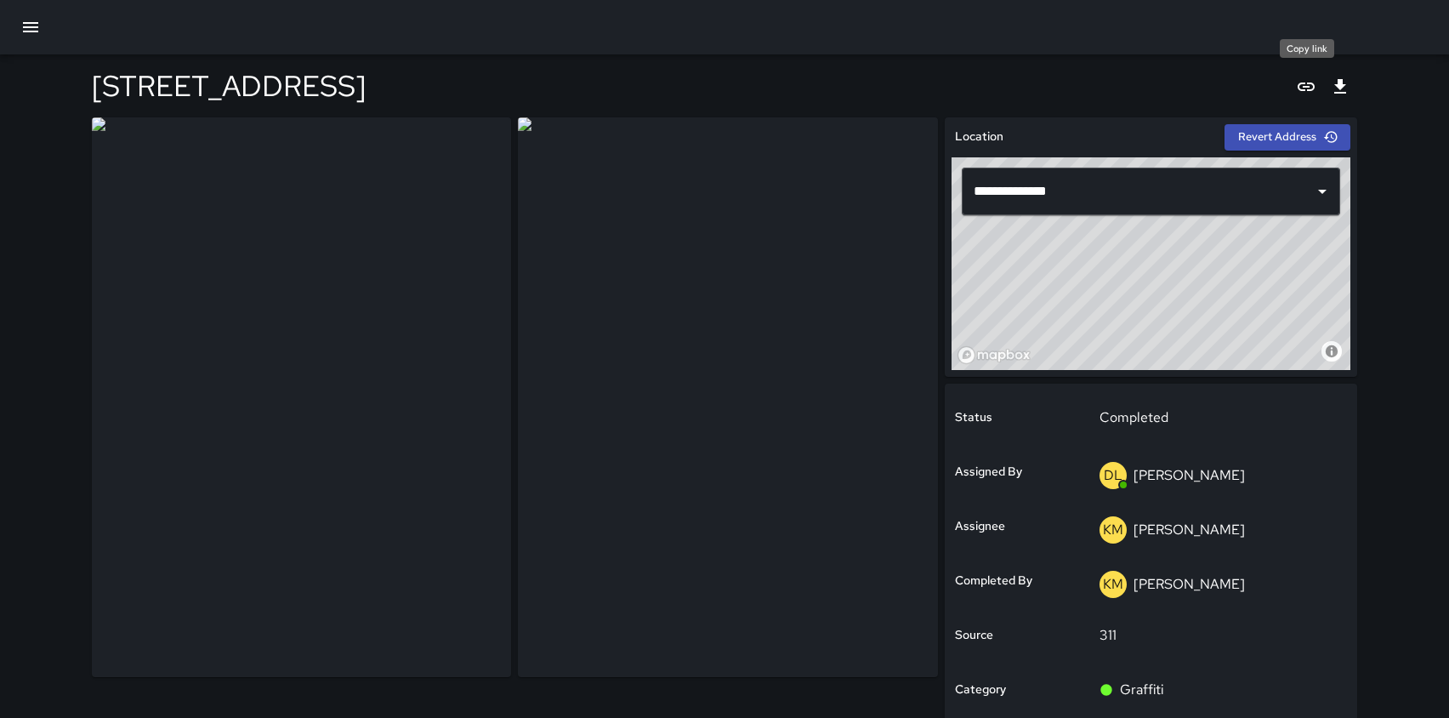
click at [1314, 83] on icon "Copy link" at bounding box center [1306, 87] width 20 height 20
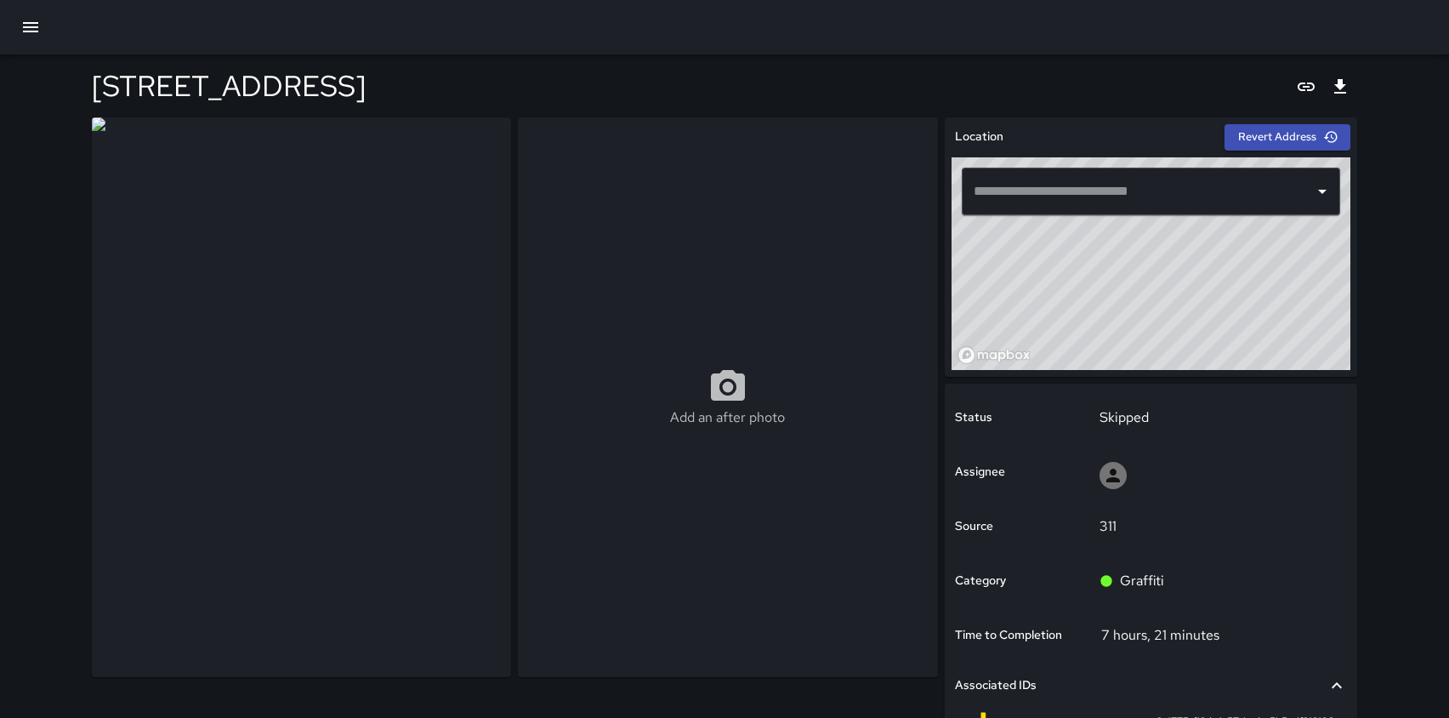
type input "**********"
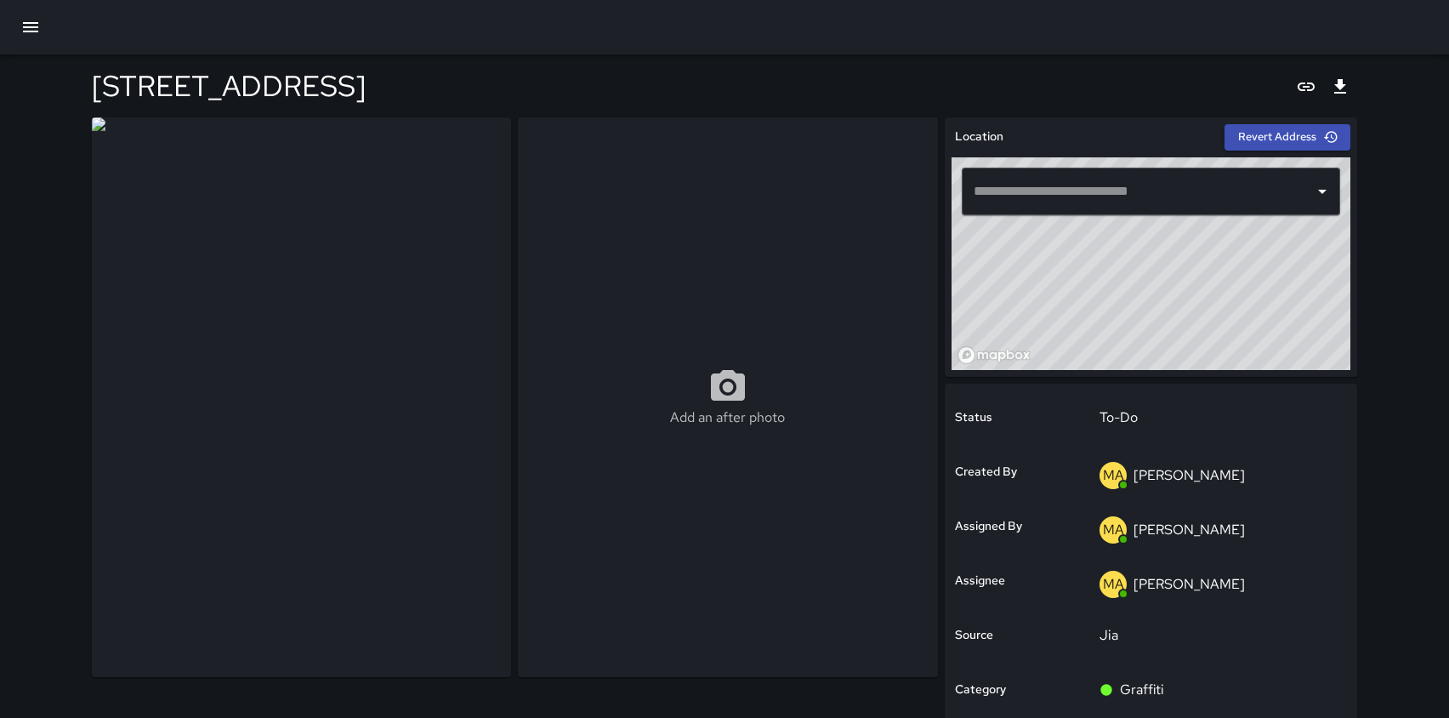
type input "**********"
click at [236, 301] on img at bounding box center [301, 397] width 419 height 560
drag, startPoint x: 1275, startPoint y: 273, endPoint x: 1242, endPoint y: 324, distance: 60.9
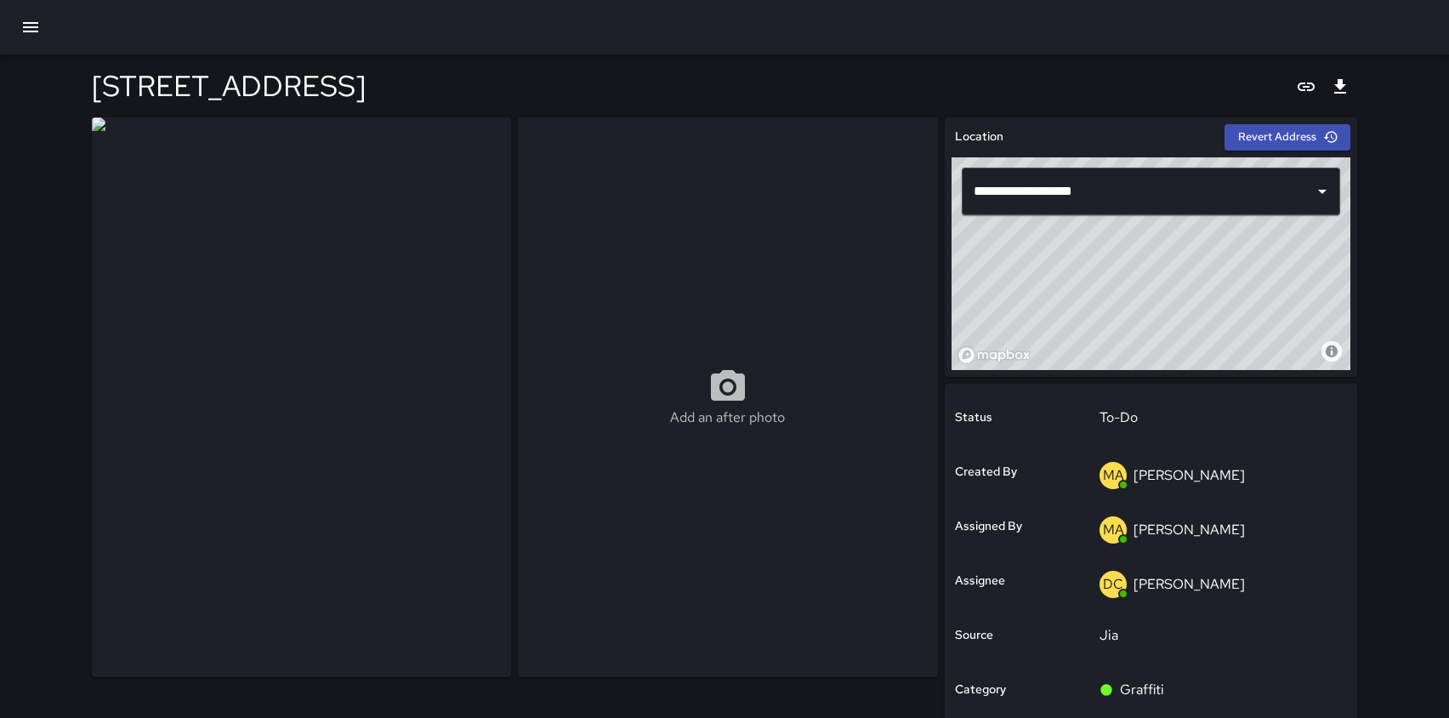
click at [1242, 324] on div "© Mapbox © OpenStreetMap Improve this map" at bounding box center [1151, 263] width 399 height 213
drag, startPoint x: 1242, startPoint y: 324, endPoint x: 1227, endPoint y: 339, distance: 21.7
click at [1227, 339] on div "© Mapbox © OpenStreetMap Improve this map" at bounding box center [1151, 263] width 399 height 213
drag, startPoint x: 1227, startPoint y: 339, endPoint x: 1208, endPoint y: 360, distance: 27.7
click at [1210, 357] on div "© Mapbox © OpenStreetMap Improve this map" at bounding box center [1151, 263] width 399 height 213
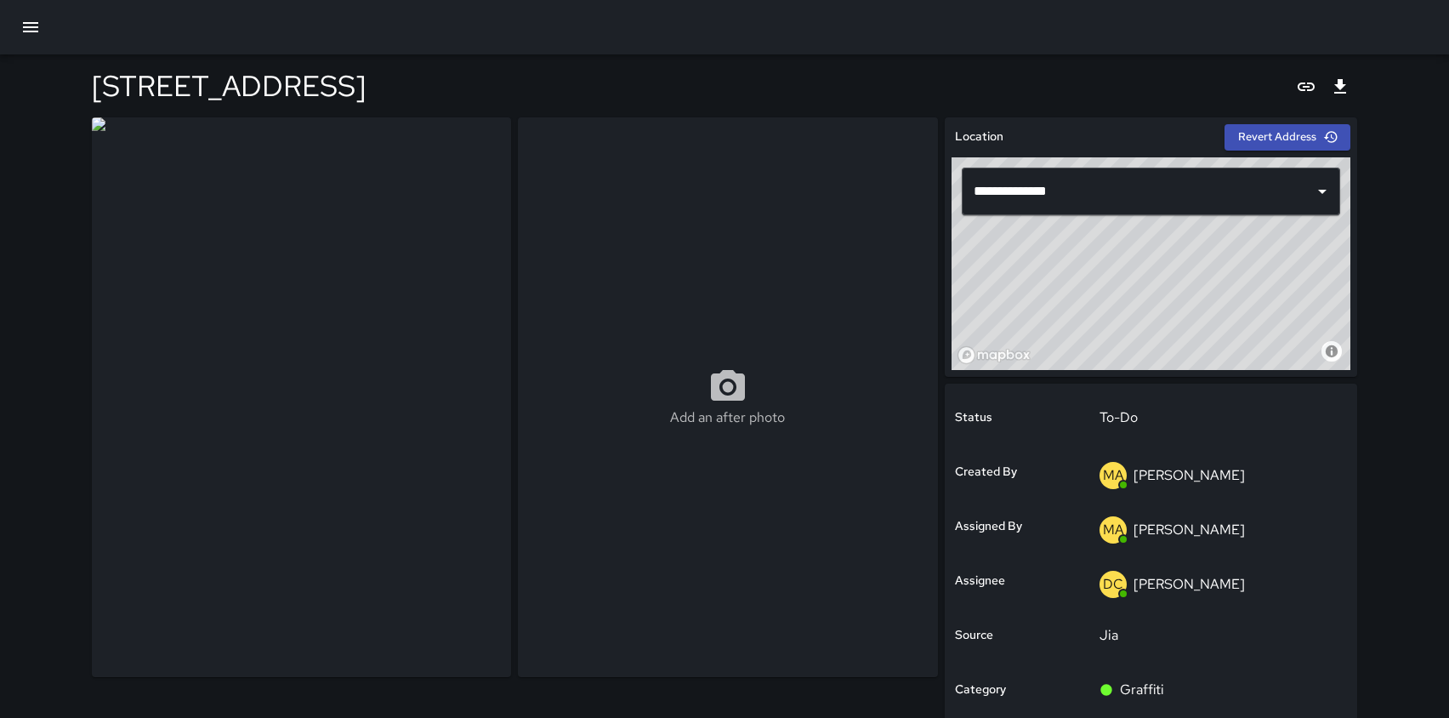
type input "**********"
click at [26, 21] on icon "button" at bounding box center [30, 27] width 20 height 20
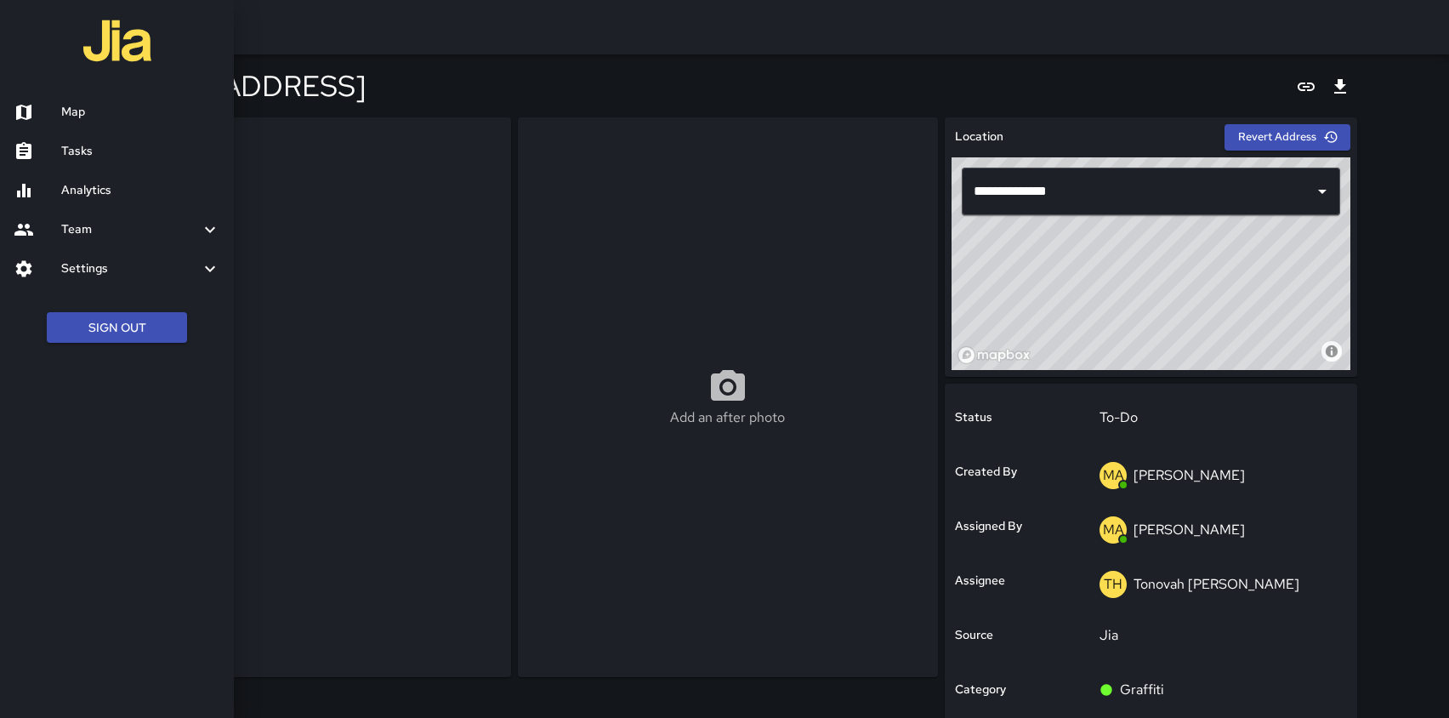
click at [69, 197] on h6 "Analytics" at bounding box center [140, 190] width 159 height 19
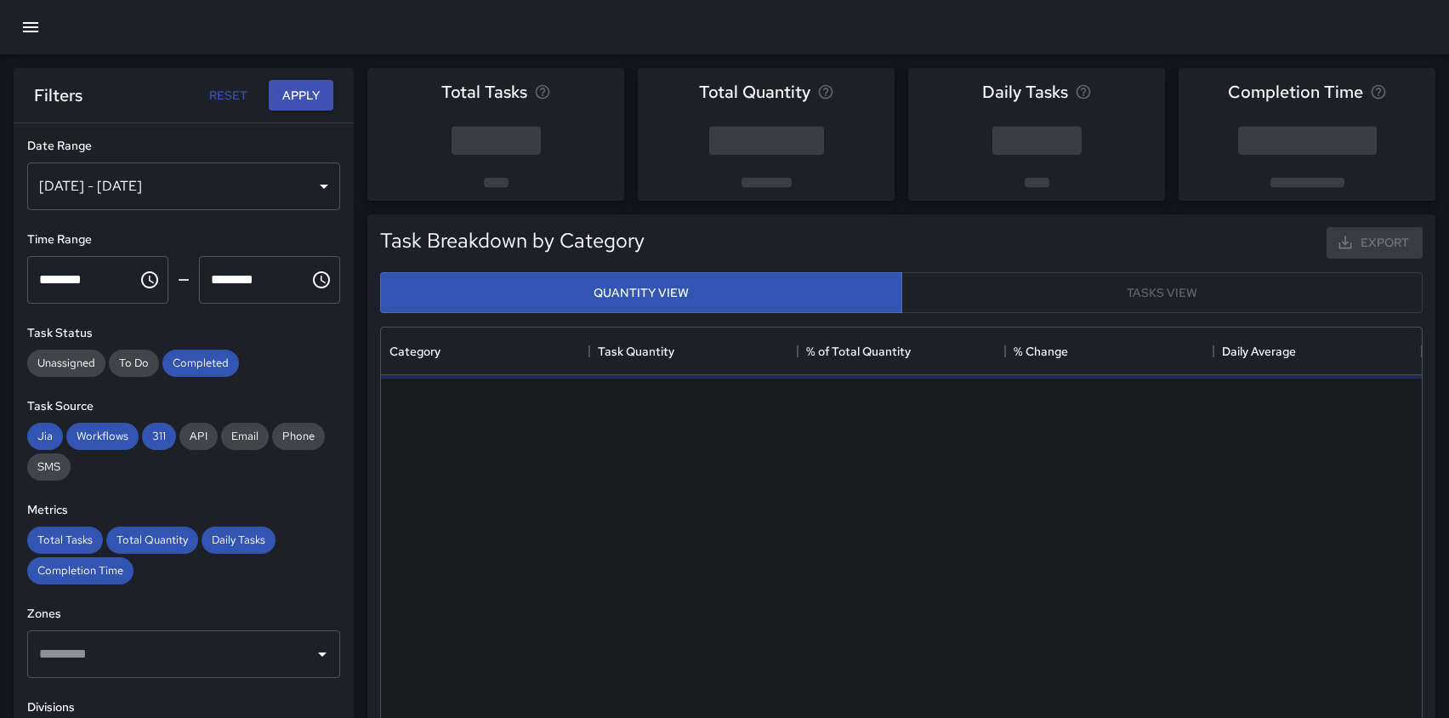
scroll to position [509, 1041]
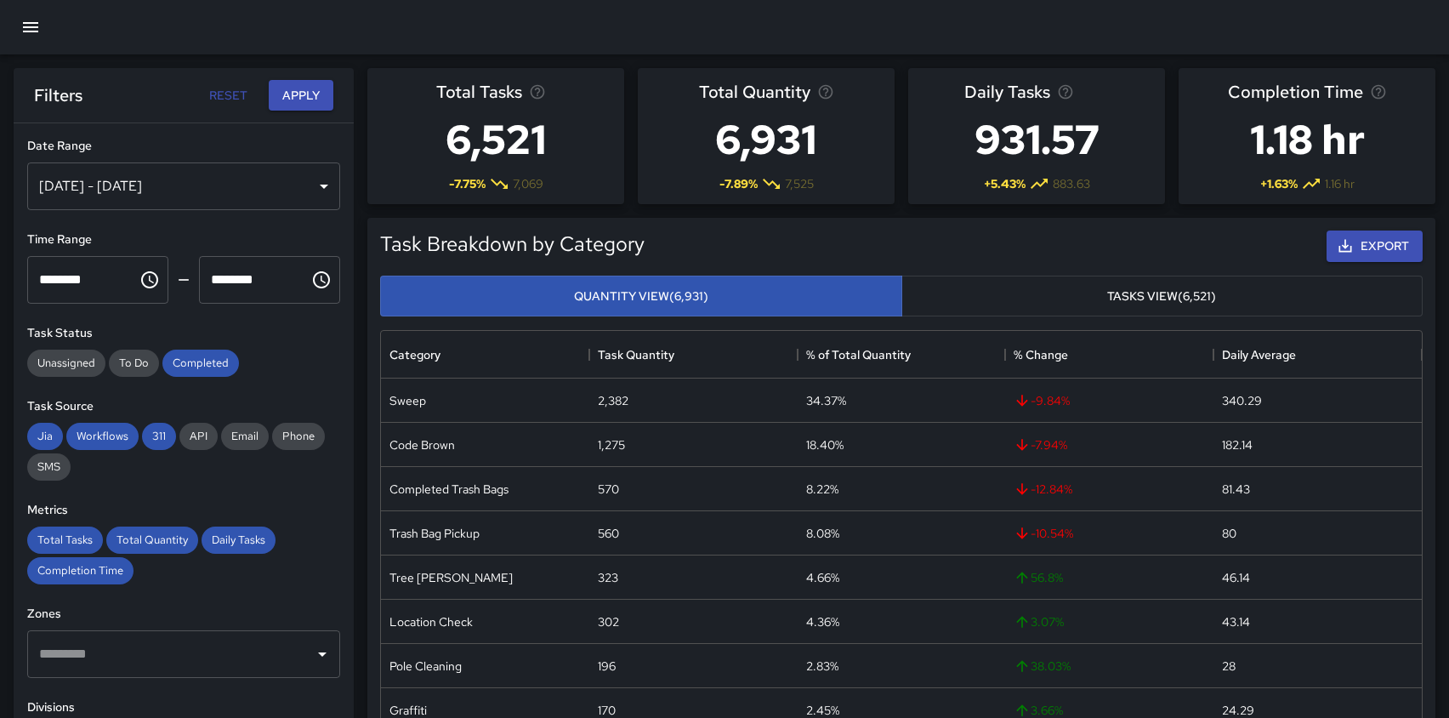
click at [214, 177] on div "Aug 20, 2025 - Aug 26, 2025" at bounding box center [183, 186] width 313 height 48
click at [329, 179] on div "Aug 20, 2025 - Aug 26, 2025" at bounding box center [183, 186] width 313 height 48
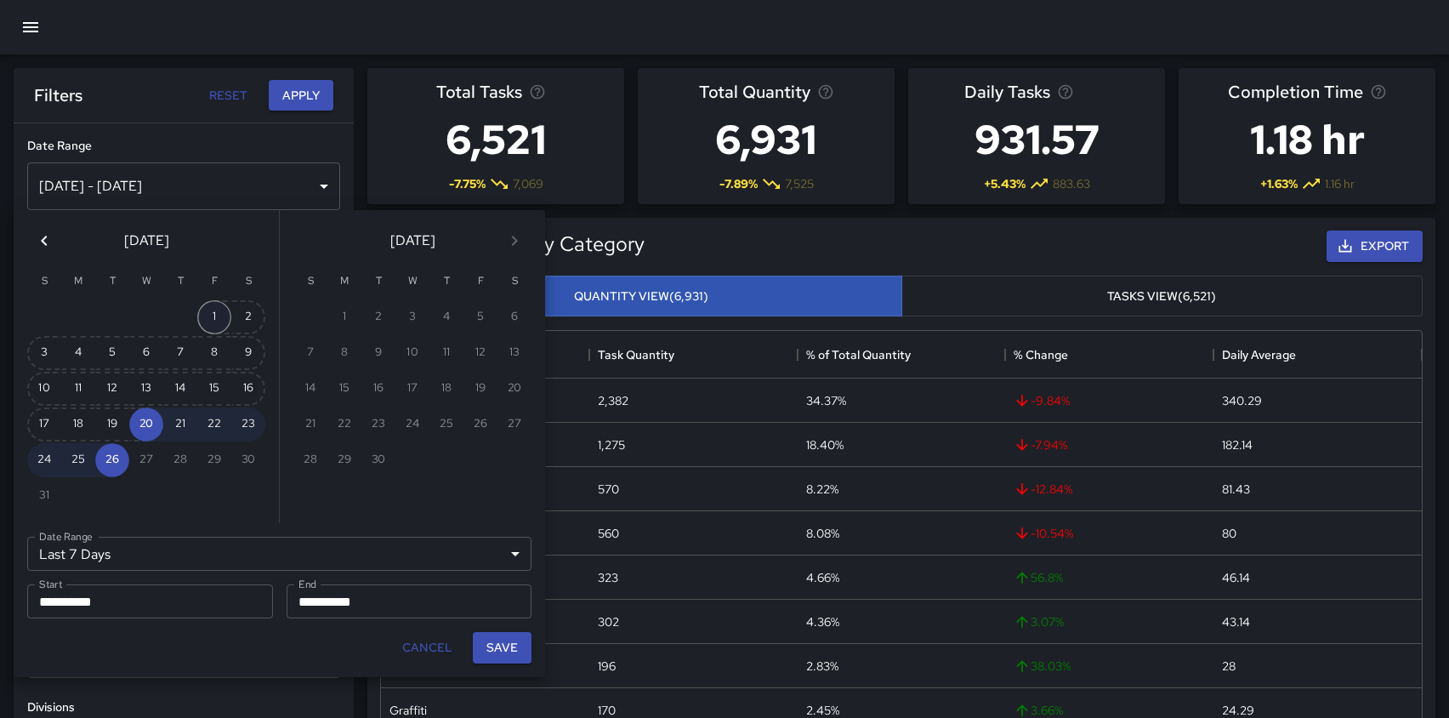
click at [214, 310] on button "1" at bounding box center [214, 317] width 34 height 34
type input "******"
type input "**********"
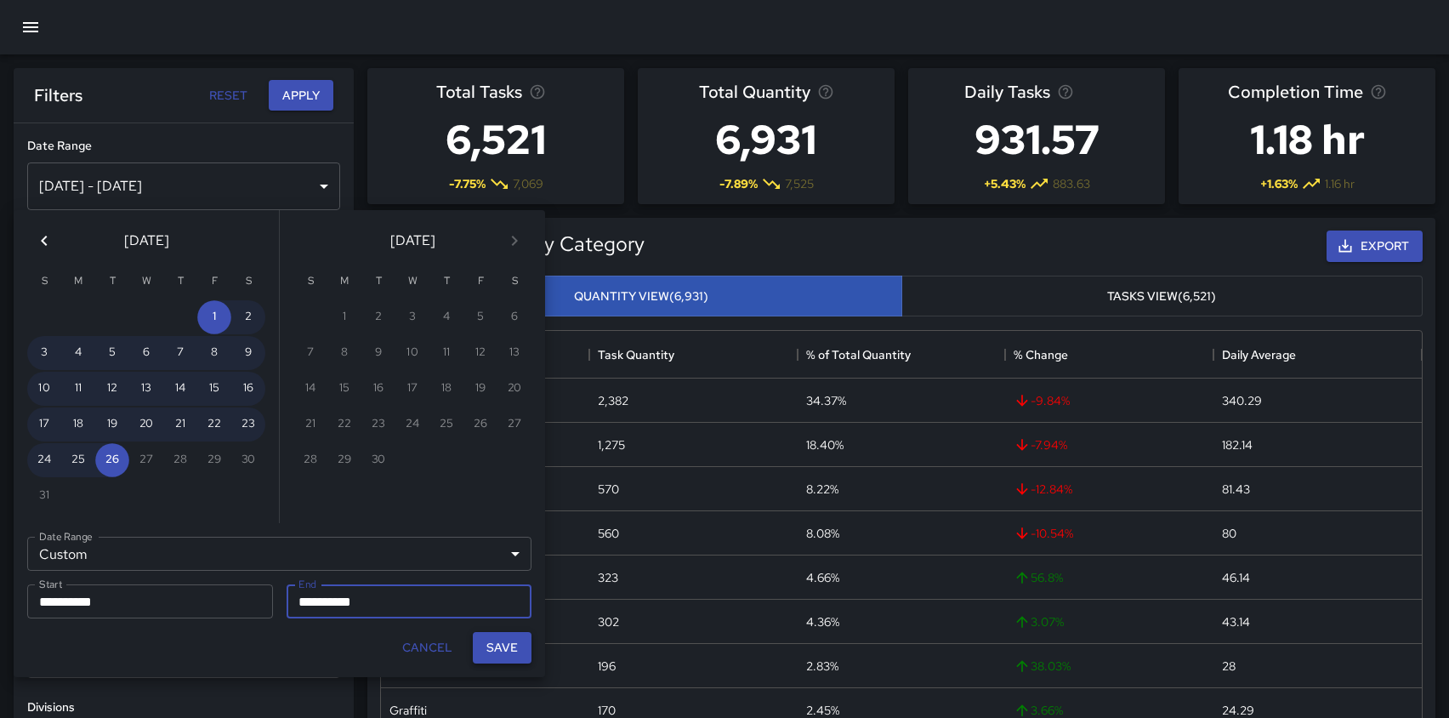
click at [488, 643] on button "Save" at bounding box center [502, 647] width 59 height 31
type input "**********"
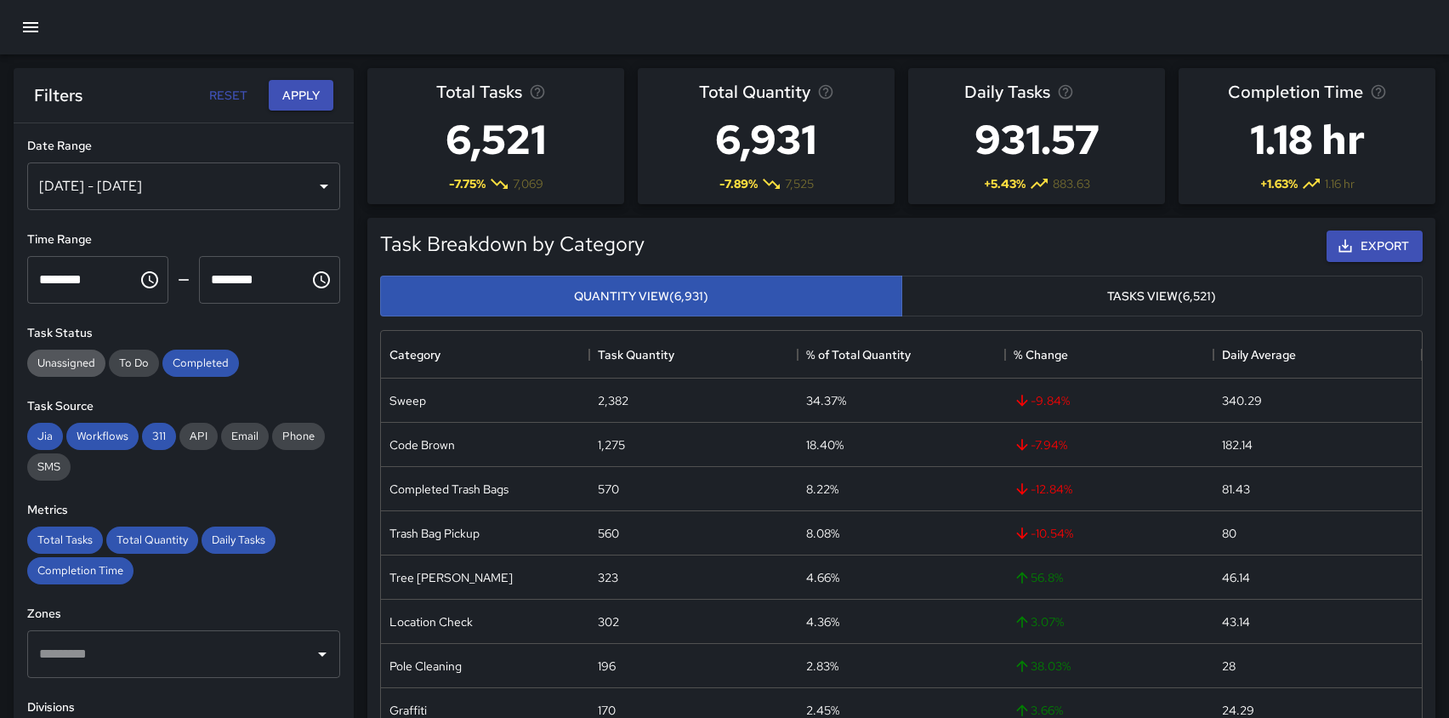
click at [76, 363] on span "Unassigned" at bounding box center [66, 363] width 78 height 14
click at [127, 372] on div "To Do" at bounding box center [134, 363] width 50 height 27
click at [241, 433] on span "Email" at bounding box center [245, 436] width 48 height 14
click at [201, 434] on span "API" at bounding box center [198, 436] width 38 height 14
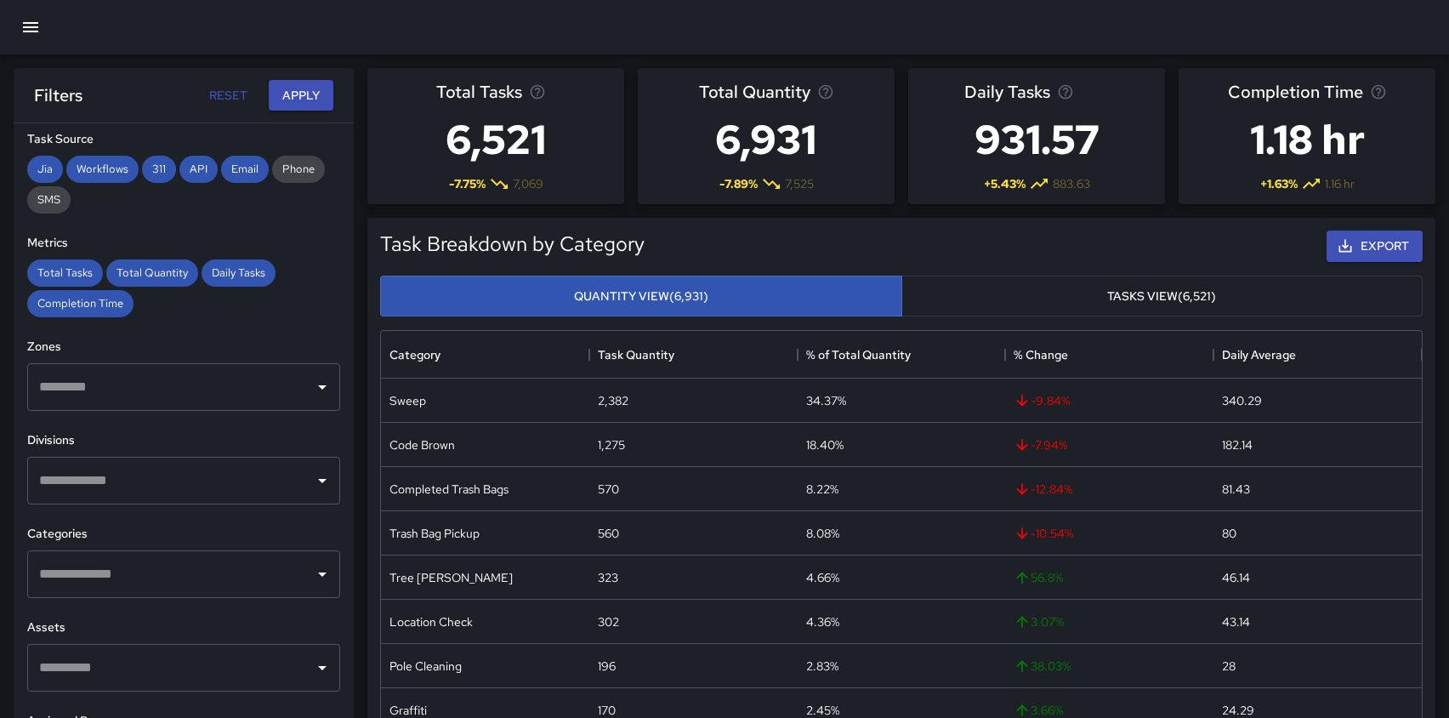
scroll to position [373, 0]
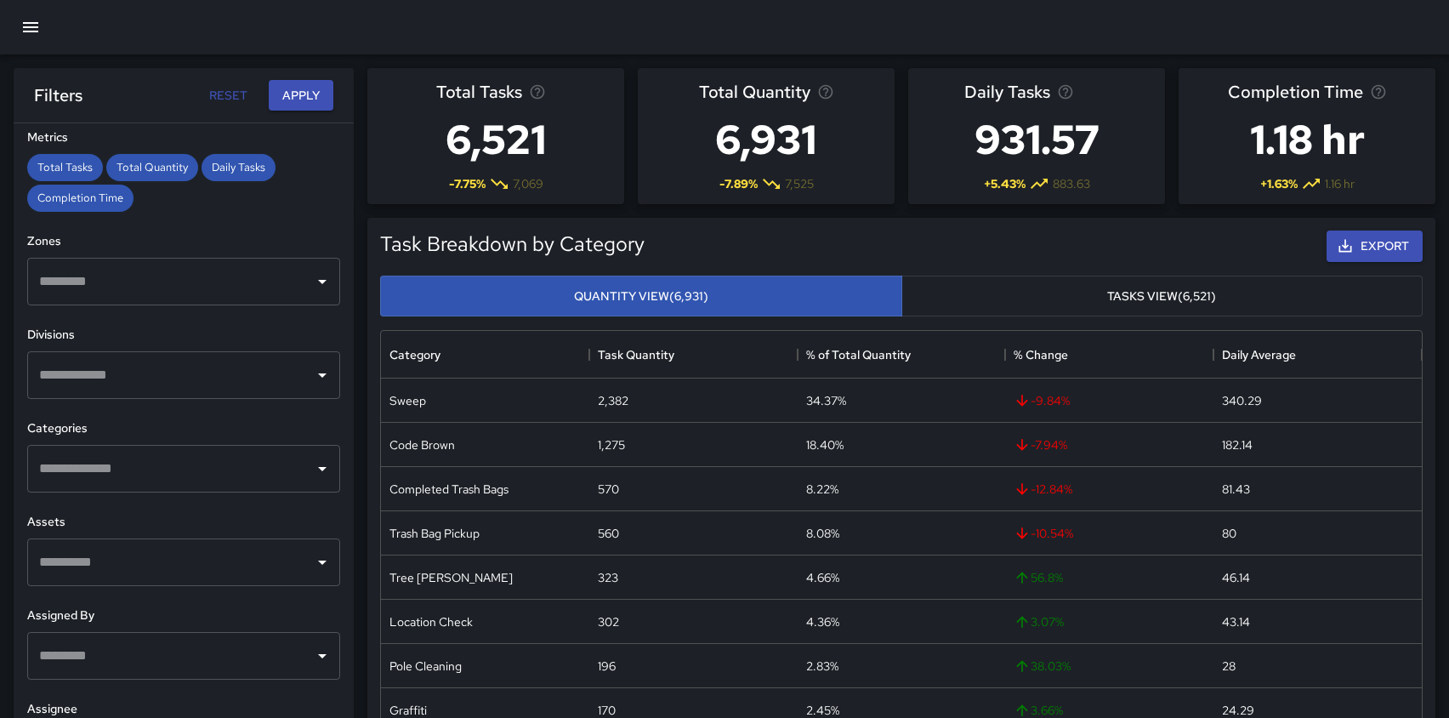
click at [171, 455] on input "text" at bounding box center [171, 469] width 272 height 32
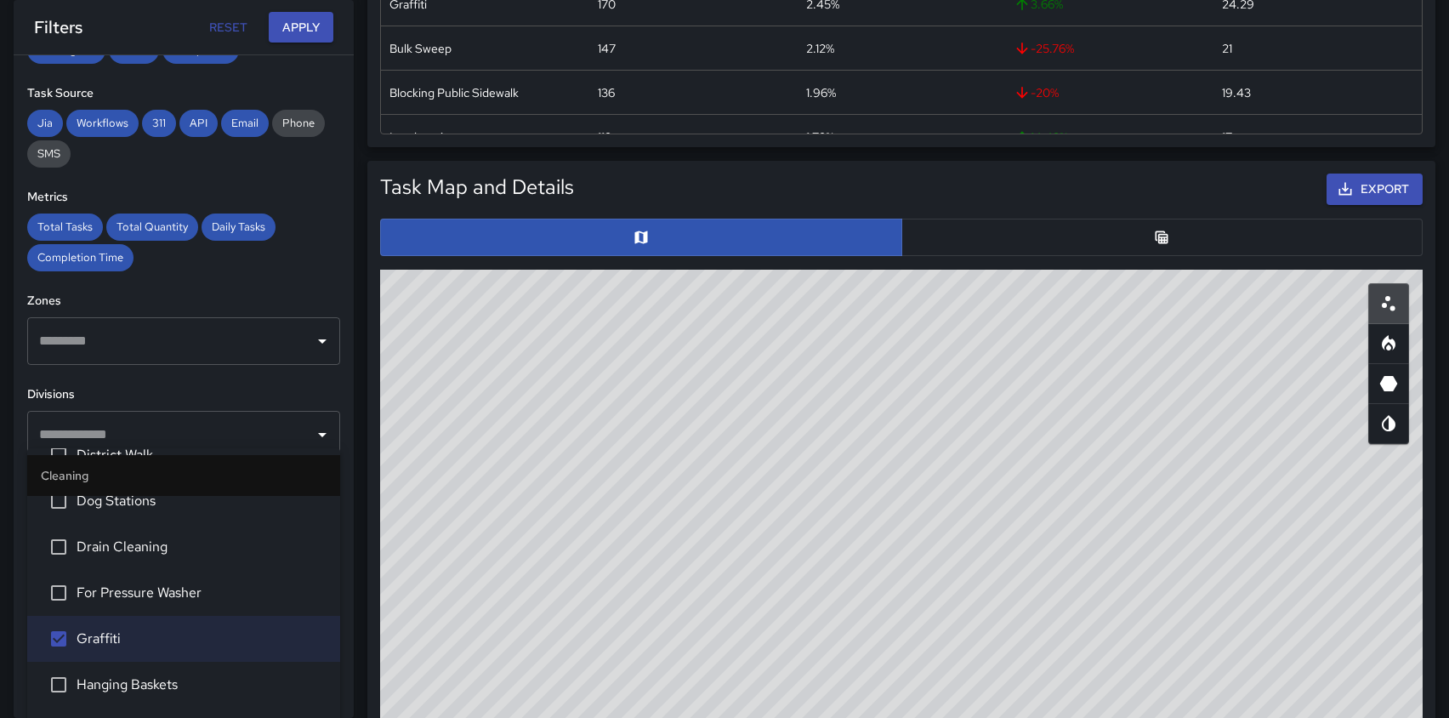
scroll to position [0, 0]
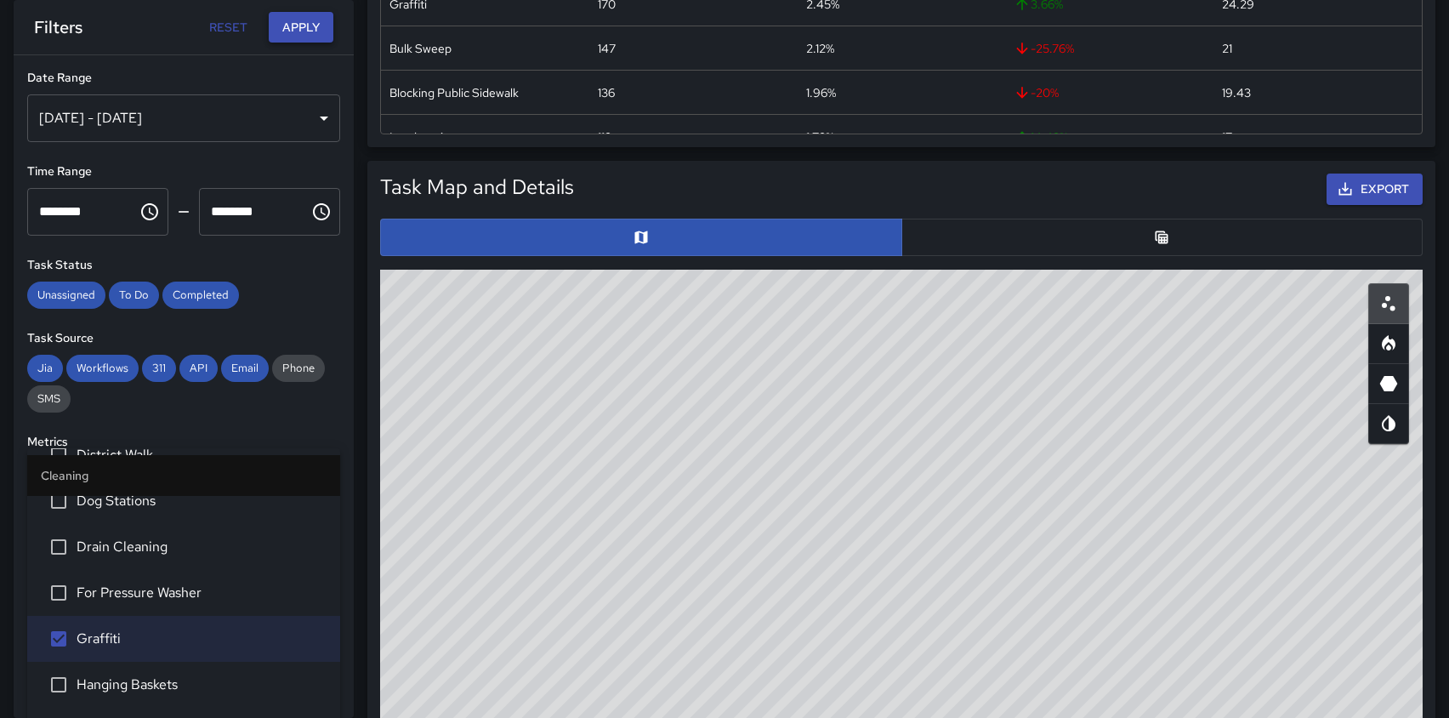
click at [313, 22] on button "Apply" at bounding box center [301, 27] width 65 height 31
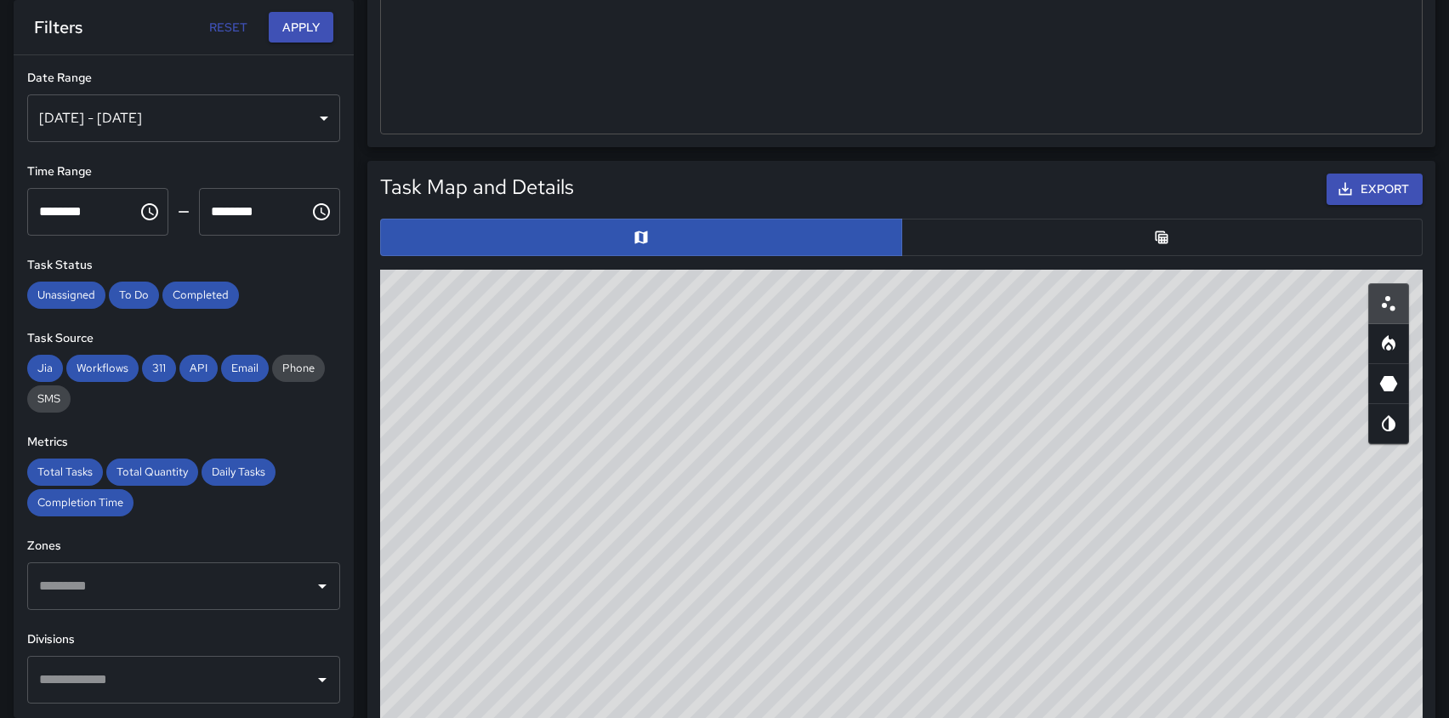
drag, startPoint x: 1279, startPoint y: 572, endPoint x: 958, endPoint y: 508, distance: 328.0
click at [958, 508] on div "© Mapbox © OpenStreetMap Improve this map" at bounding box center [901, 610] width 1043 height 680
click at [1012, 249] on button "button" at bounding box center [1163, 237] width 522 height 37
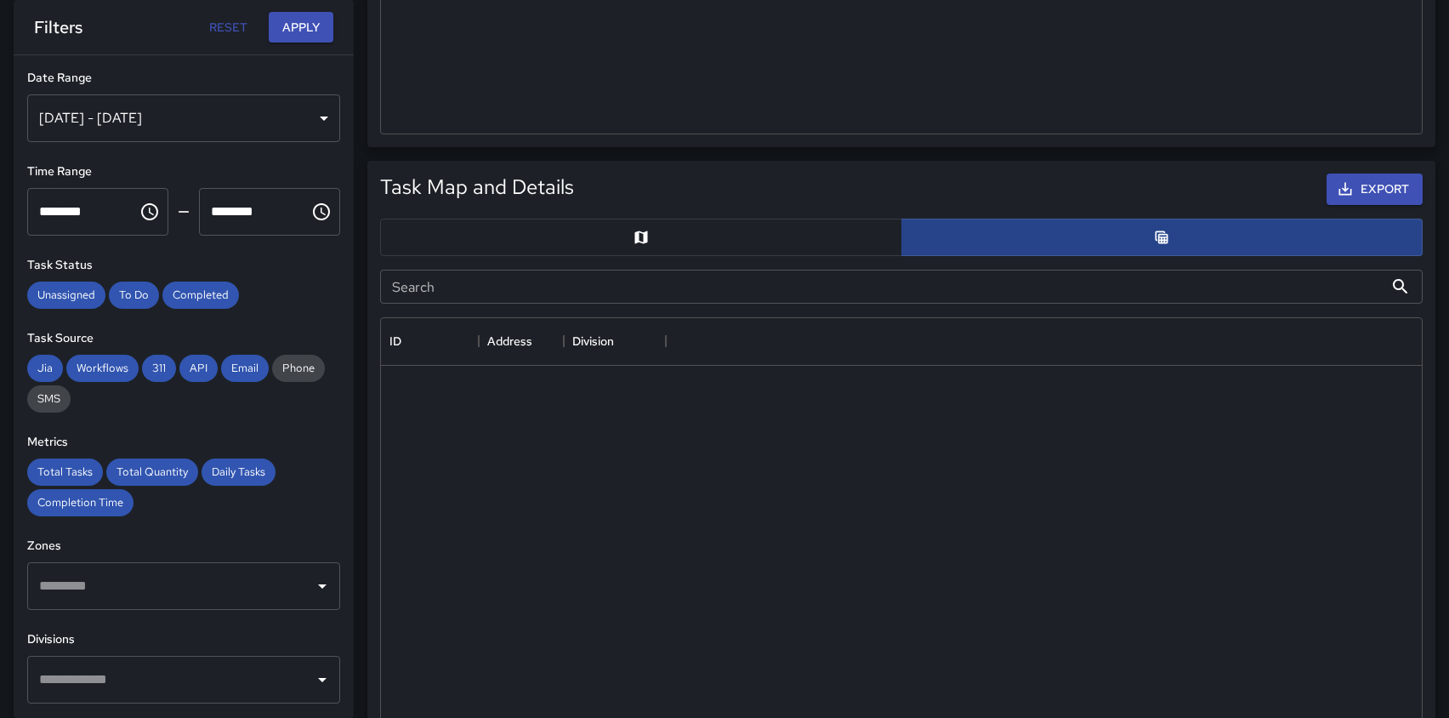
scroll to position [1, 1]
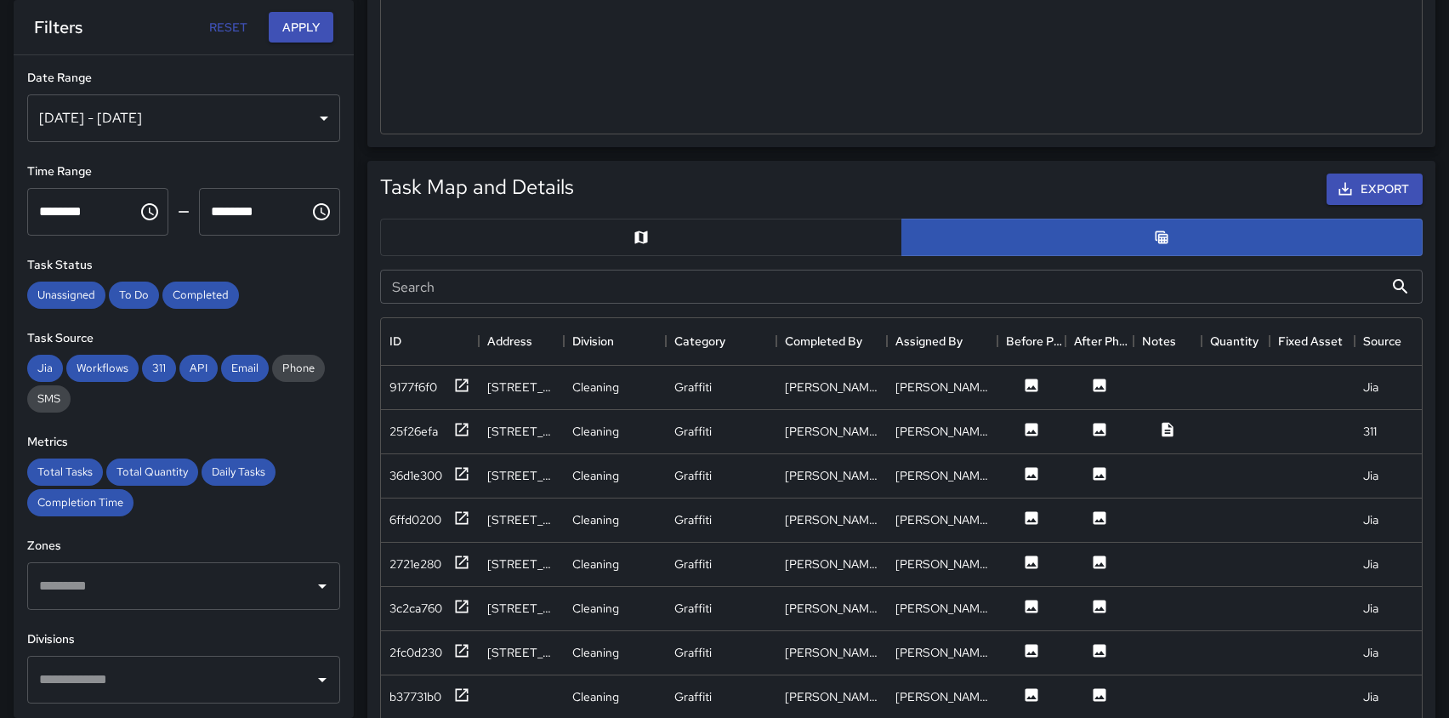
click at [558, 284] on input "Search" at bounding box center [882, 287] width 1004 height 34
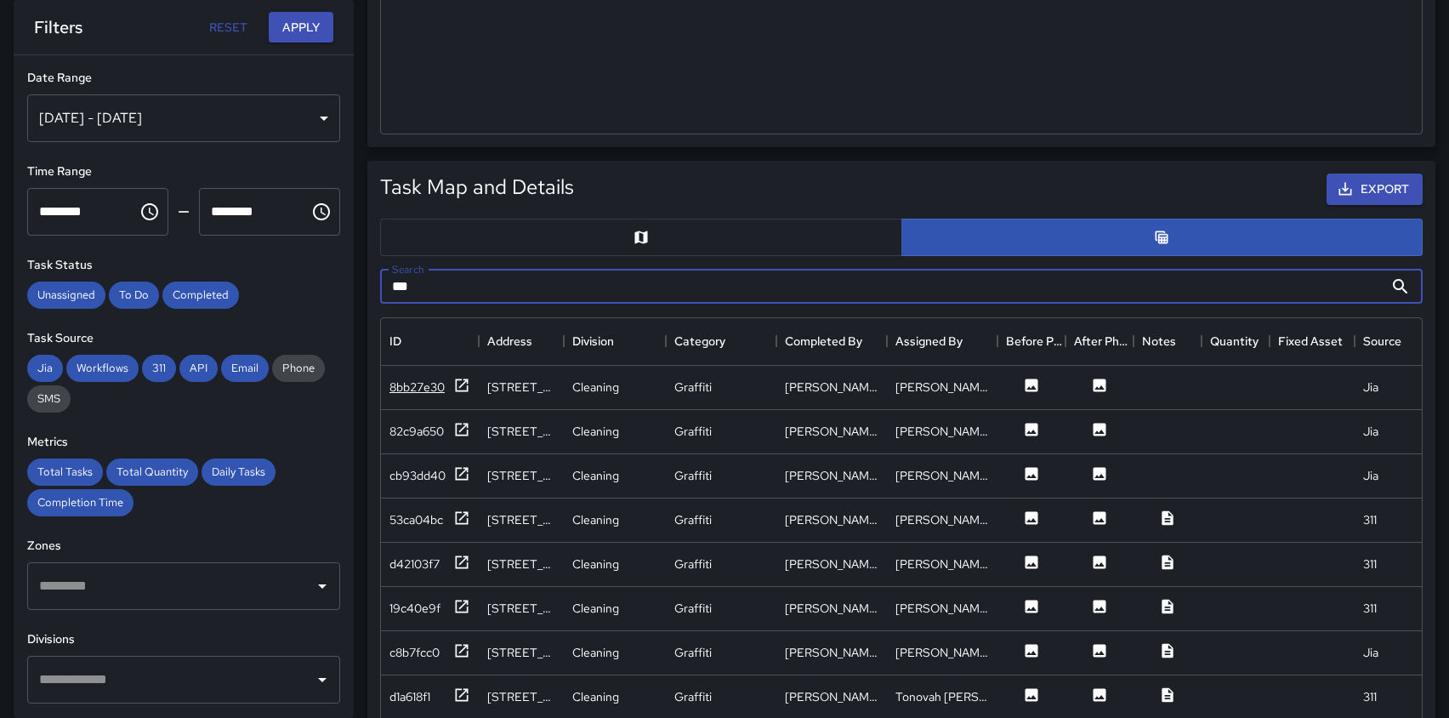
type input "***"
click at [459, 385] on icon at bounding box center [461, 385] width 17 height 17
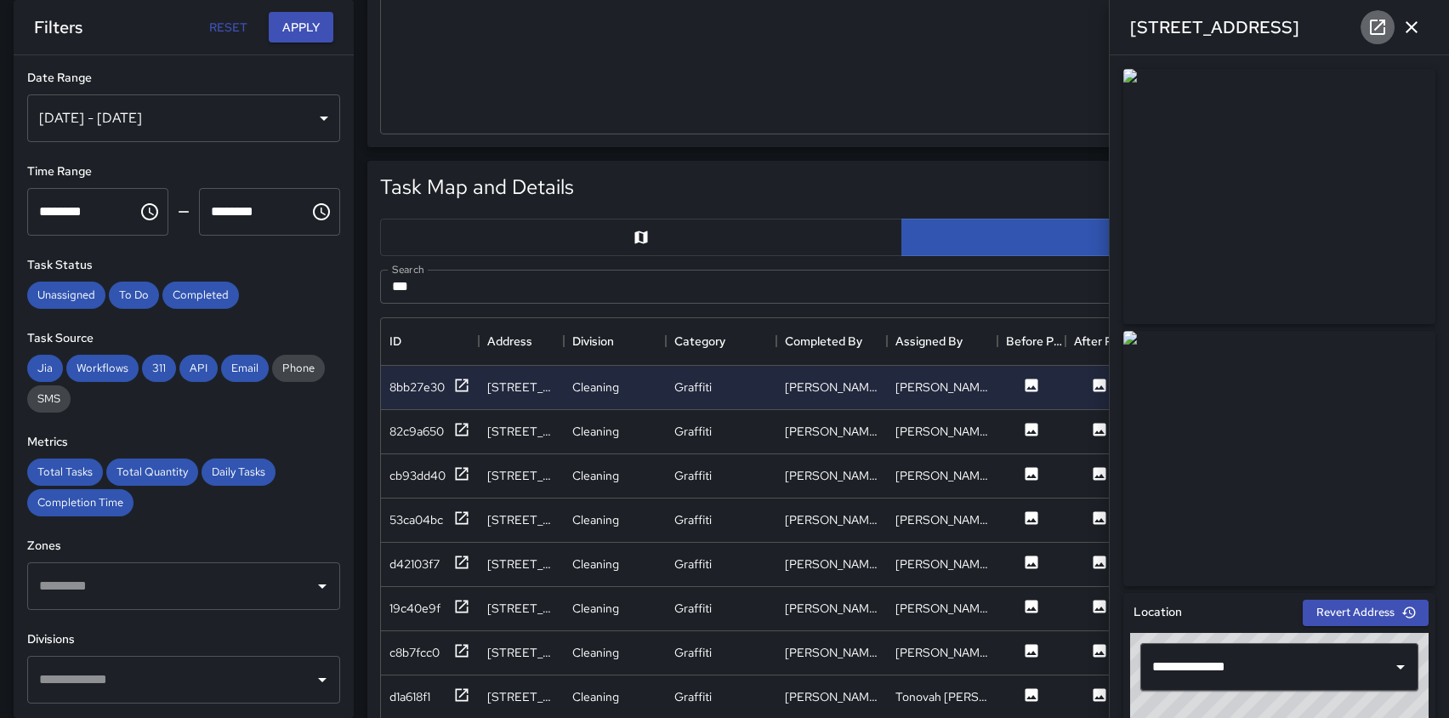
click at [1376, 28] on icon at bounding box center [1377, 27] width 15 height 15
click at [461, 560] on icon at bounding box center [461, 562] width 17 height 17
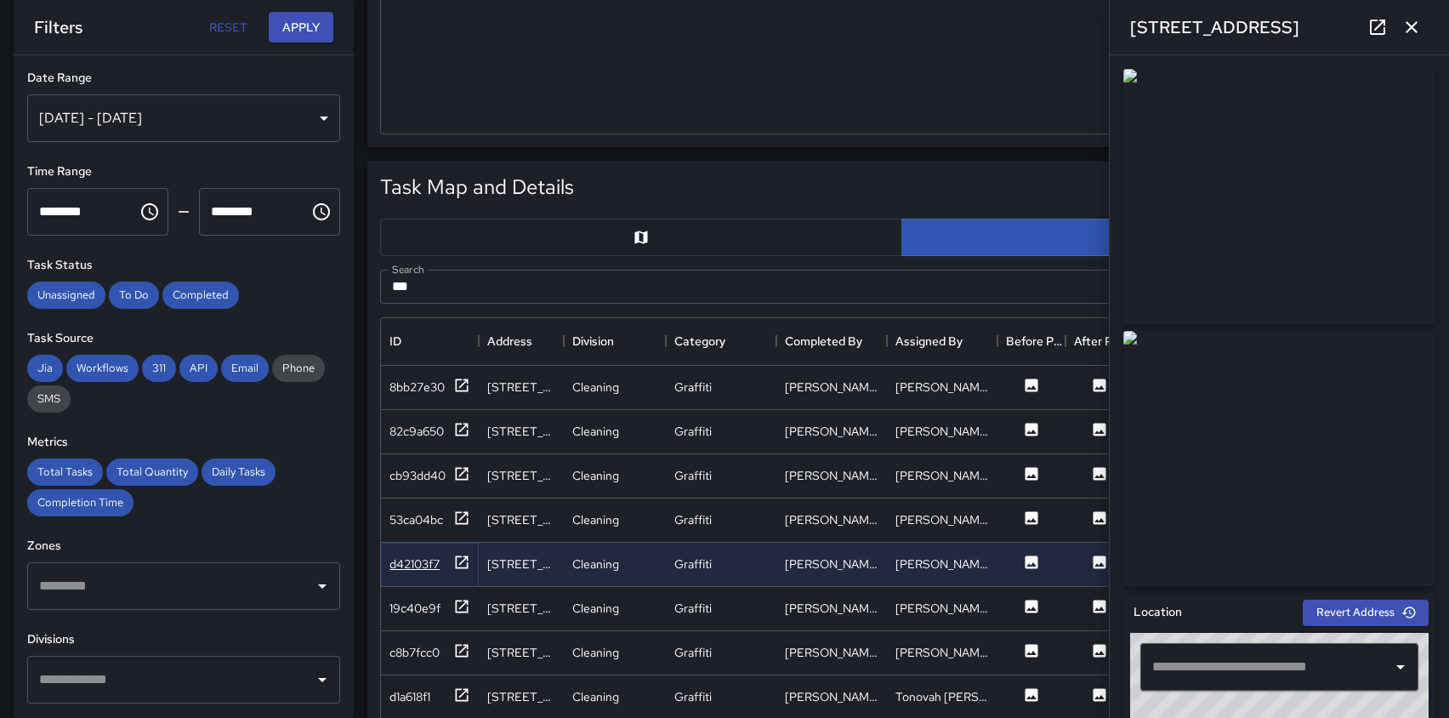
type input "**********"
click at [458, 607] on icon at bounding box center [461, 606] width 17 height 17
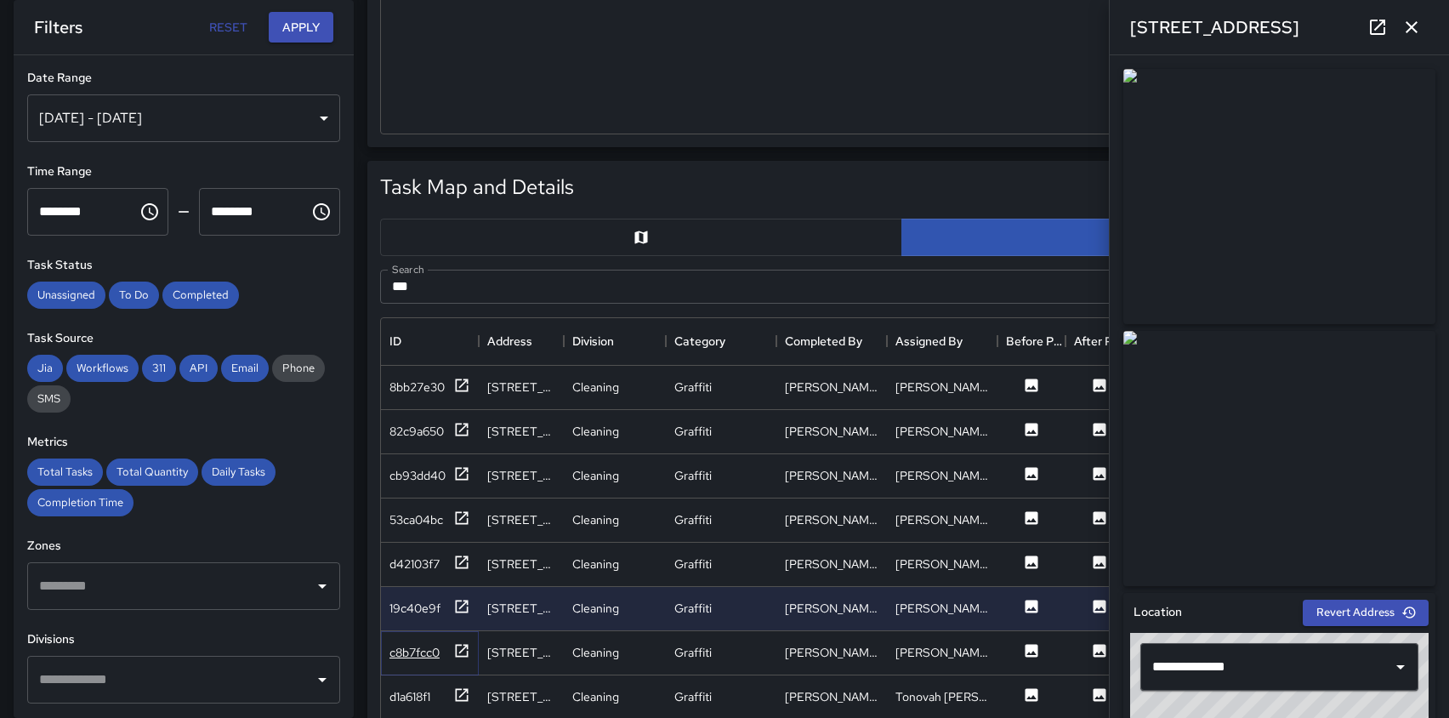
click at [461, 652] on icon at bounding box center [461, 650] width 17 height 17
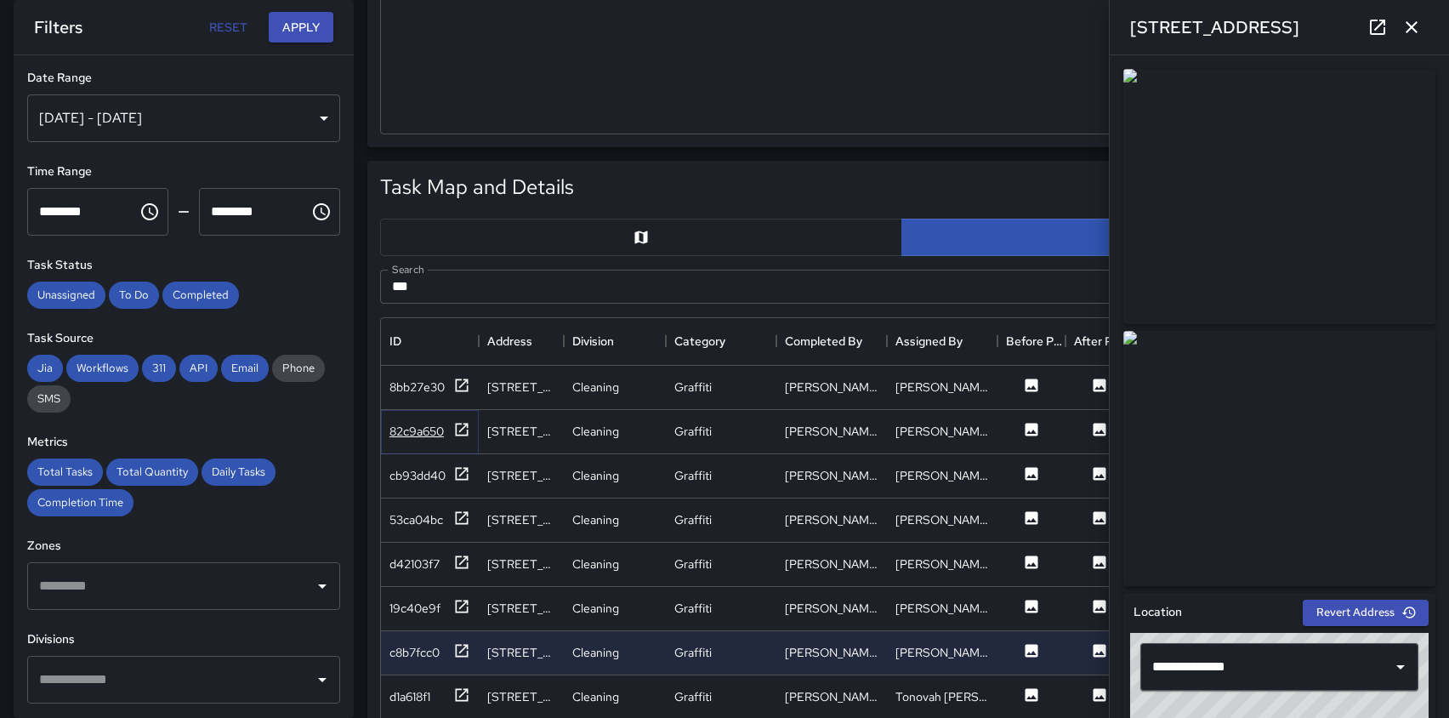
click at [465, 426] on icon at bounding box center [461, 429] width 17 height 17
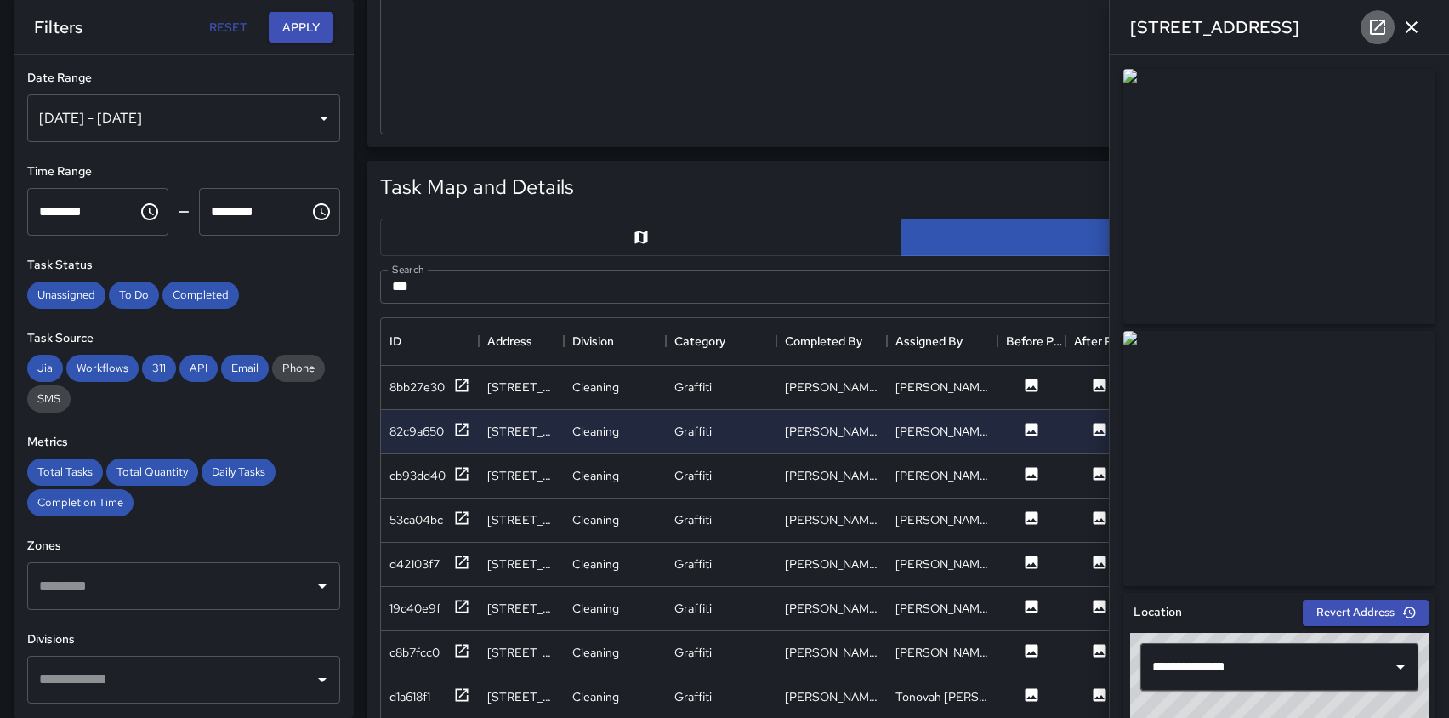
click at [1380, 28] on icon at bounding box center [1378, 27] width 20 height 20
click at [461, 469] on icon at bounding box center [461, 473] width 17 height 17
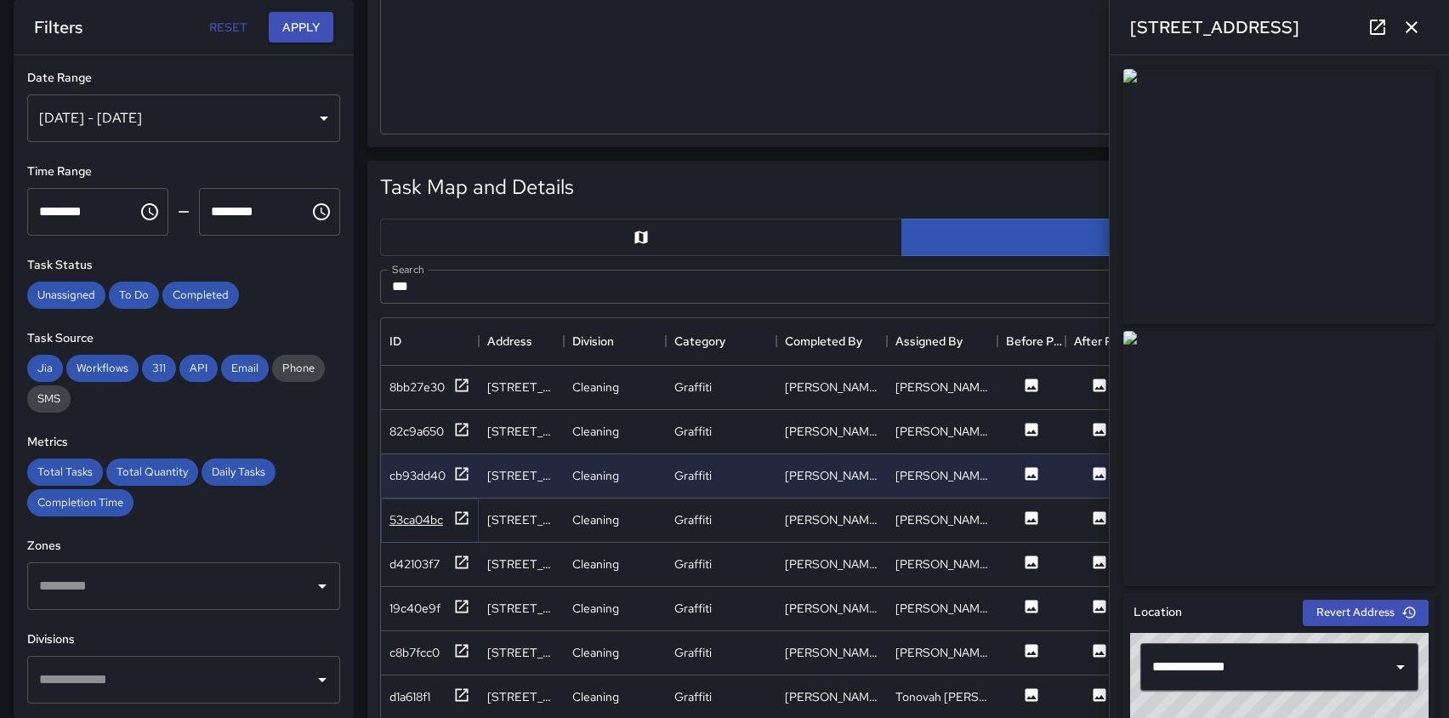
click at [458, 518] on icon at bounding box center [461, 518] width 17 height 17
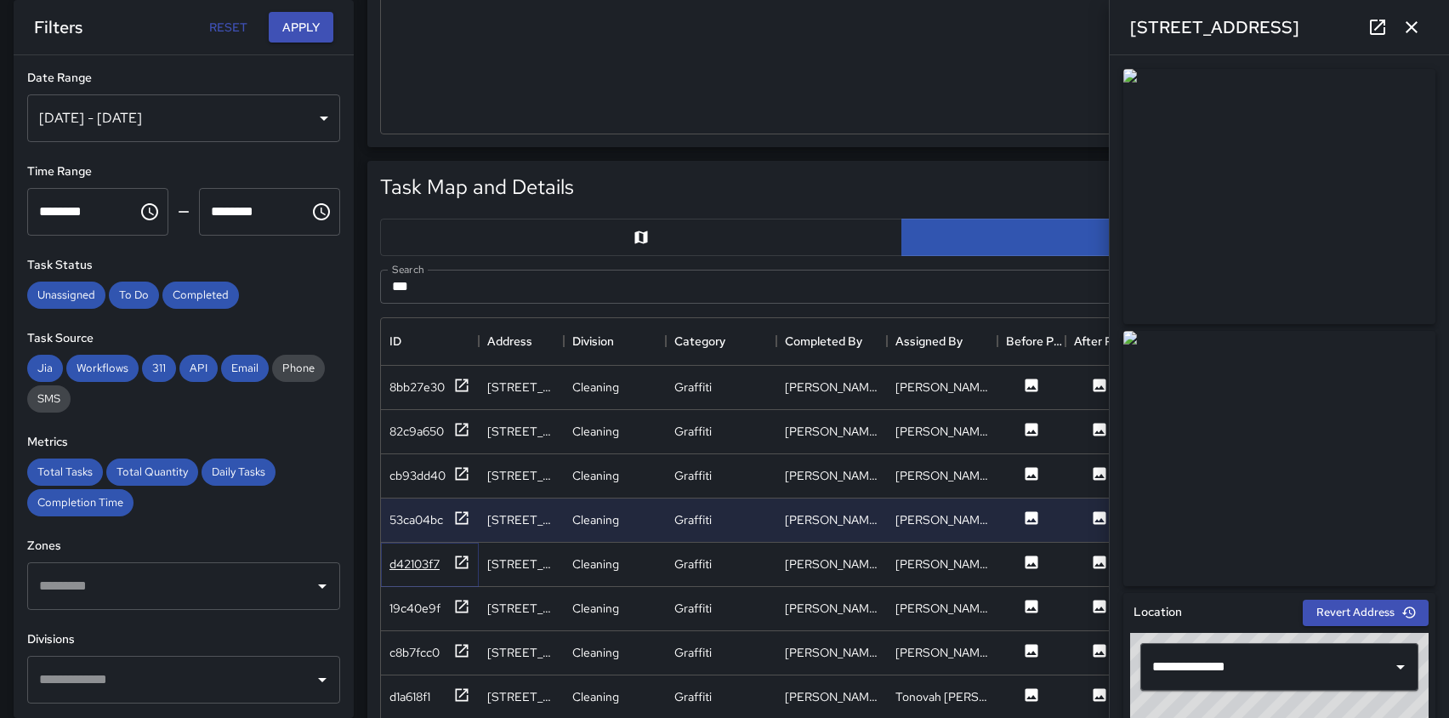
click at [461, 567] on icon at bounding box center [462, 561] width 13 height 13
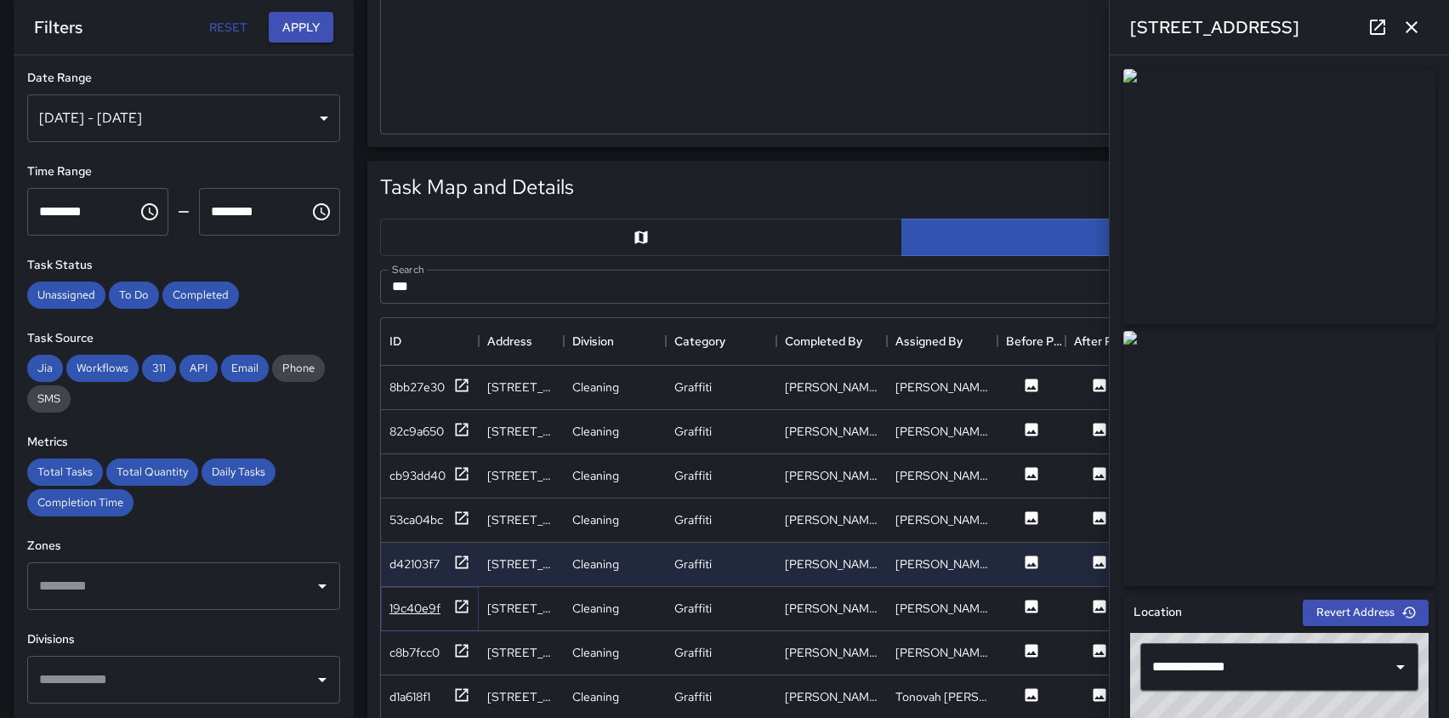
click at [458, 606] on icon at bounding box center [461, 606] width 17 height 17
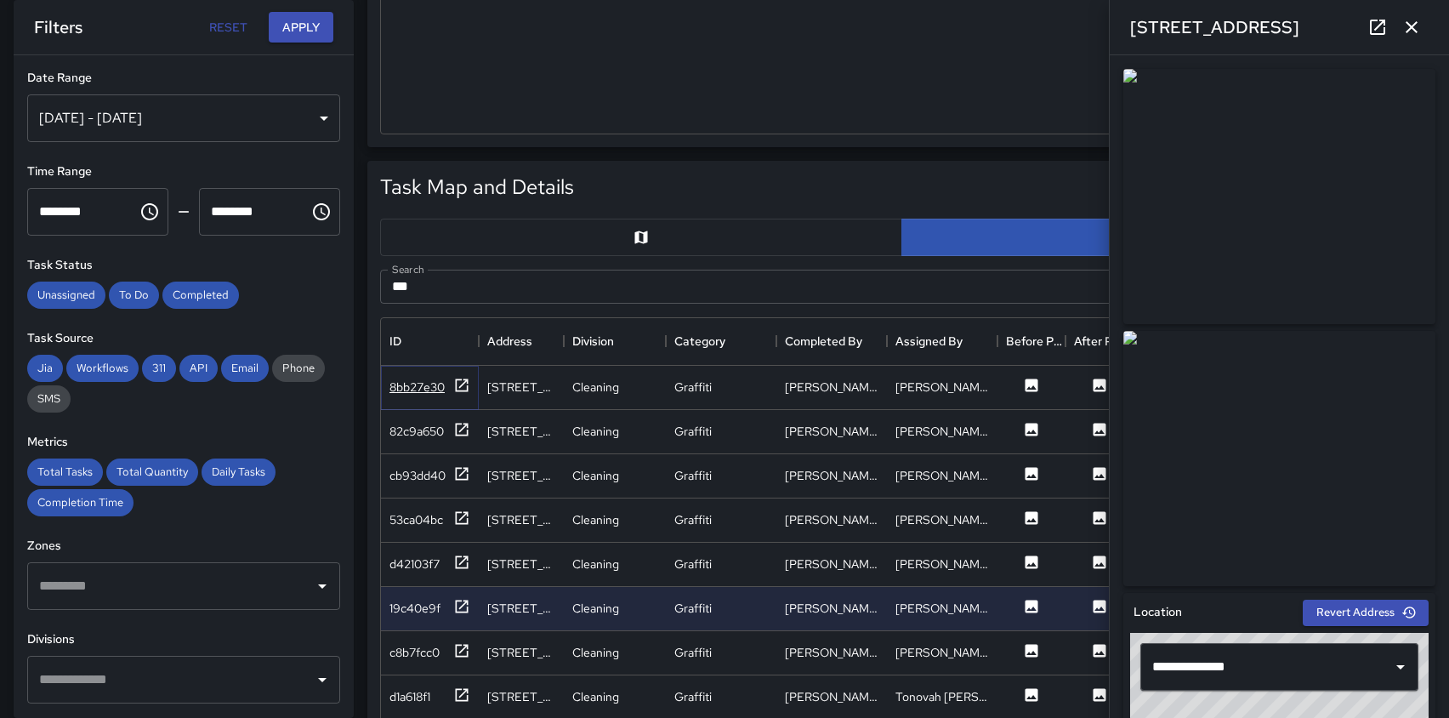
click at [461, 380] on icon at bounding box center [461, 385] width 17 height 17
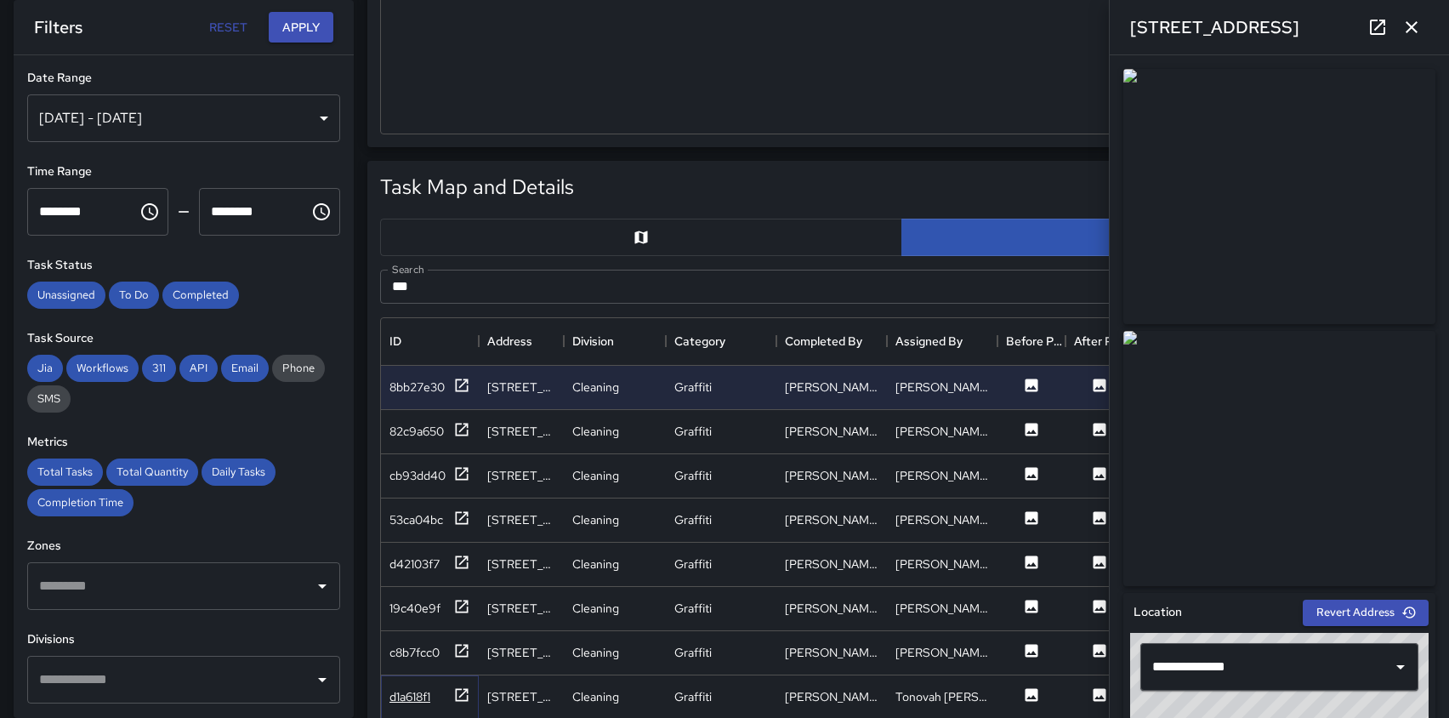
click at [458, 691] on icon at bounding box center [461, 694] width 17 height 17
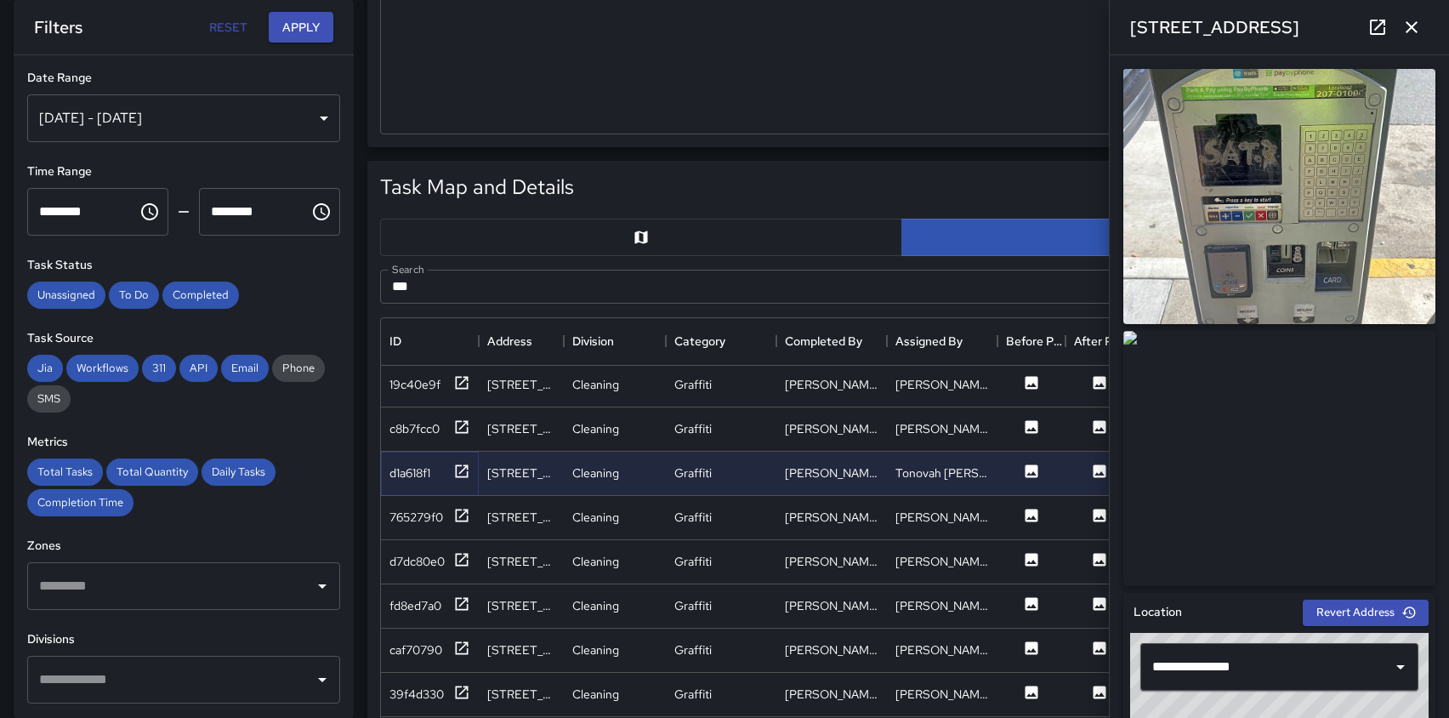
scroll to position [207, 0]
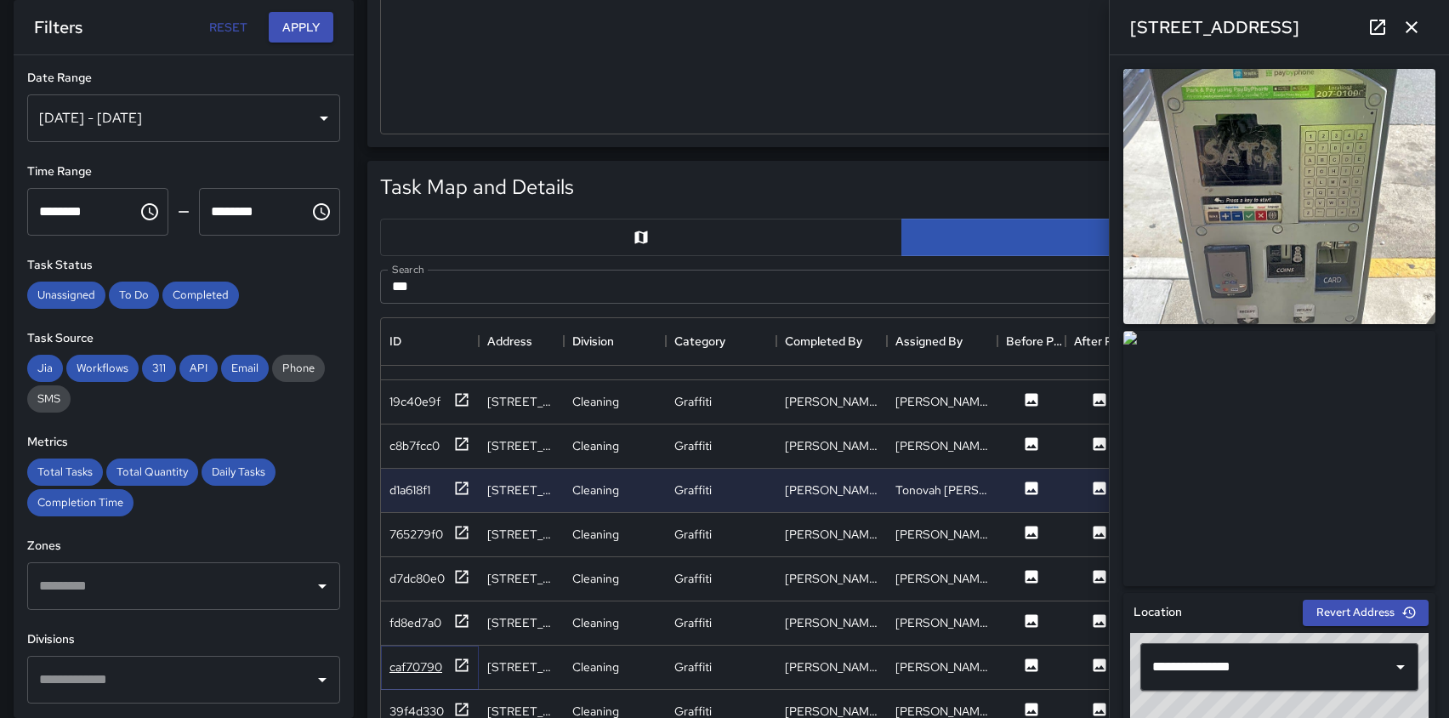
click at [457, 668] on icon at bounding box center [461, 665] width 17 height 17
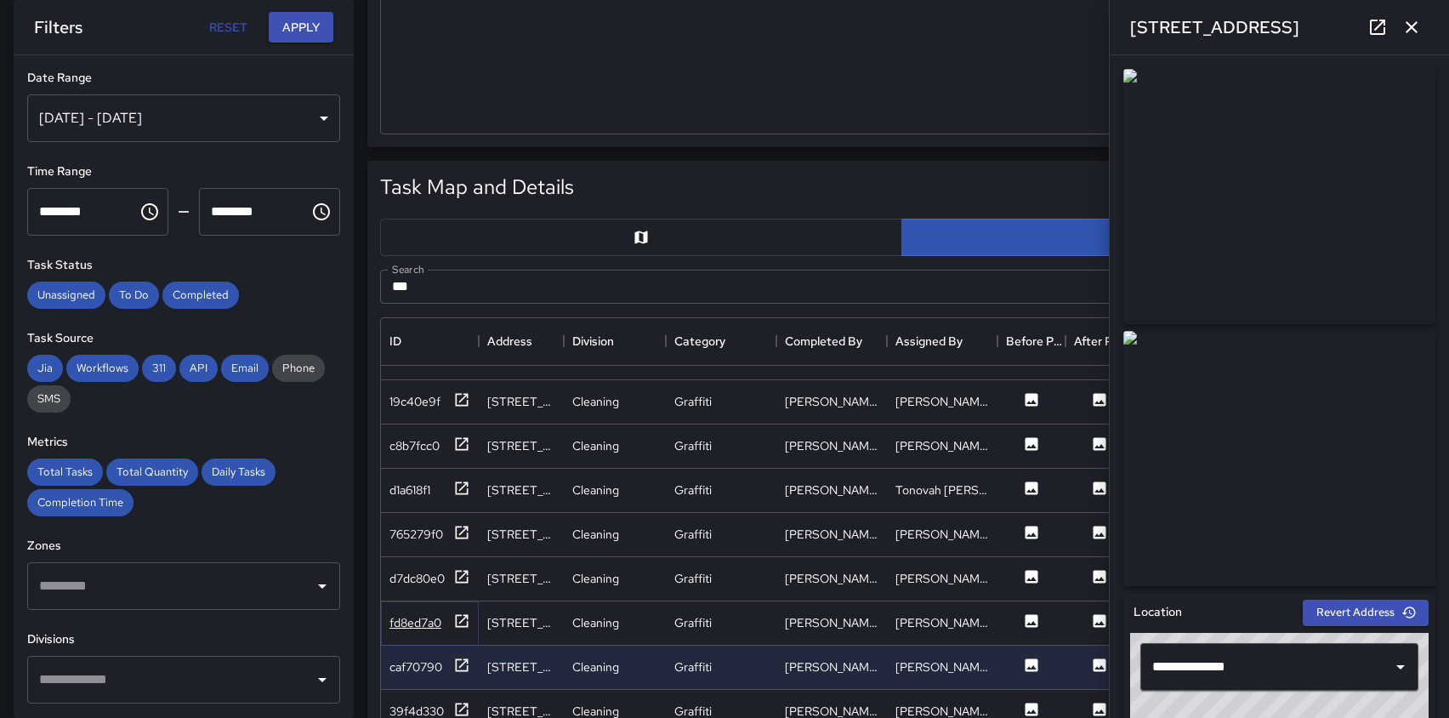
click at [461, 619] on icon at bounding box center [462, 620] width 13 height 13
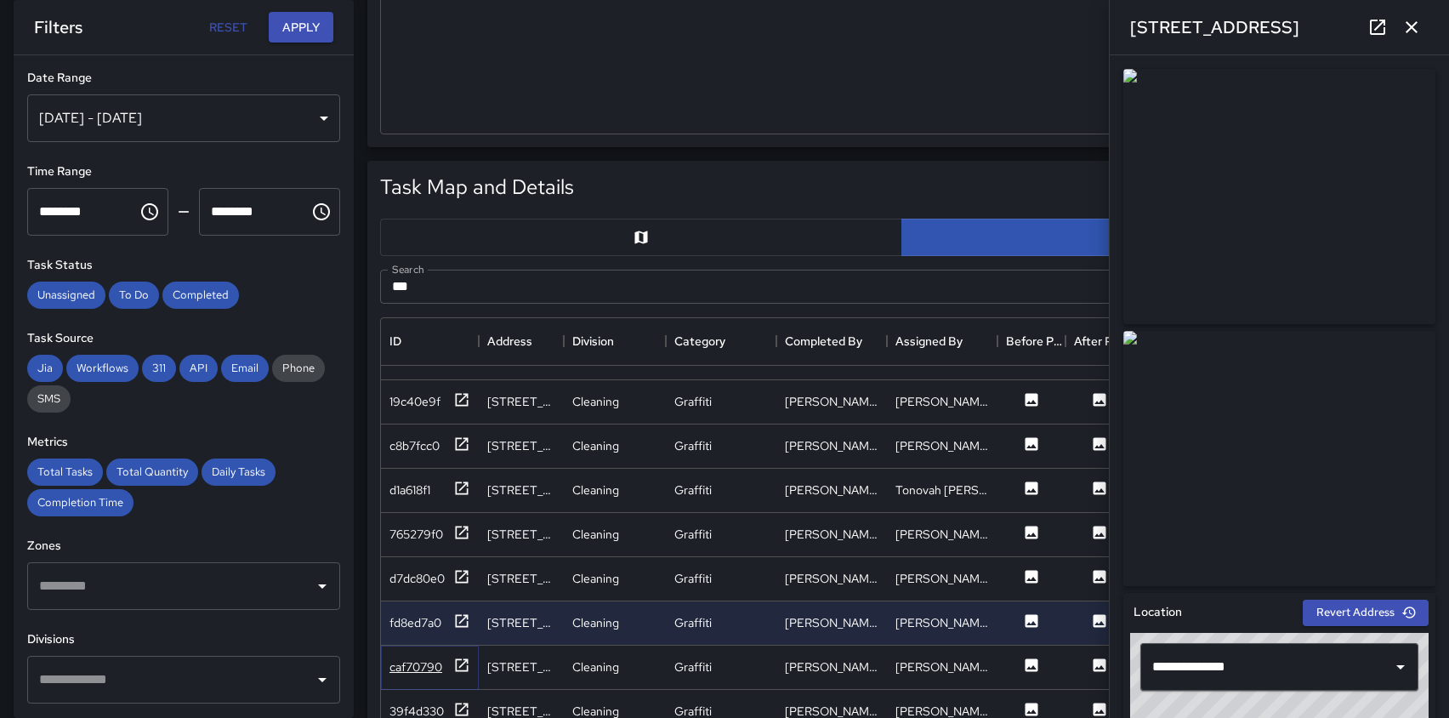
click at [459, 672] on icon at bounding box center [461, 665] width 17 height 17
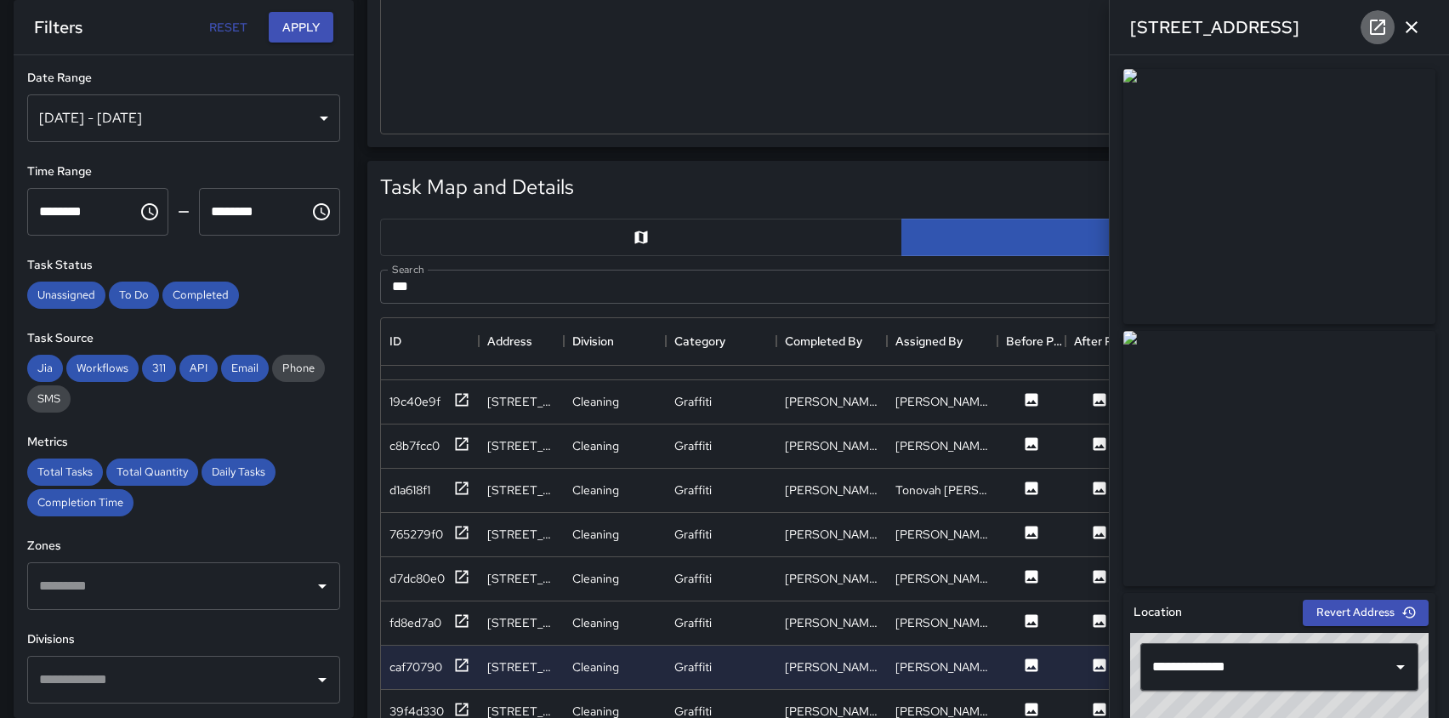
click at [1381, 28] on icon at bounding box center [1378, 27] width 20 height 20
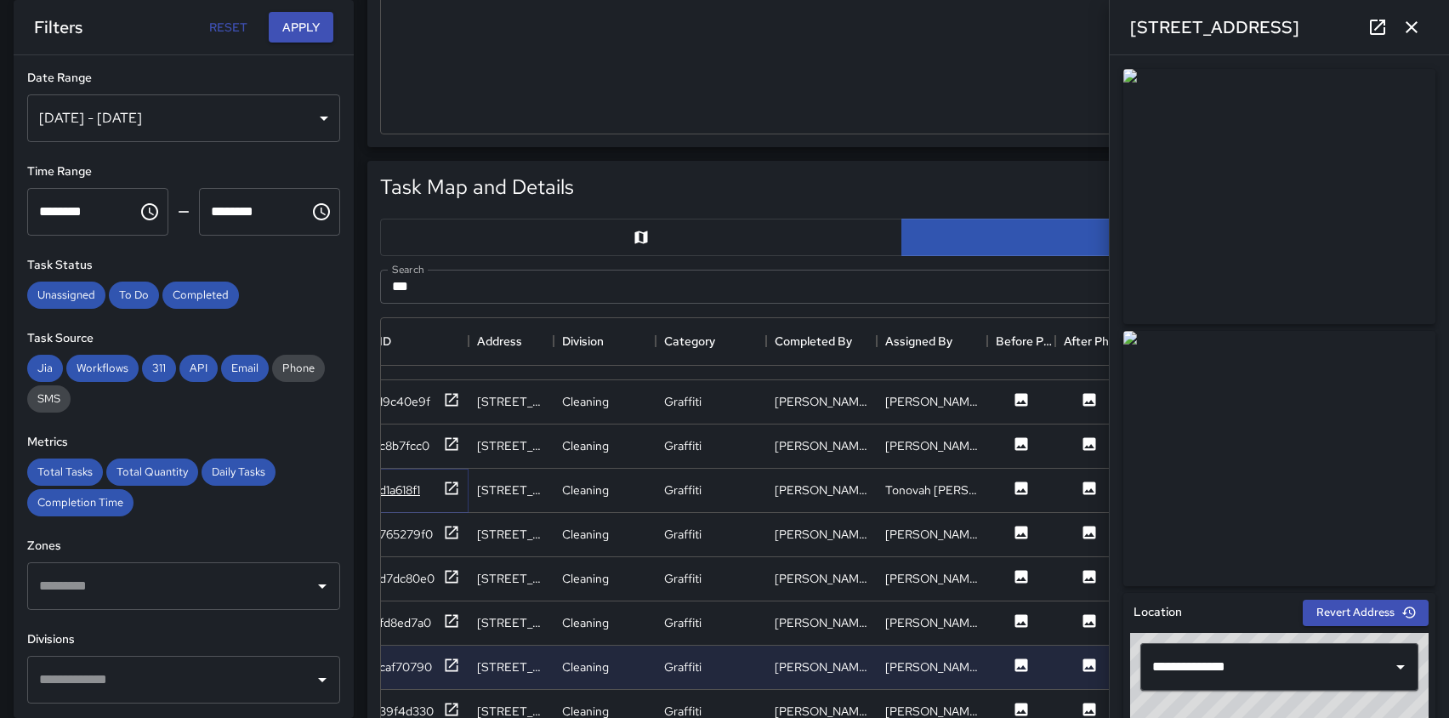
click at [448, 487] on icon at bounding box center [451, 488] width 17 height 17
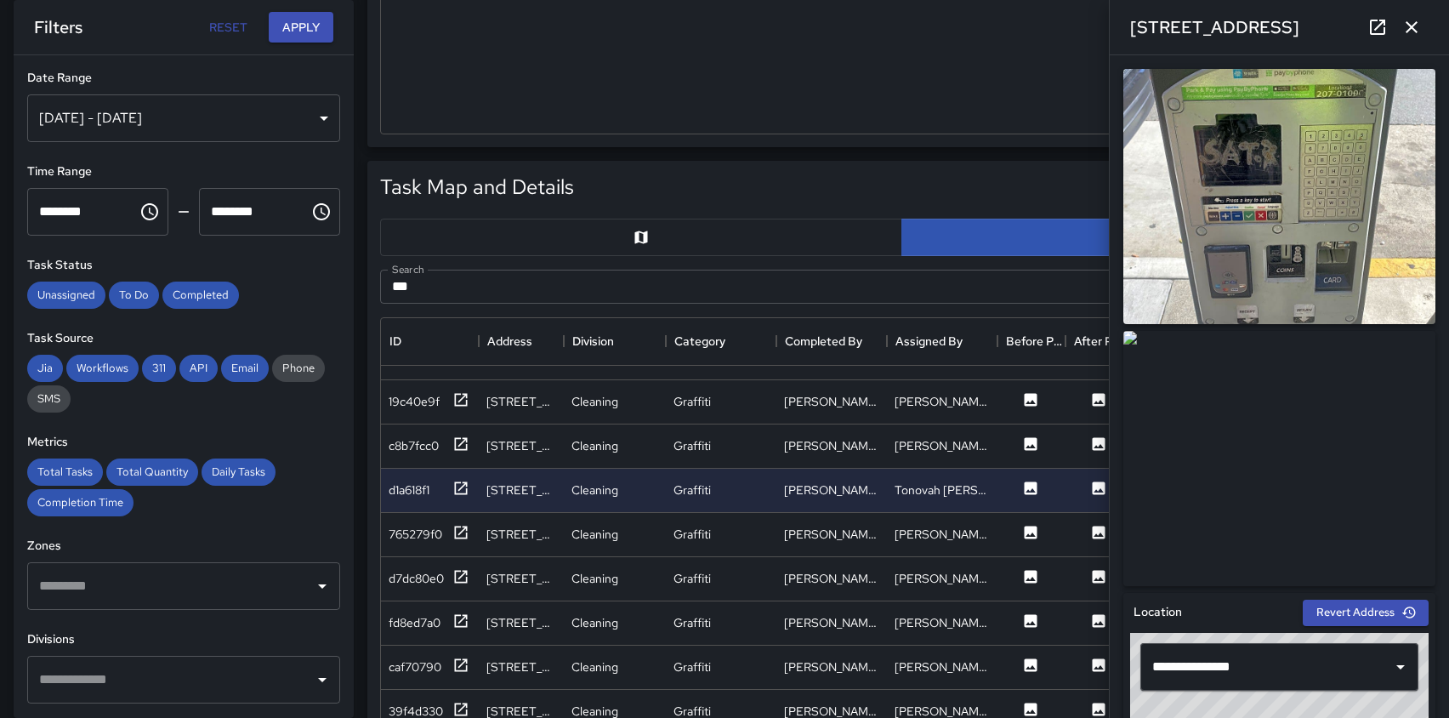
scroll to position [207, 0]
click at [464, 394] on icon at bounding box center [462, 399] width 13 height 13
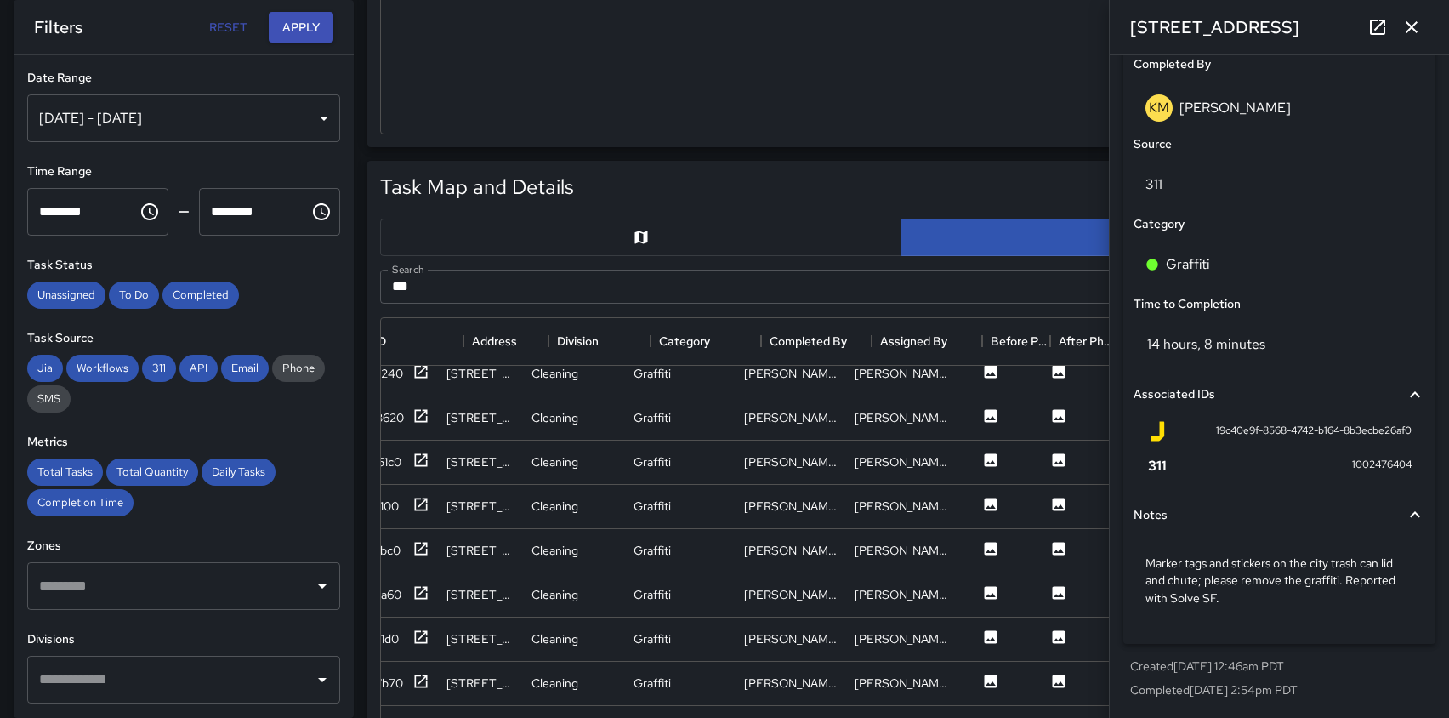
scroll to position [589, 0]
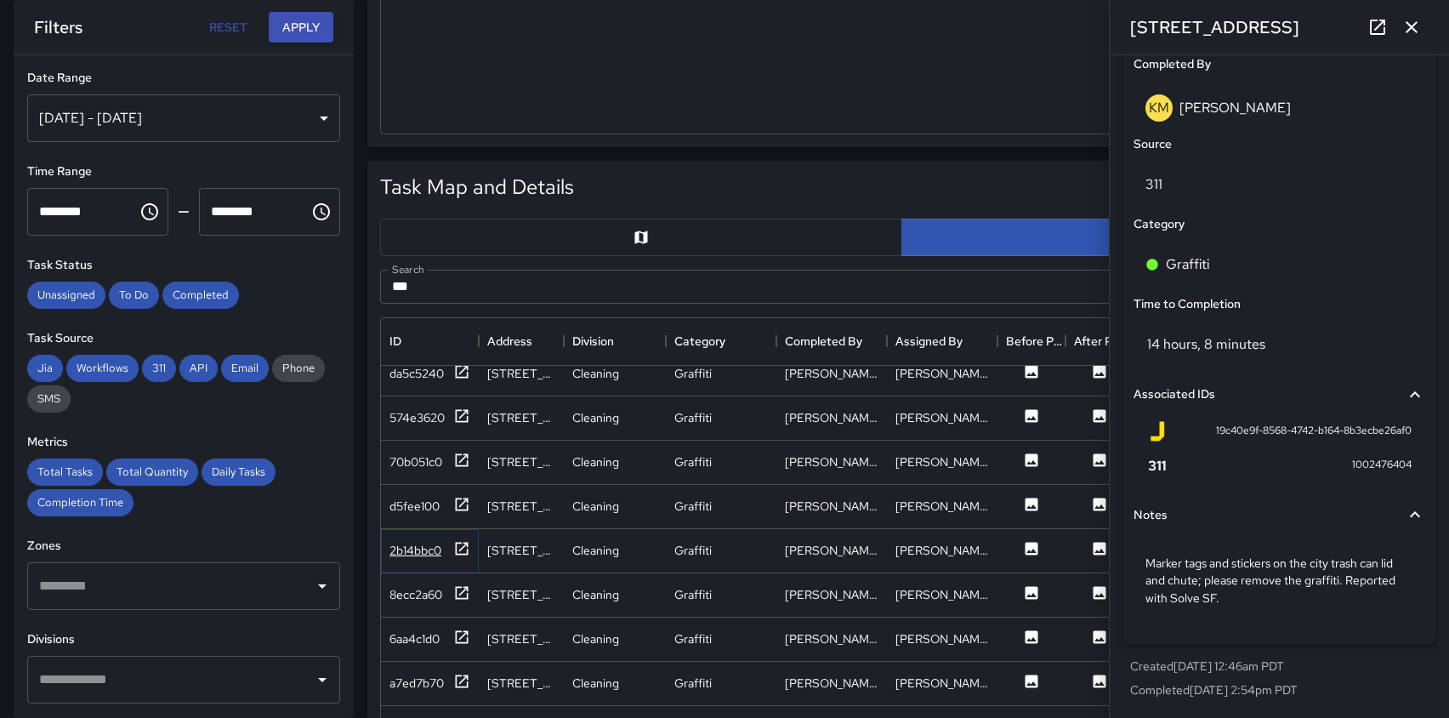
click at [464, 544] on icon at bounding box center [461, 548] width 17 height 17
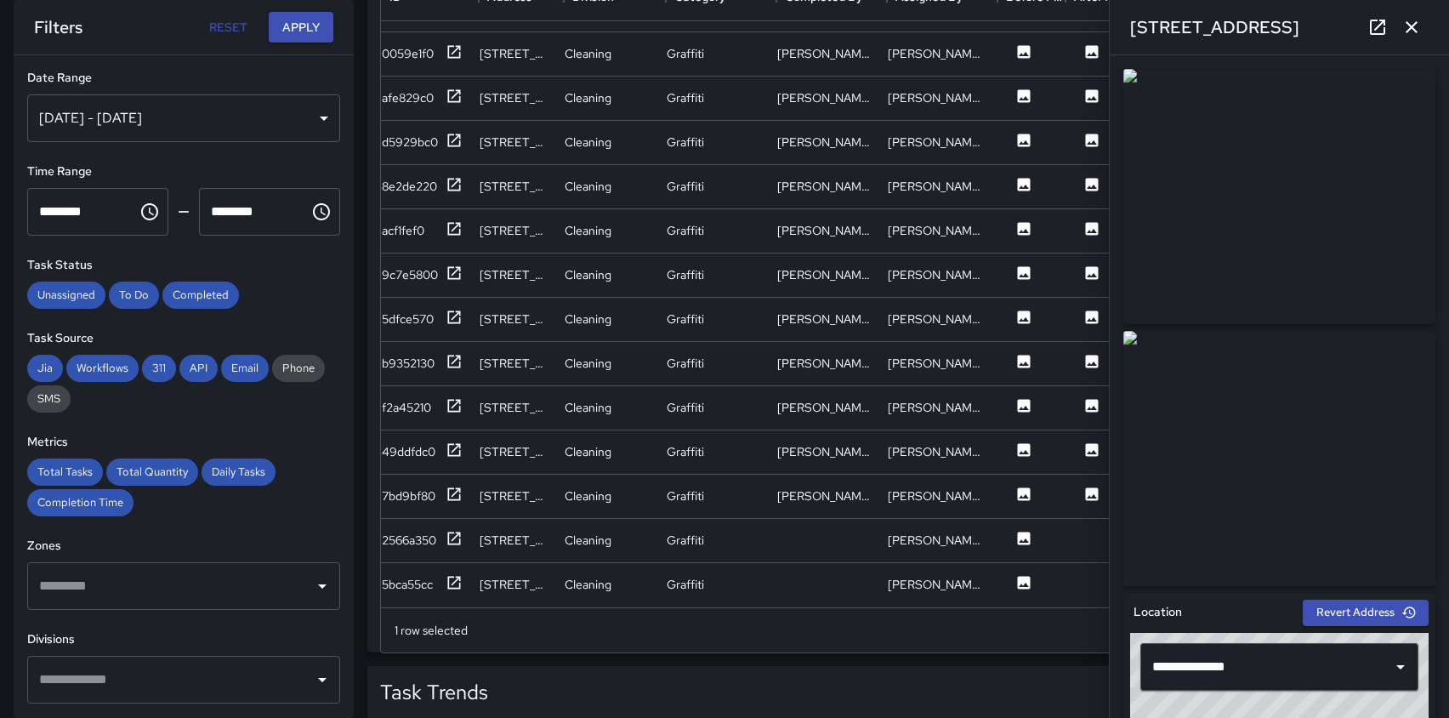
scroll to position [1006, 0]
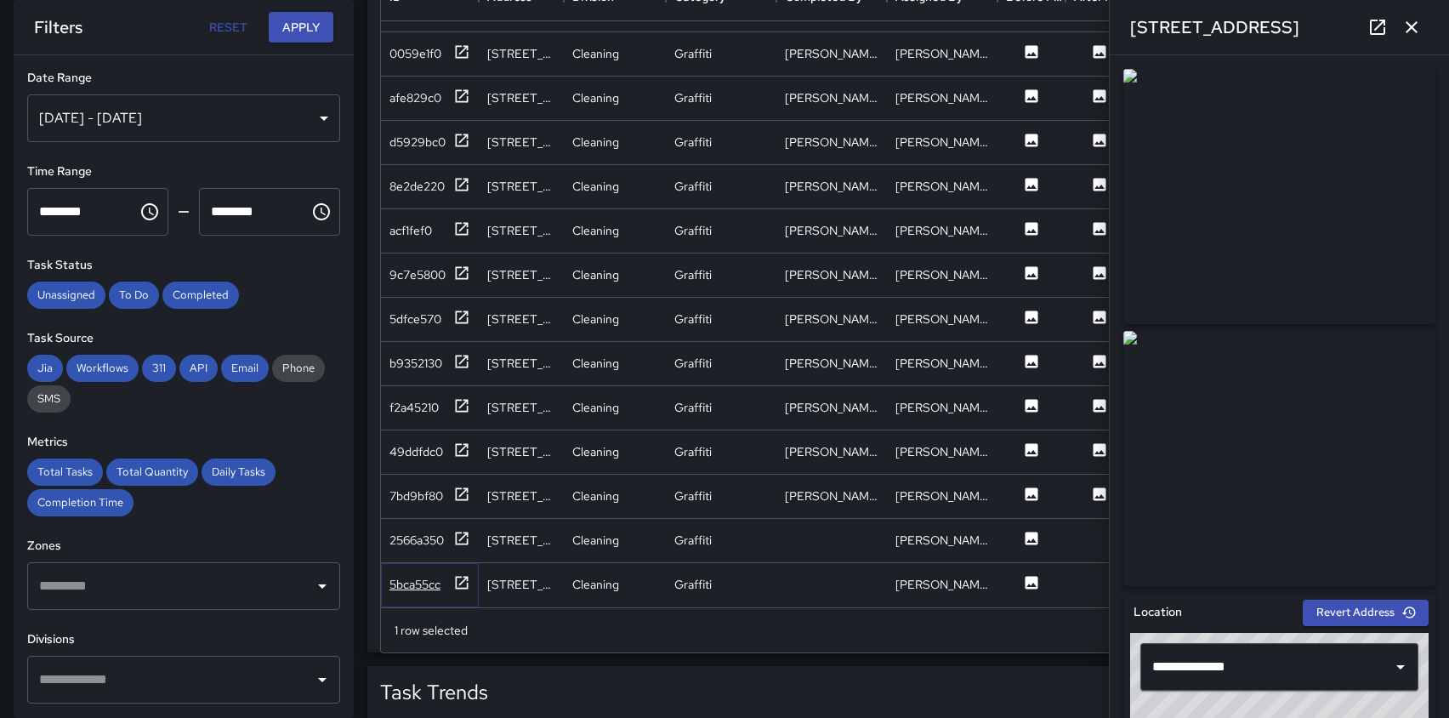
click at [461, 580] on icon at bounding box center [461, 582] width 17 height 17
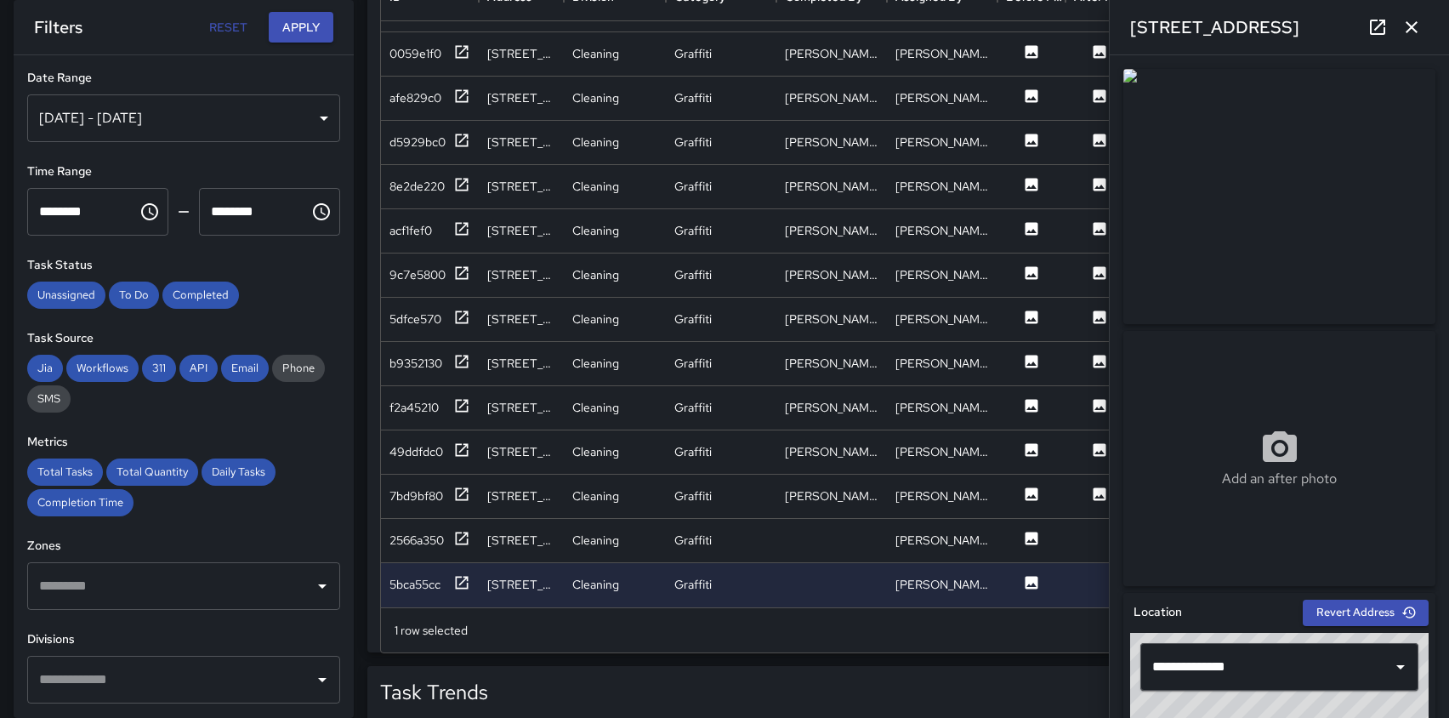
click at [1412, 29] on icon "button" at bounding box center [1412, 27] width 20 height 20
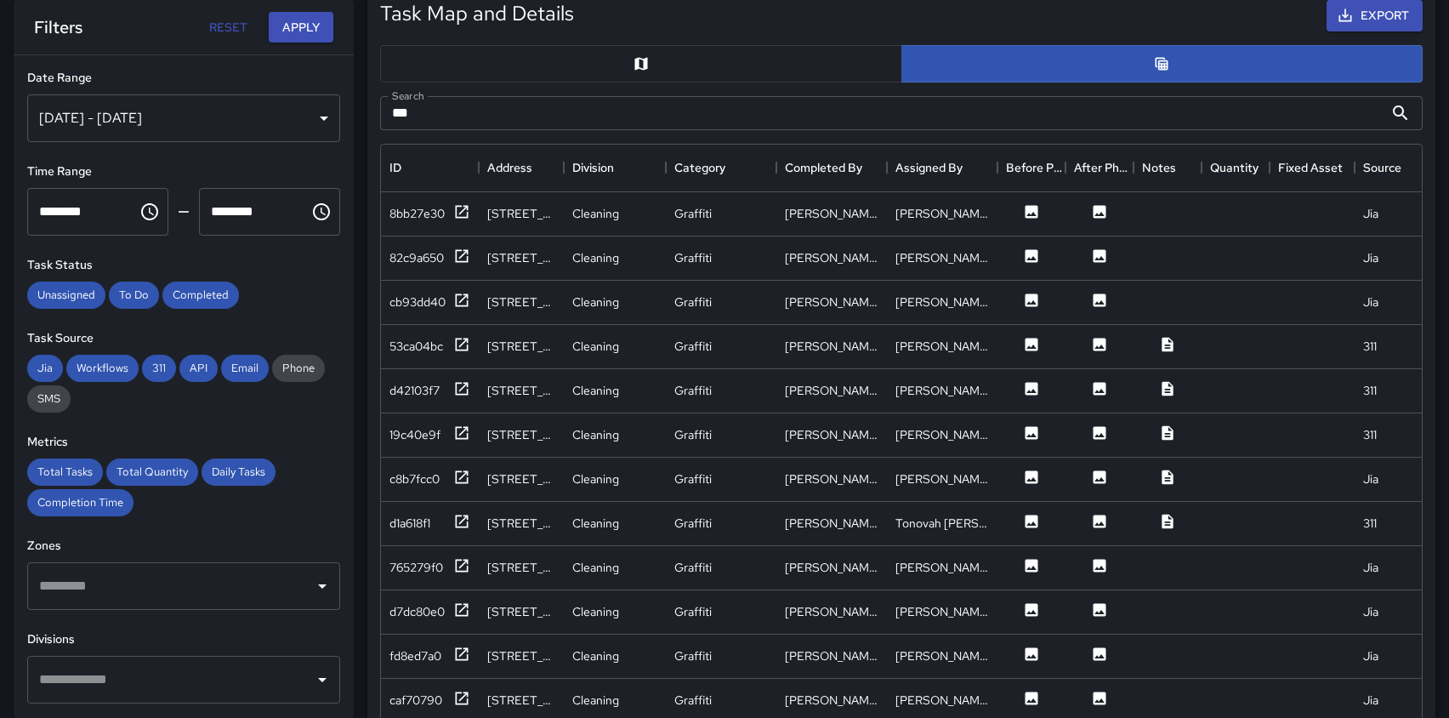
scroll to position [863, 0]
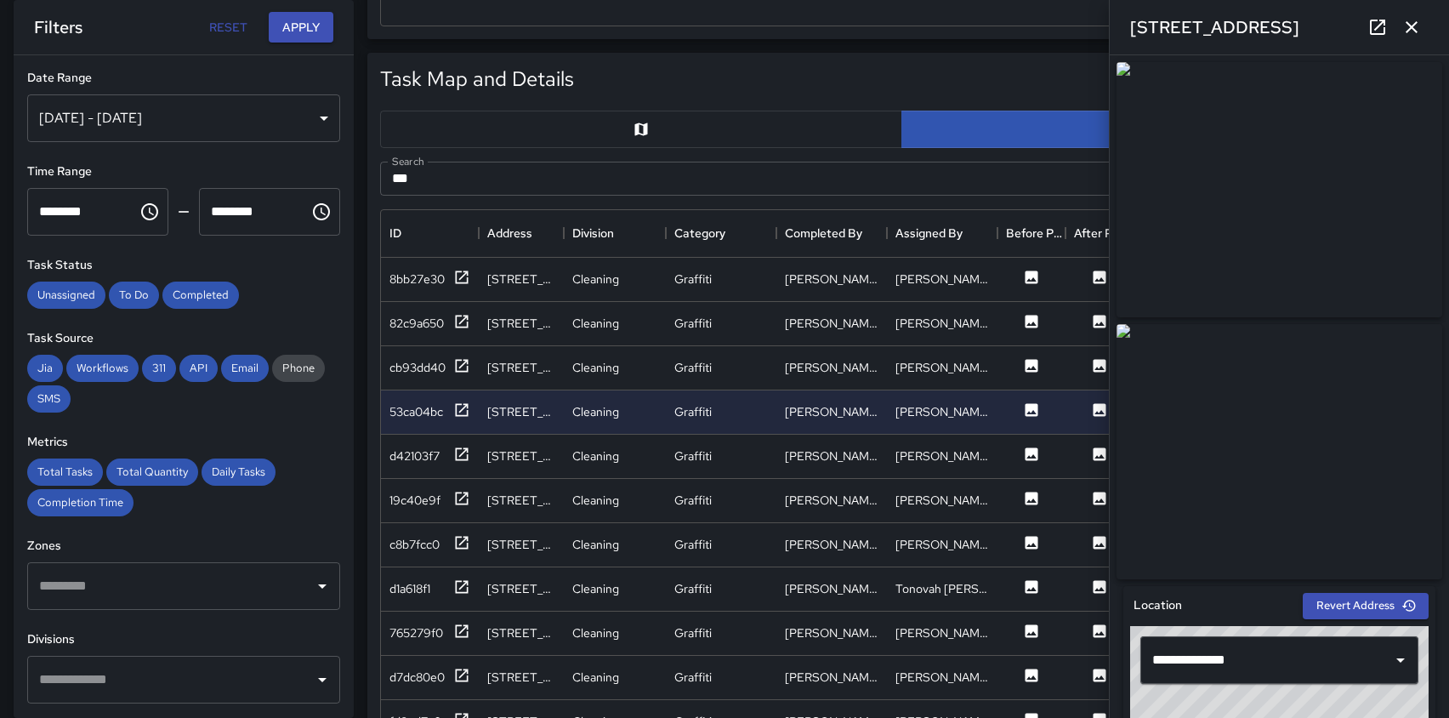
scroll to position [634, 1041]
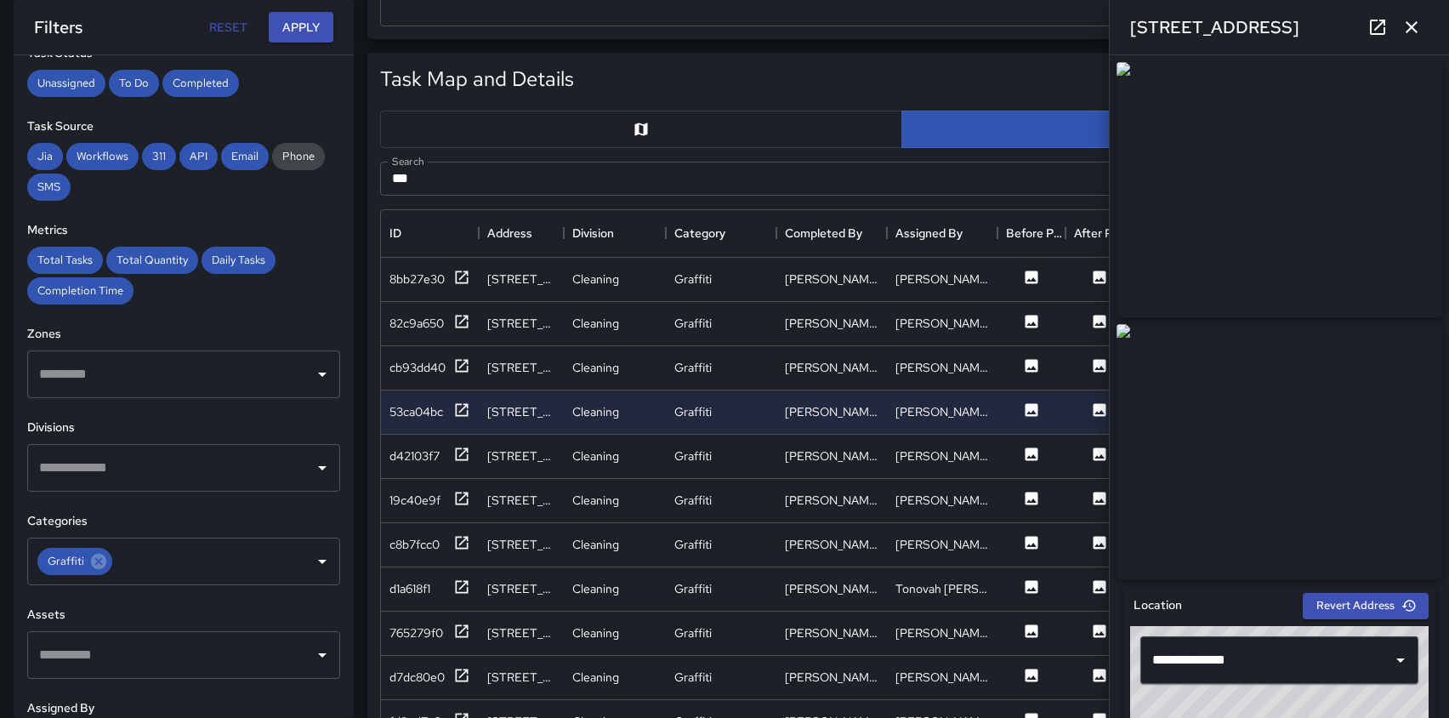
click at [1382, 24] on icon at bounding box center [1378, 27] width 20 height 20
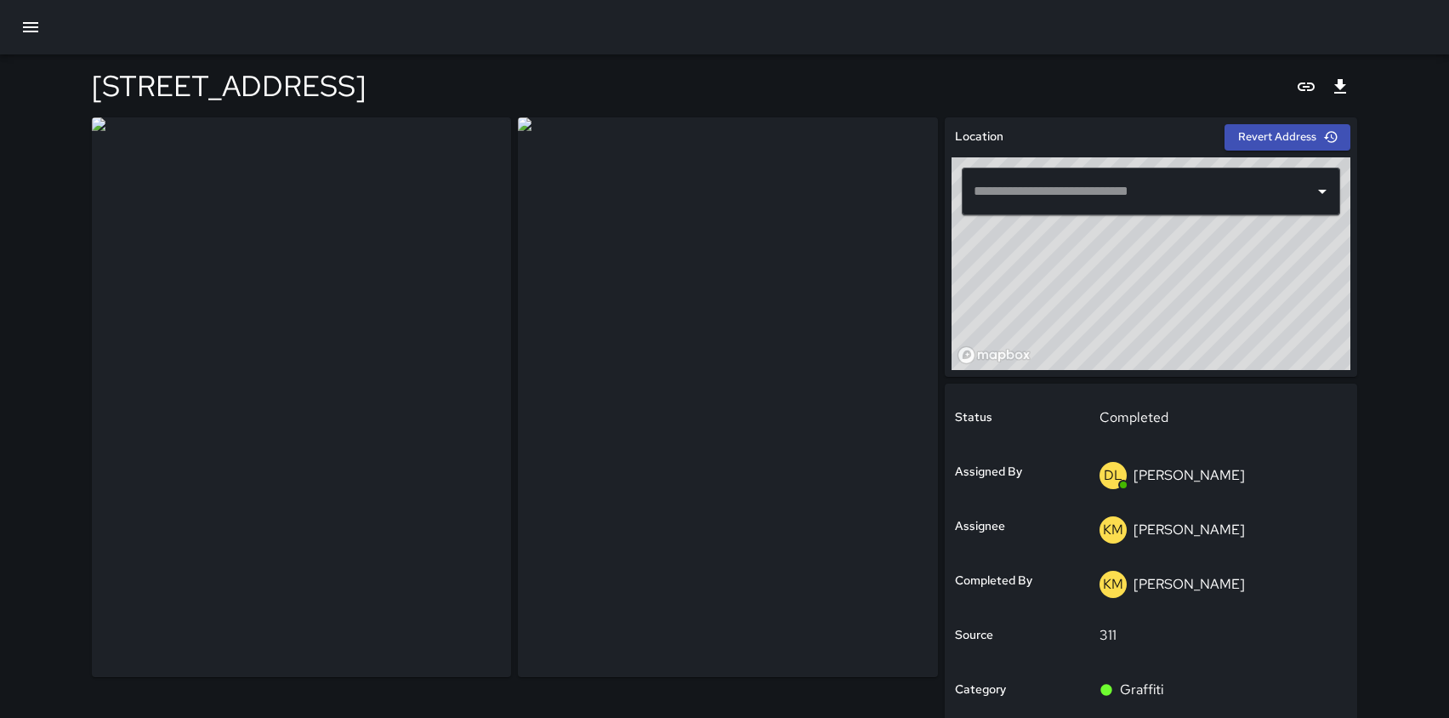
type input "**********"
click at [788, 174] on img at bounding box center [727, 397] width 419 height 560
